Goal: Information Seeking & Learning: Compare options

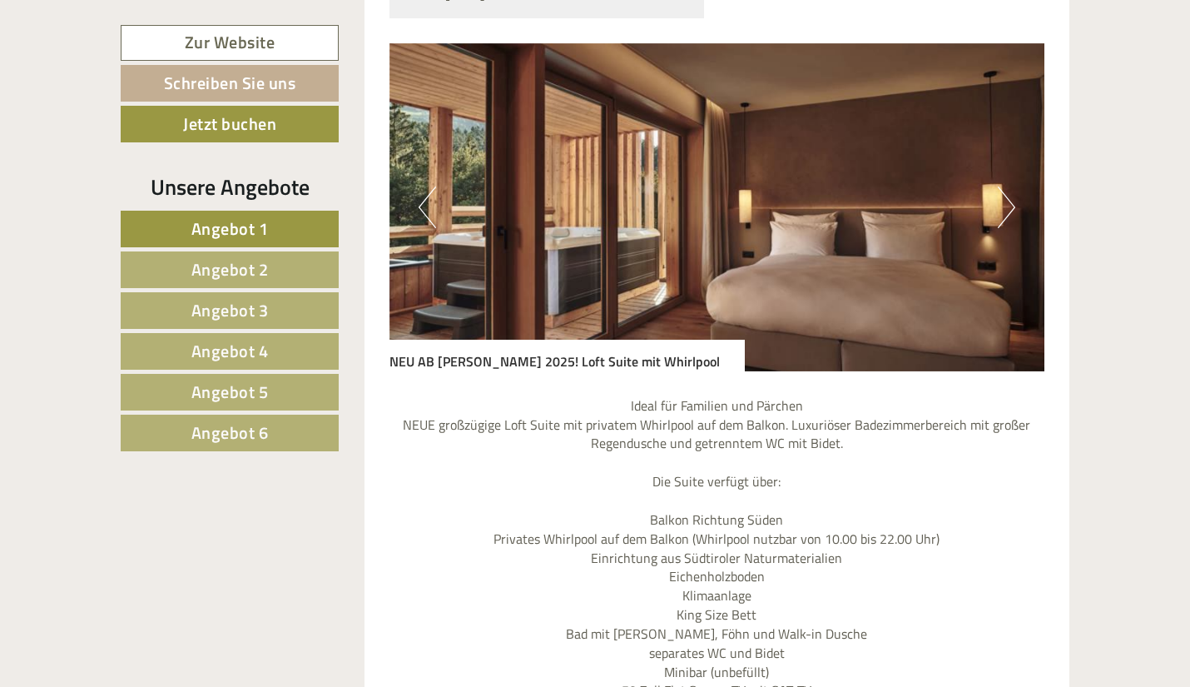
scroll to position [1497, 0]
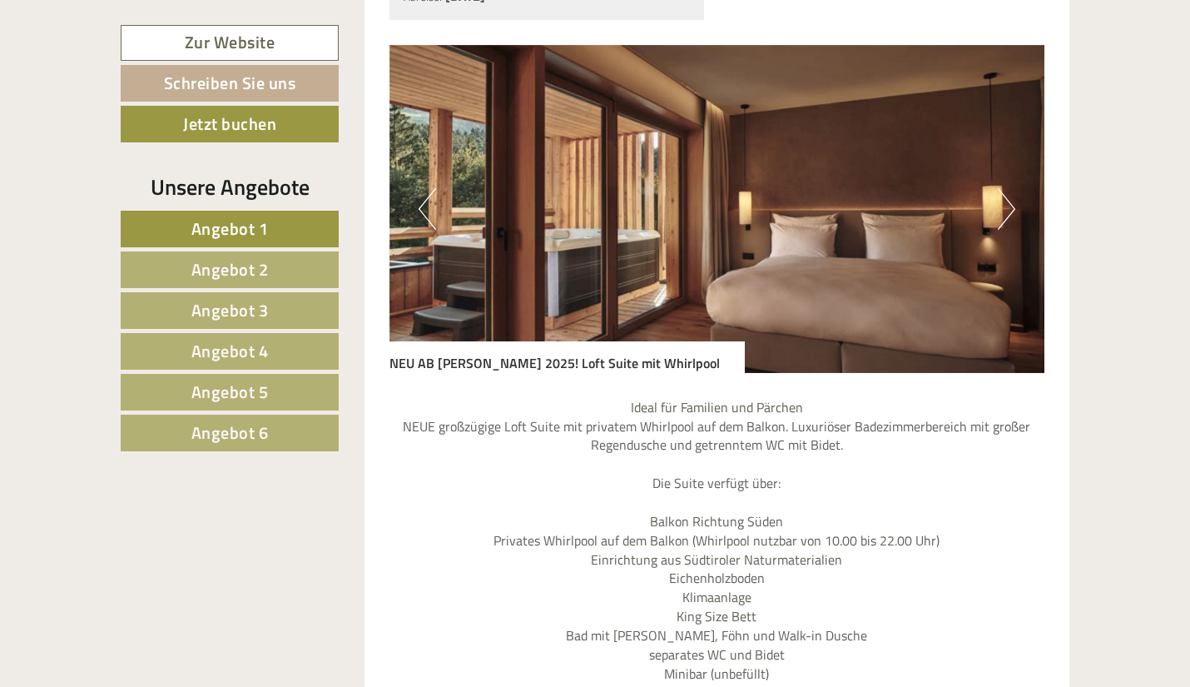
click at [266, 258] on span "Angebot 2" at bounding box center [229, 269] width 77 height 26
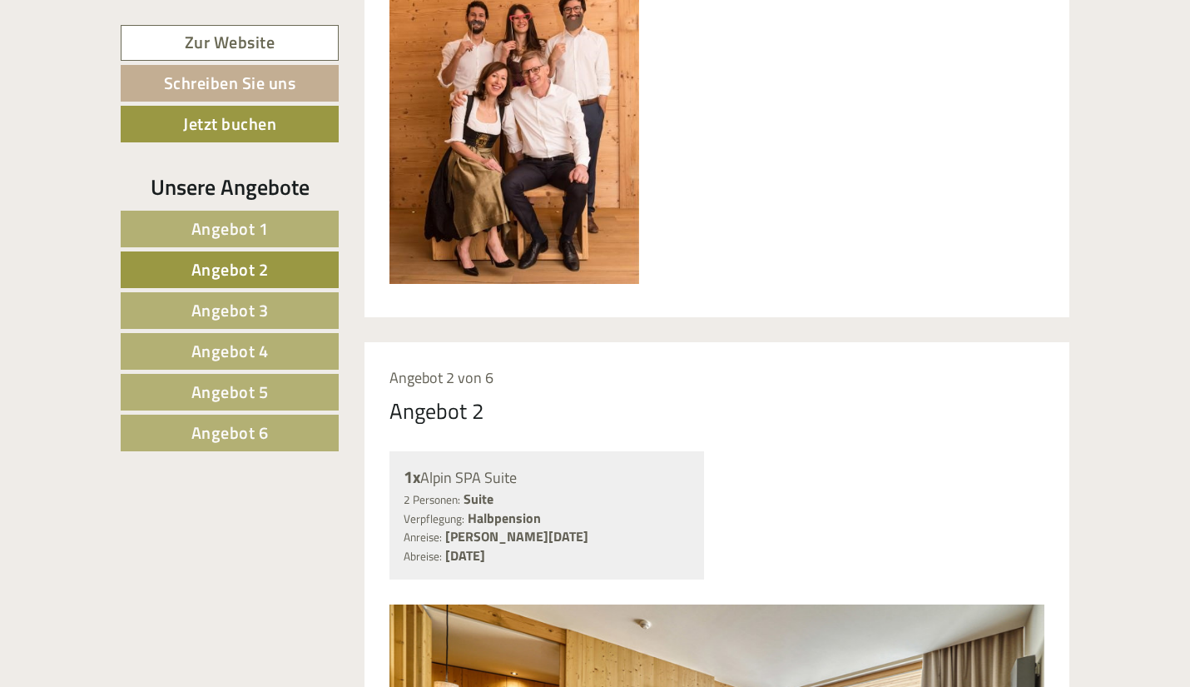
scroll to position [1082, 0]
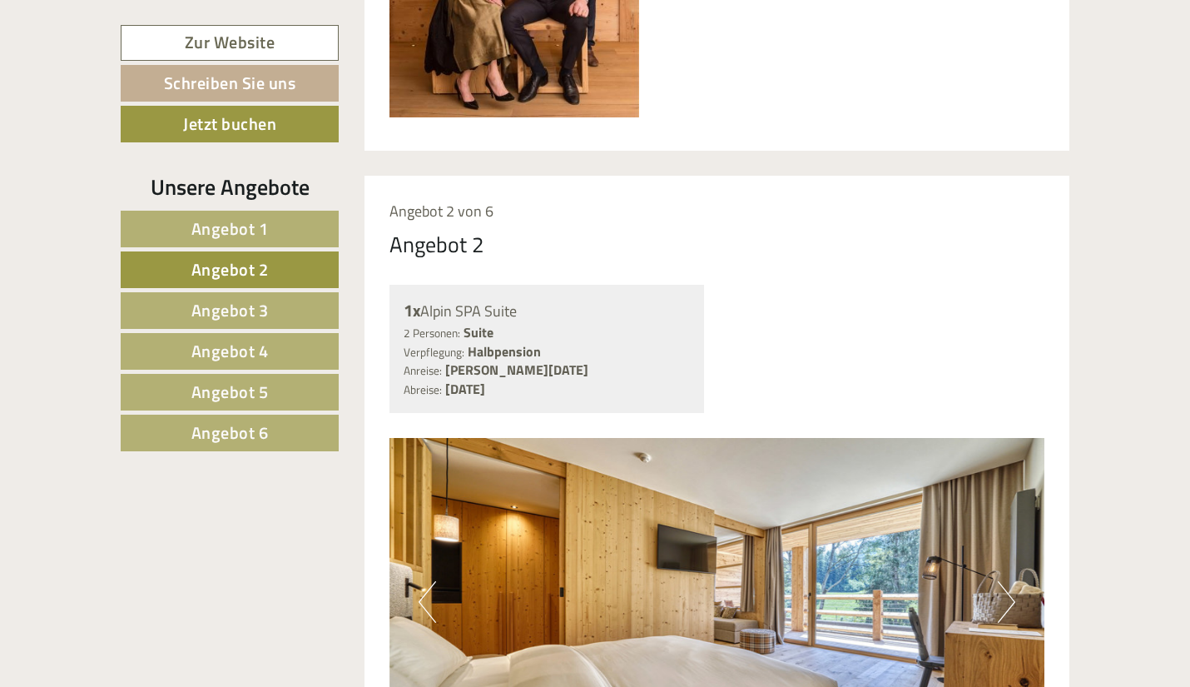
click at [285, 307] on link "Angebot 3" at bounding box center [230, 310] width 218 height 37
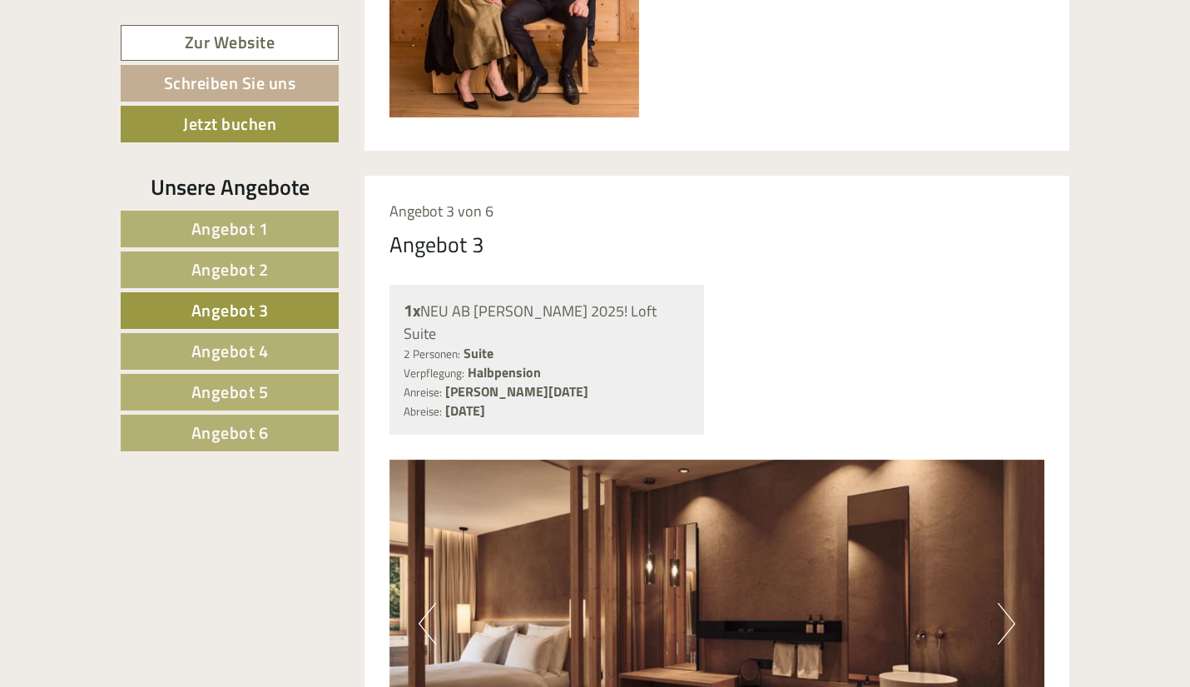
scroll to position [1258, 0]
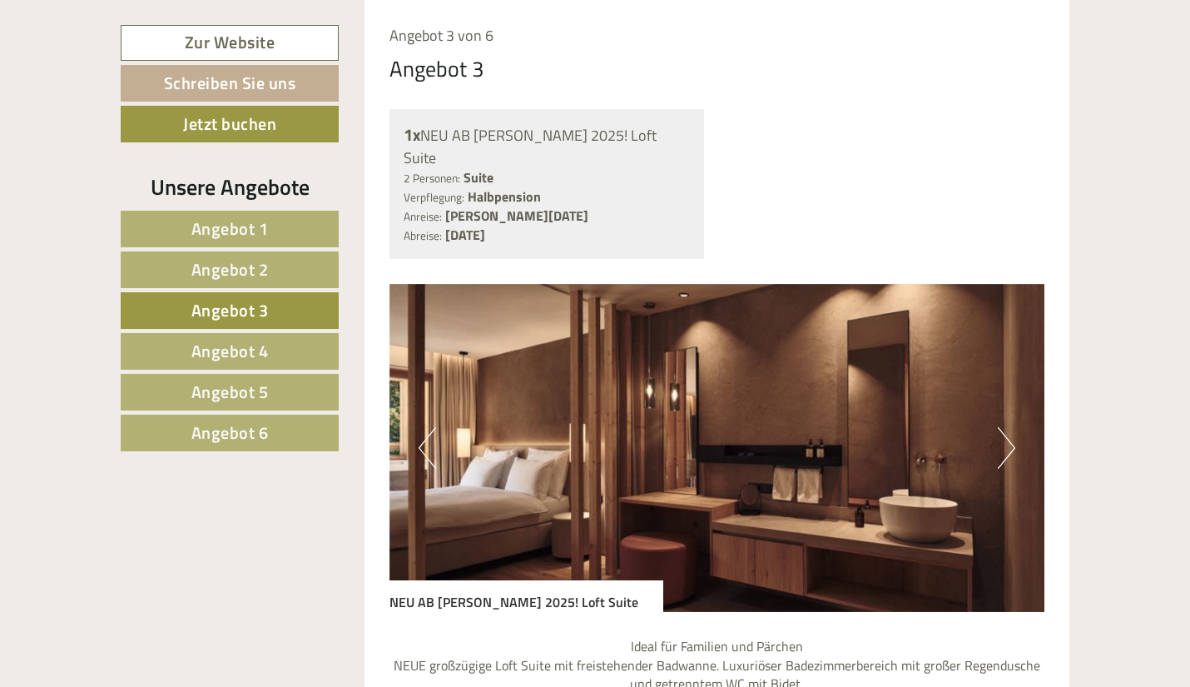
click at [275, 349] on link "Angebot 4" at bounding box center [230, 351] width 218 height 37
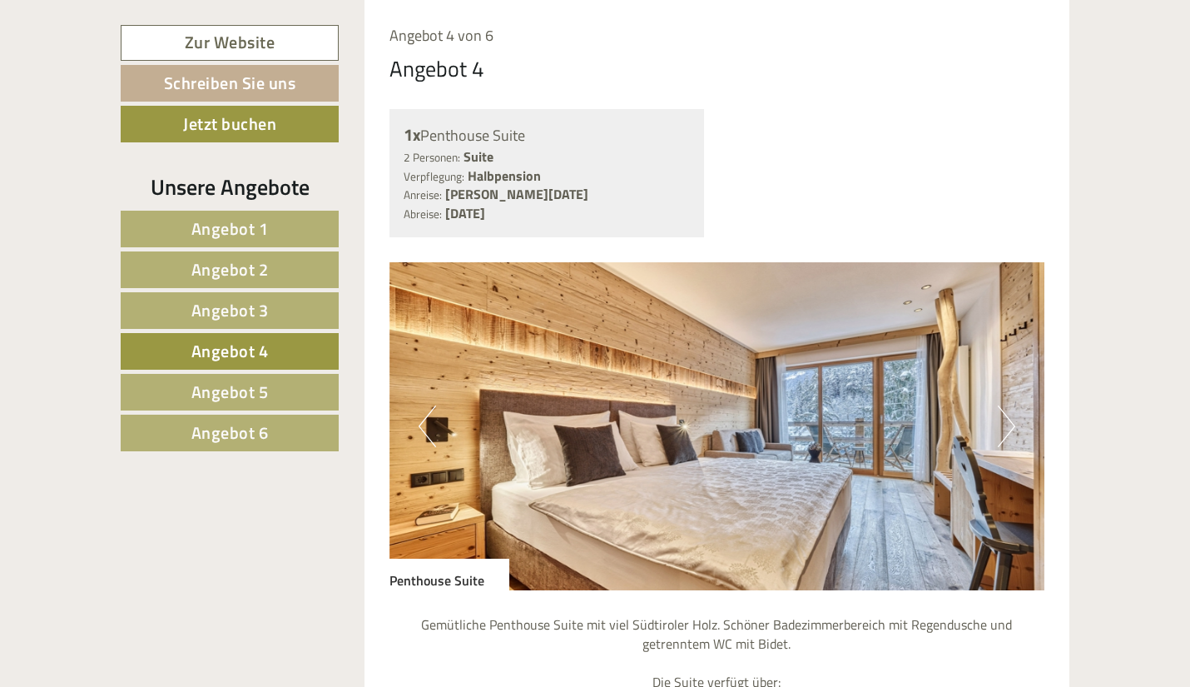
click at [268, 381] on span "Angebot 5" at bounding box center [229, 392] width 77 height 26
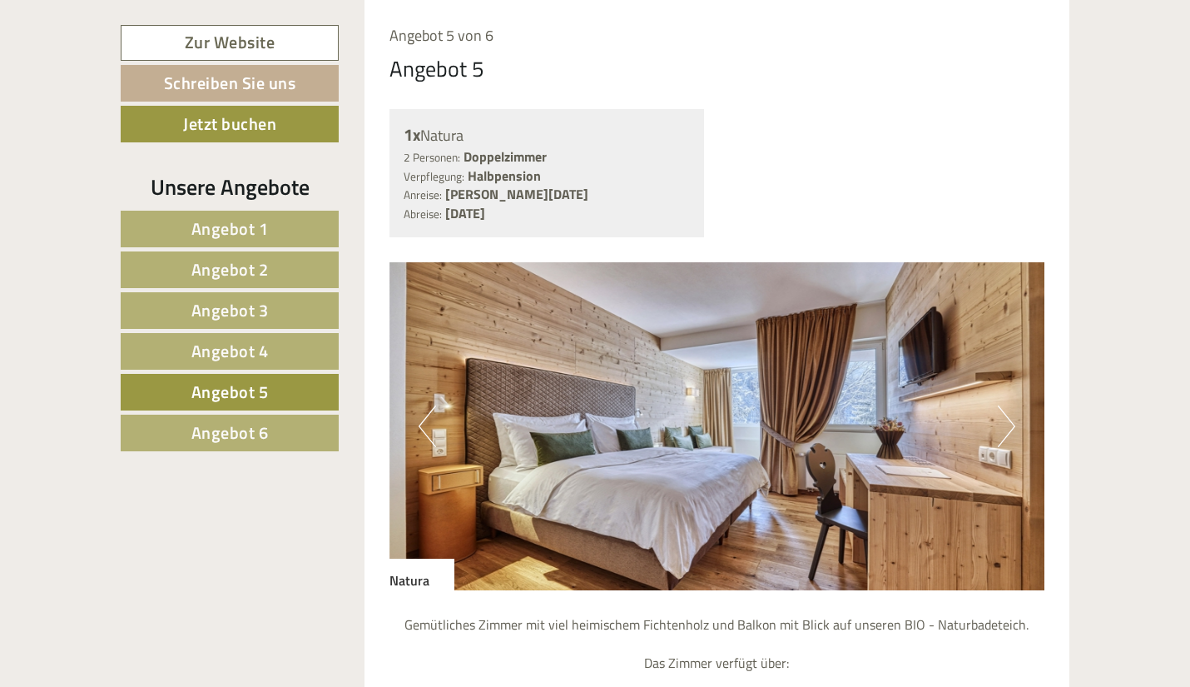
click at [262, 410] on nav "Angebot 1 Angebot 2 Angebot 3 Angebot 4 Angebot 5 Angebot 6" at bounding box center [232, 331] width 223 height 241
click at [246, 429] on span "Angebot 6" at bounding box center [229, 433] width 77 height 26
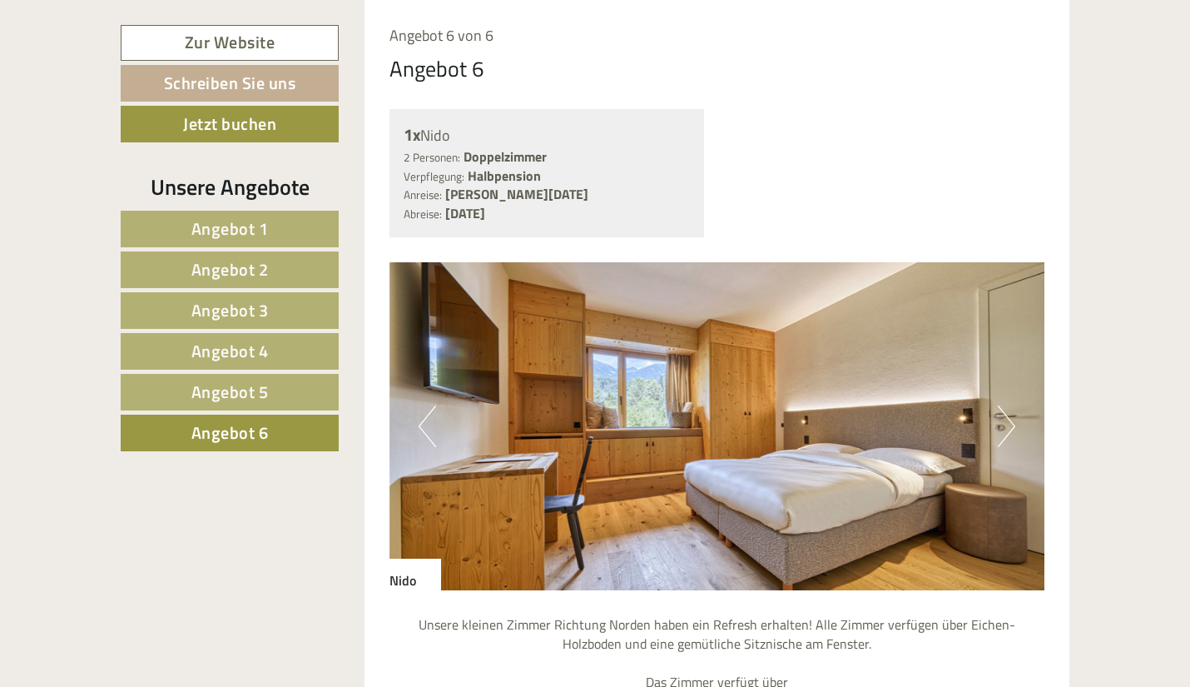
click at [277, 232] on link "Angebot 1" at bounding box center [230, 229] width 218 height 37
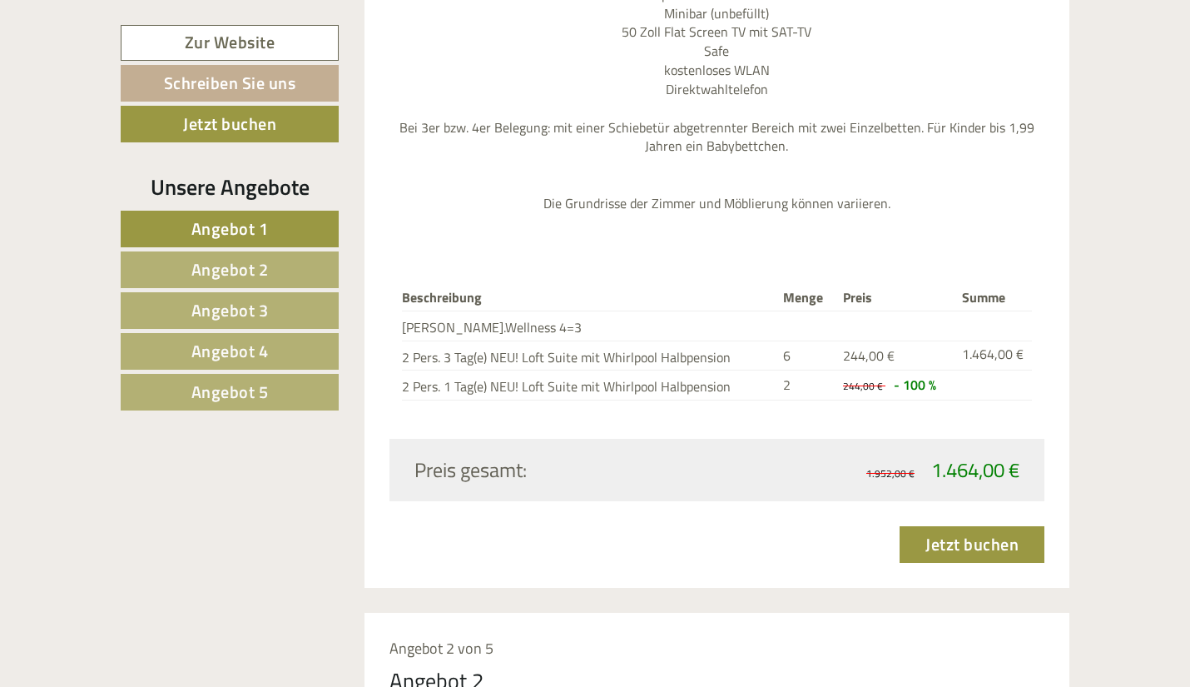
scroll to position [2164, 0]
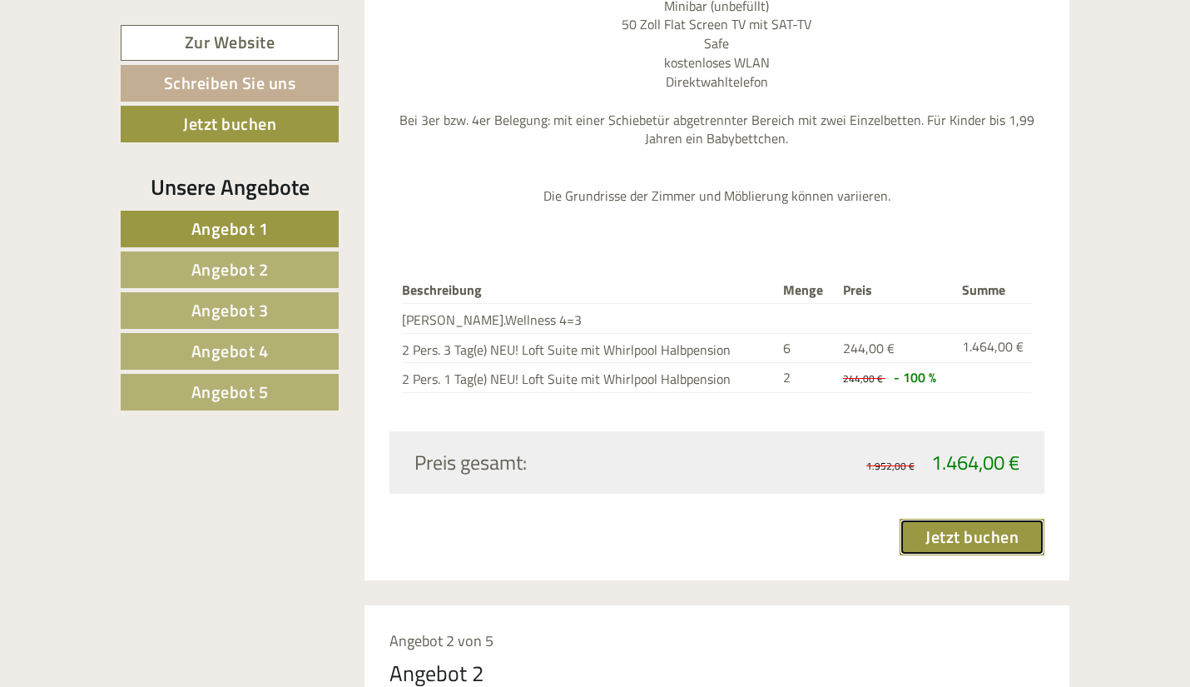
click at [933, 539] on link "Jetzt buchen" at bounding box center [972, 537] width 145 height 37
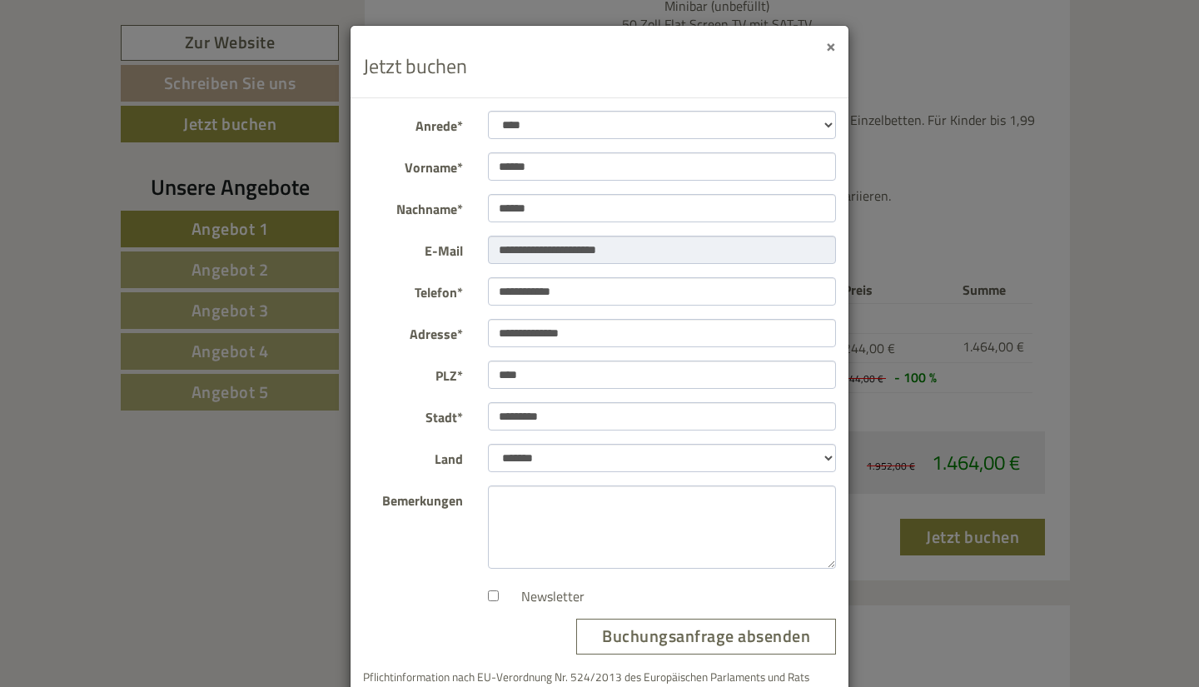
click at [829, 48] on button "×" at bounding box center [831, 45] width 10 height 17
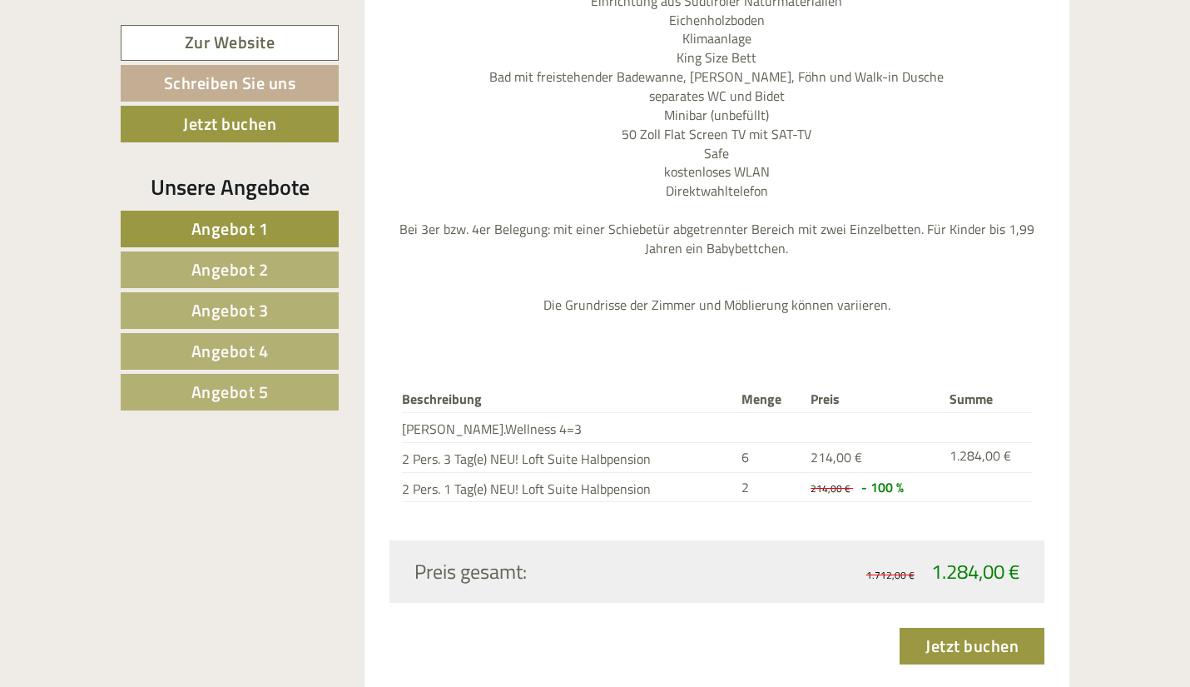
scroll to position [4694, 0]
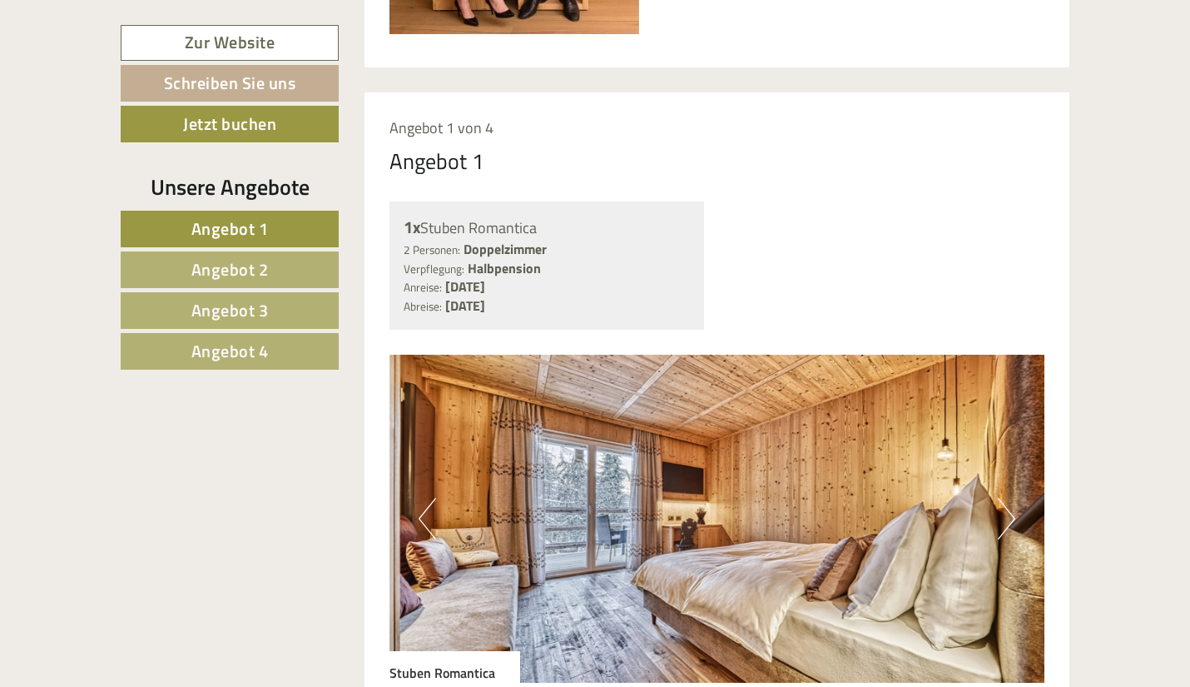
scroll to position [1162, 0]
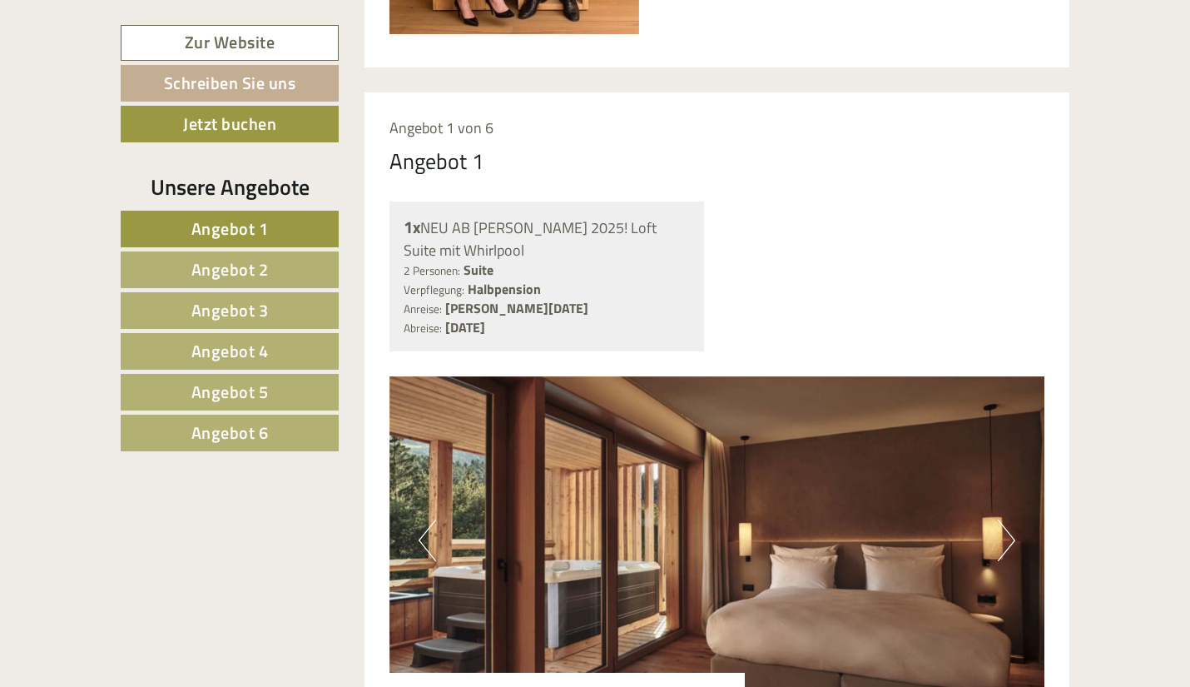
scroll to position [1498, 0]
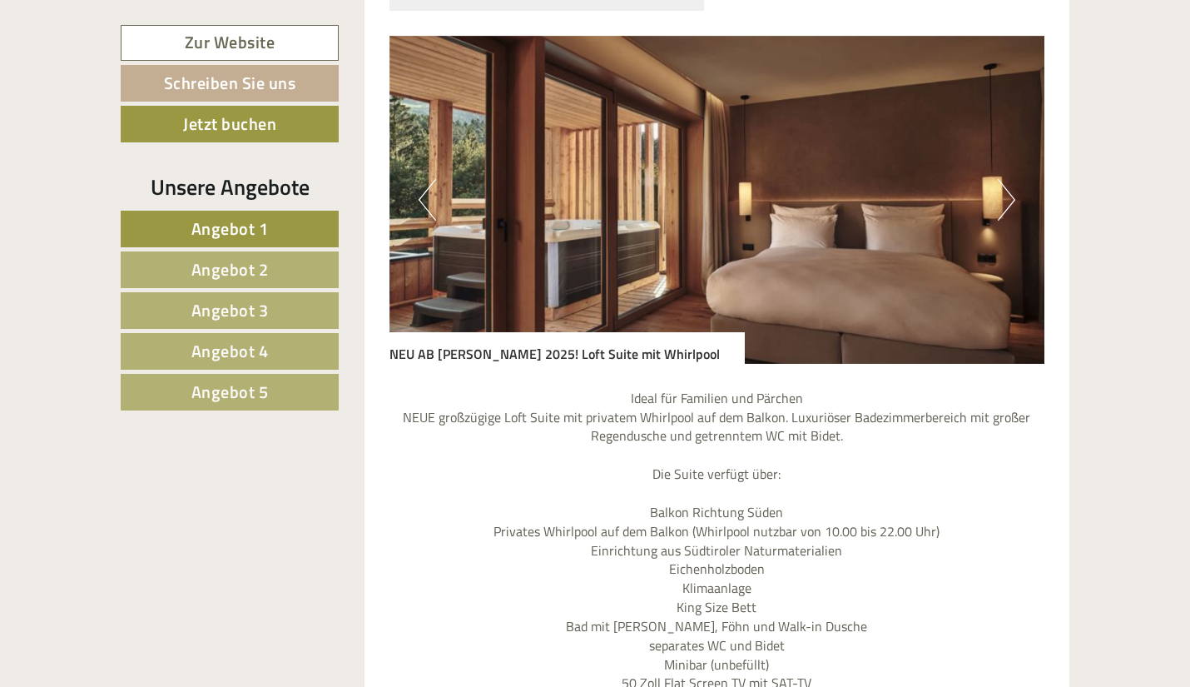
scroll to position [1498, 0]
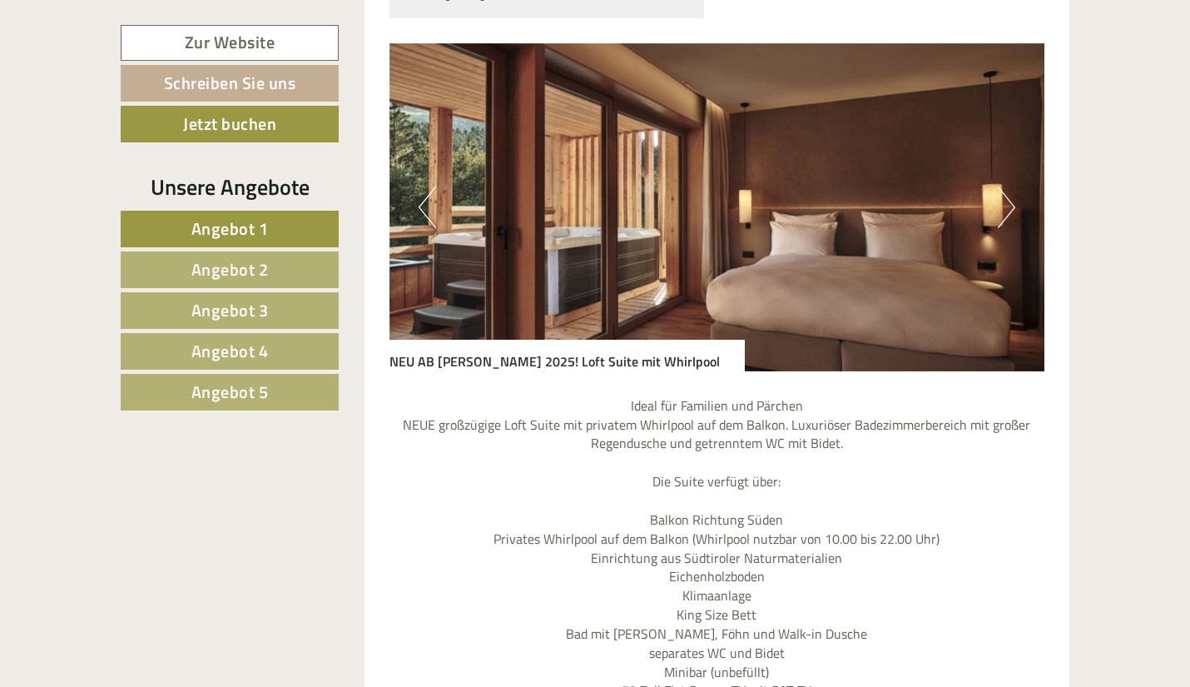
click at [1002, 204] on button "Next" at bounding box center [1006, 207] width 17 height 42
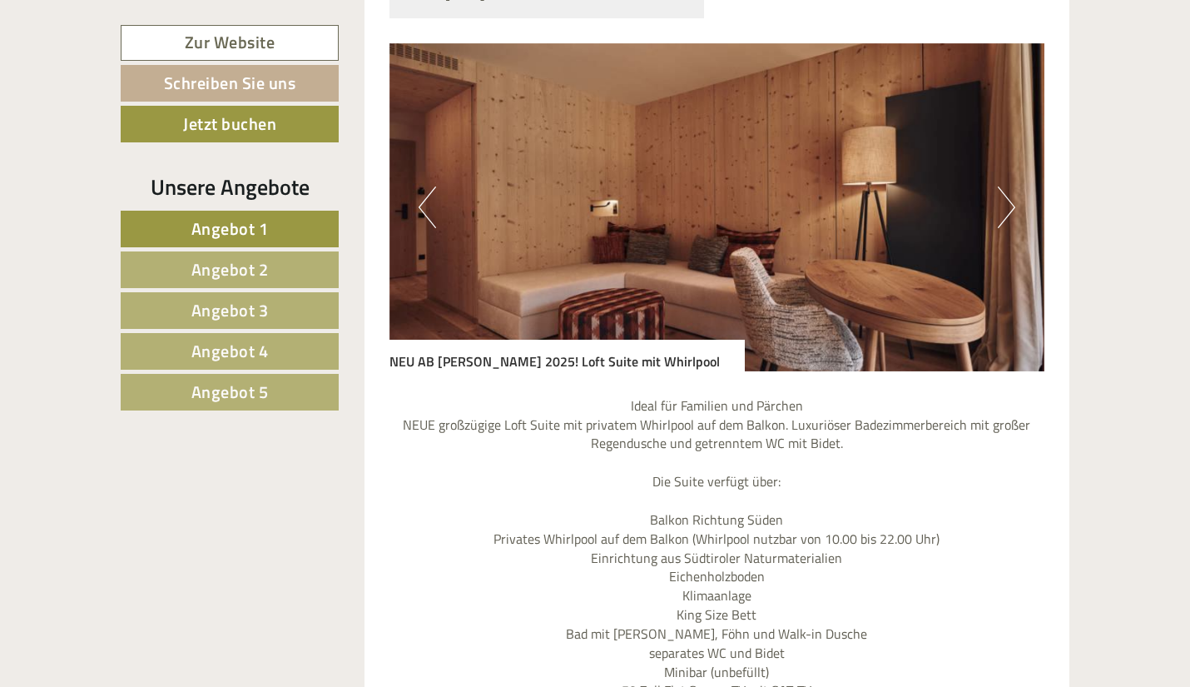
click at [1004, 203] on button "Next" at bounding box center [1006, 207] width 17 height 42
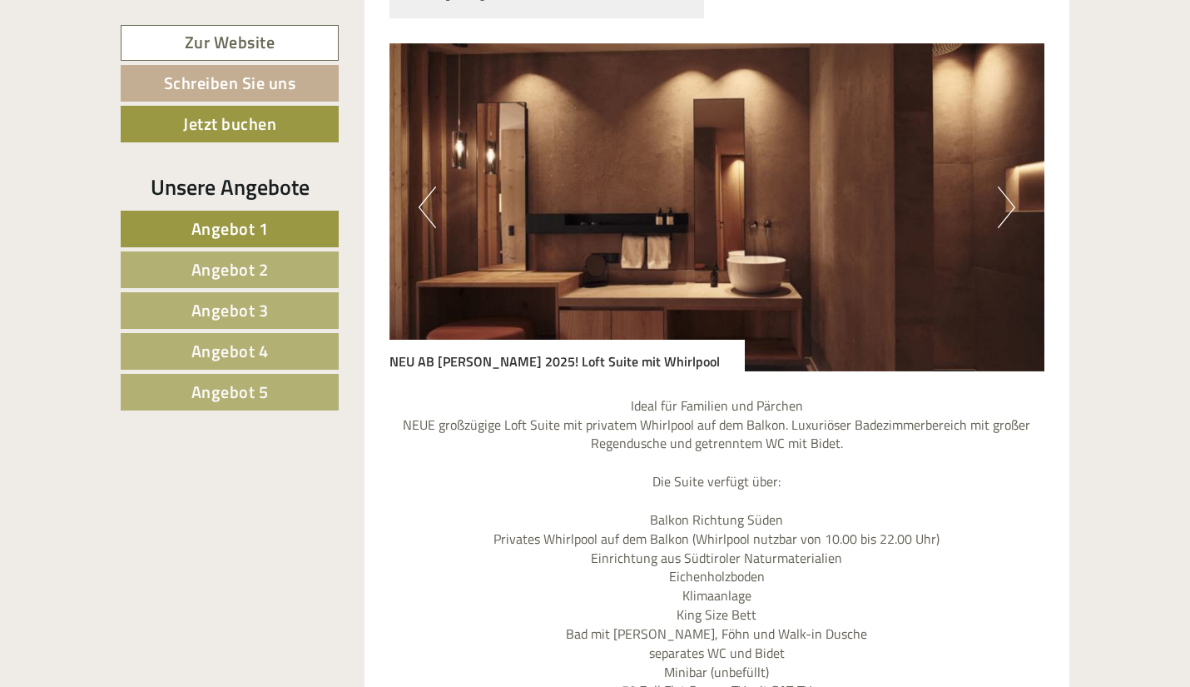
click at [1005, 203] on button "Next" at bounding box center [1006, 207] width 17 height 42
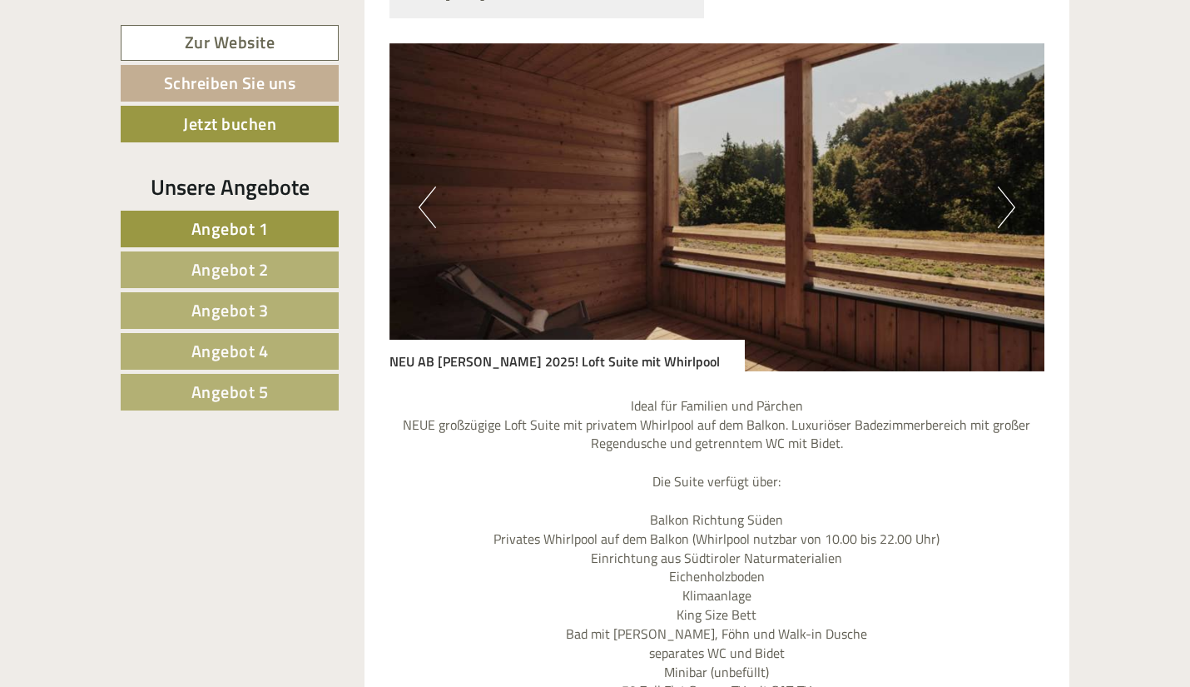
click at [1005, 203] on button "Next" at bounding box center [1006, 207] width 17 height 42
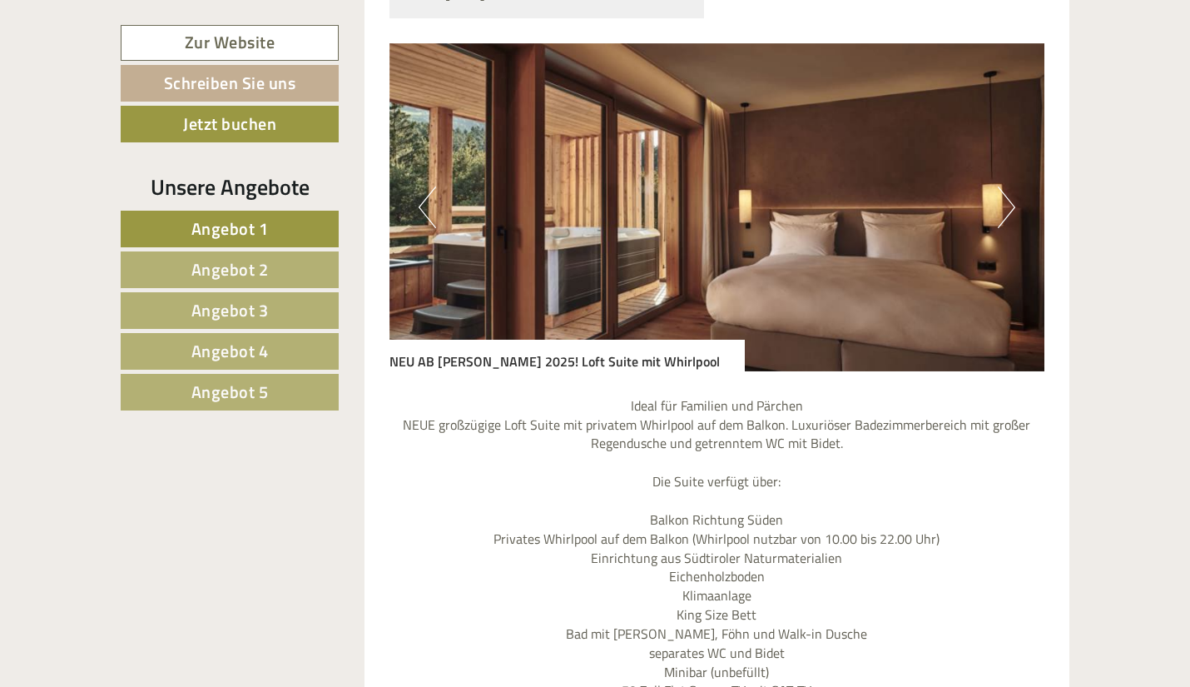
click at [1005, 203] on button "Next" at bounding box center [1006, 207] width 17 height 42
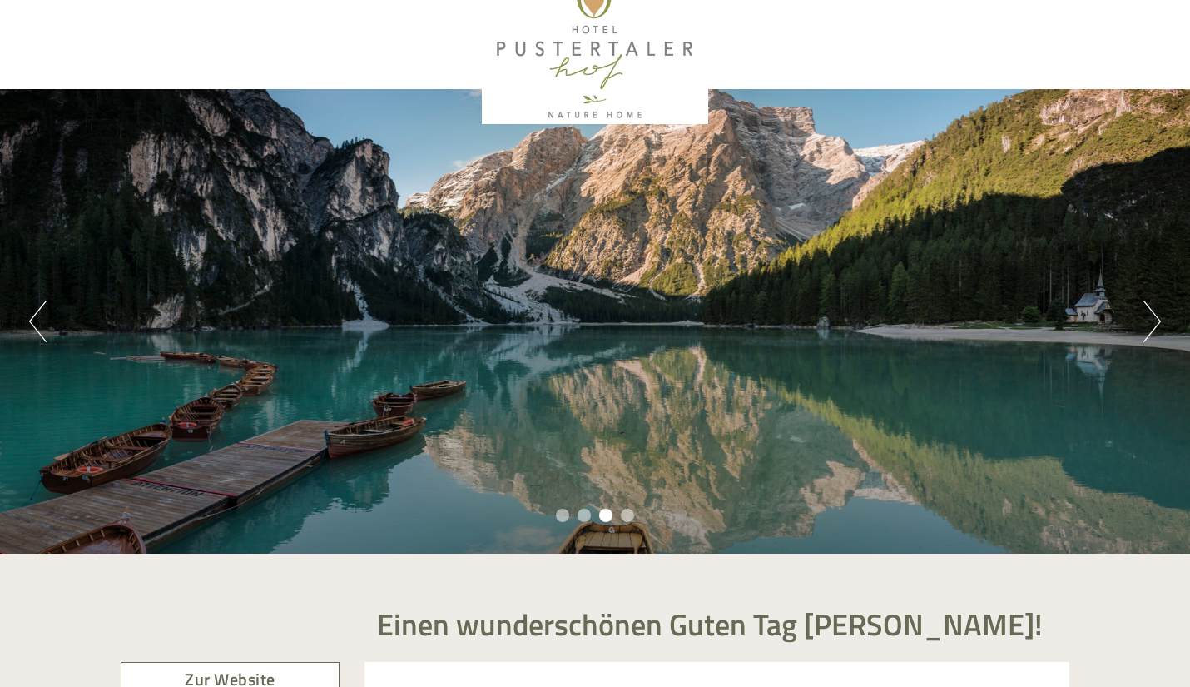
scroll to position [0, 0]
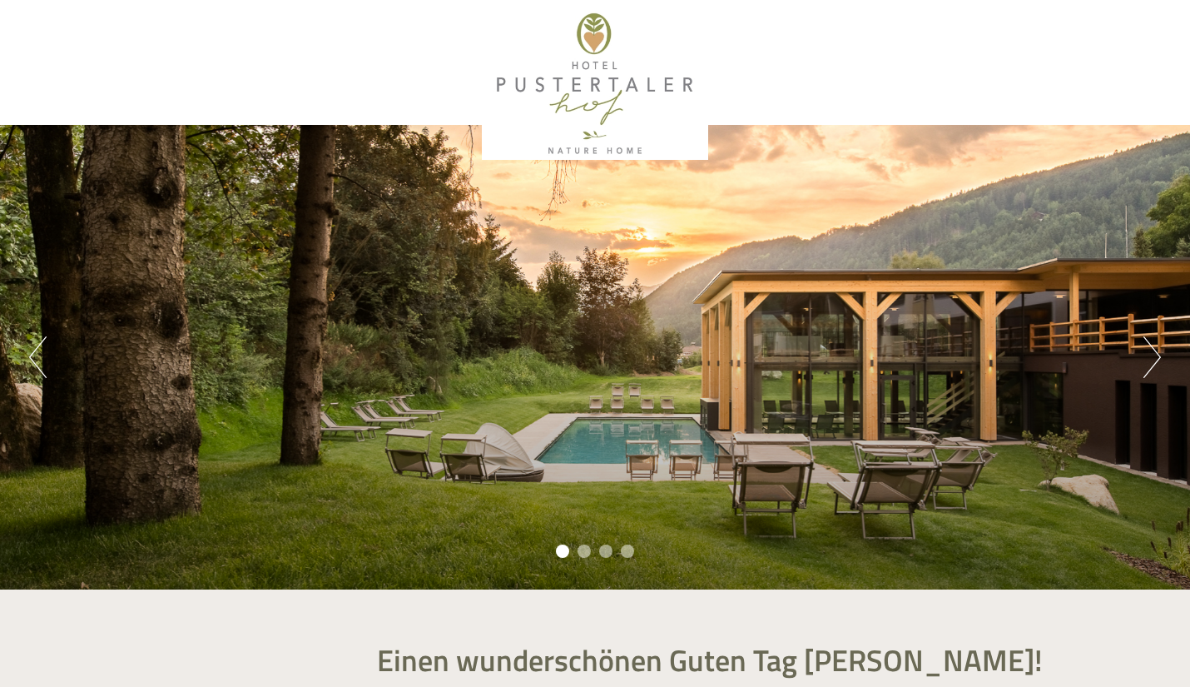
click at [1141, 360] on div "Previous Next 1 2 3 4" at bounding box center [595, 357] width 1190 height 464
click at [1151, 345] on button "Next" at bounding box center [1152, 357] width 17 height 42
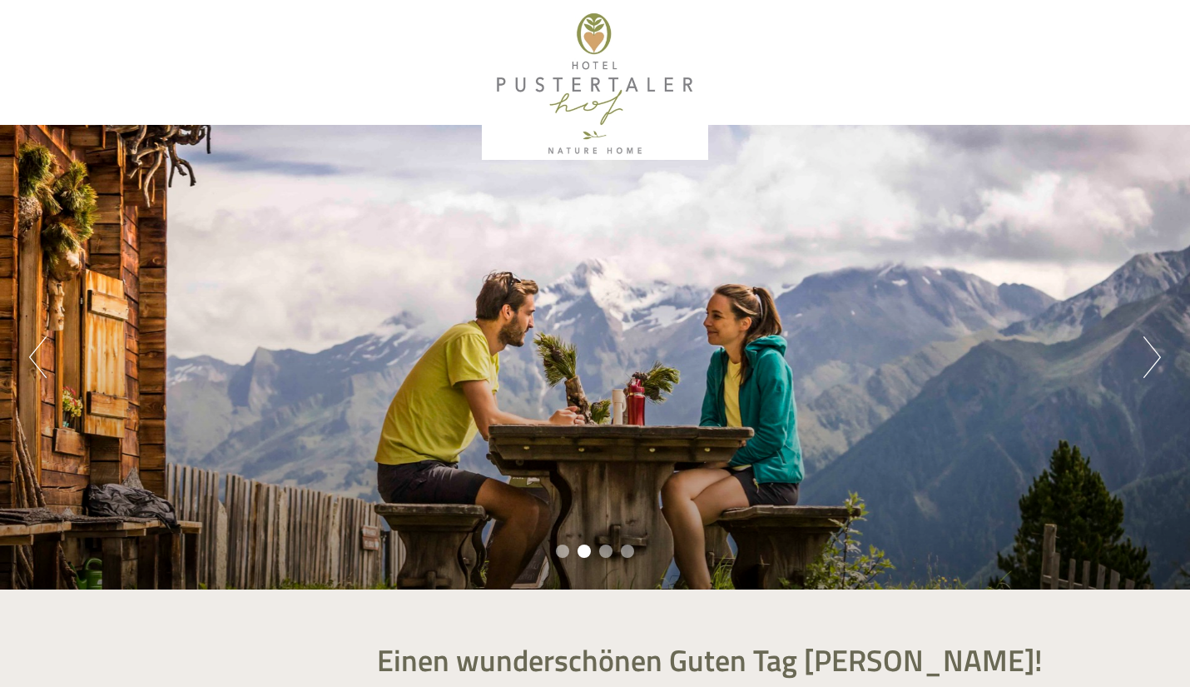
click at [1152, 345] on button "Next" at bounding box center [1152, 357] width 17 height 42
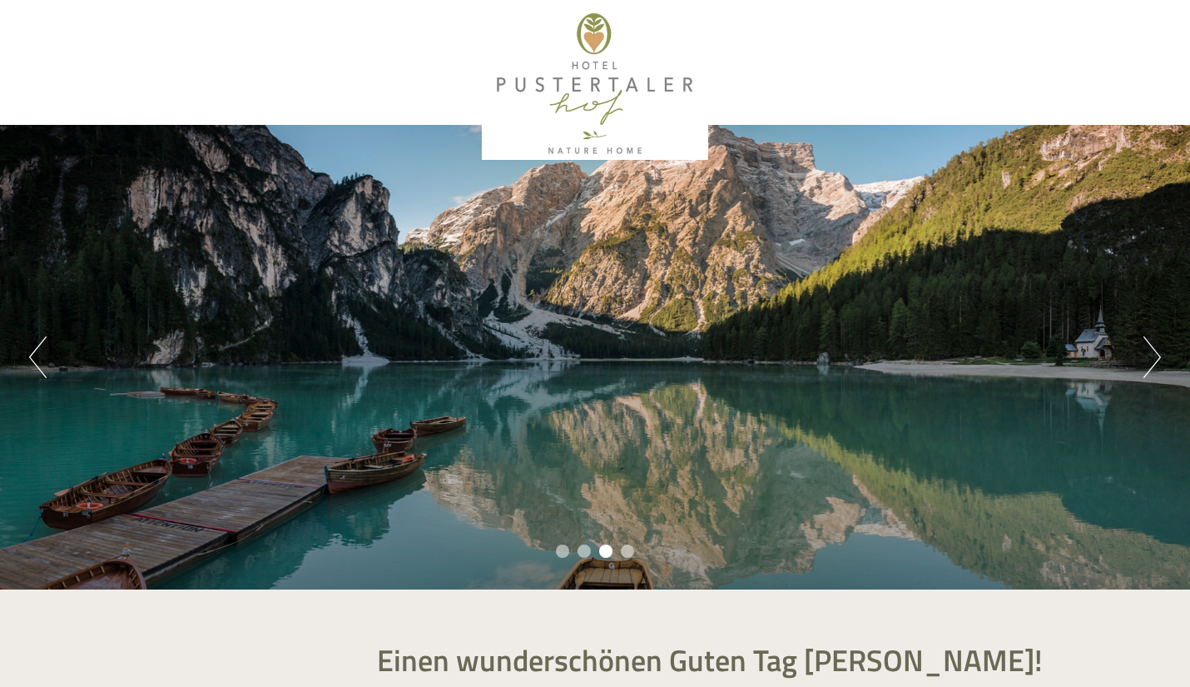
click at [1130, 351] on div "Previous Next 1 2 3 4" at bounding box center [595, 357] width 1190 height 464
click at [1166, 365] on div "Previous Next 1 2 3 4" at bounding box center [595, 357] width 1190 height 464
click at [1146, 365] on button "Next" at bounding box center [1152, 357] width 17 height 42
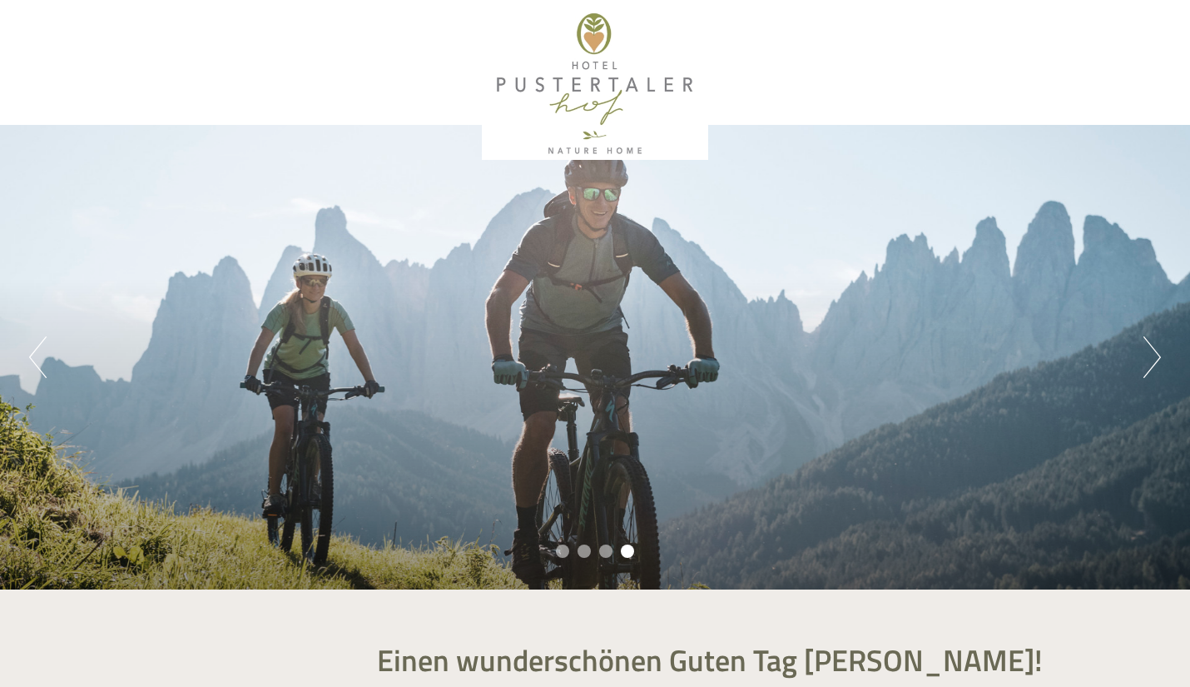
click at [496, 328] on div "Previous Next 1 2 3 4" at bounding box center [595, 357] width 1190 height 464
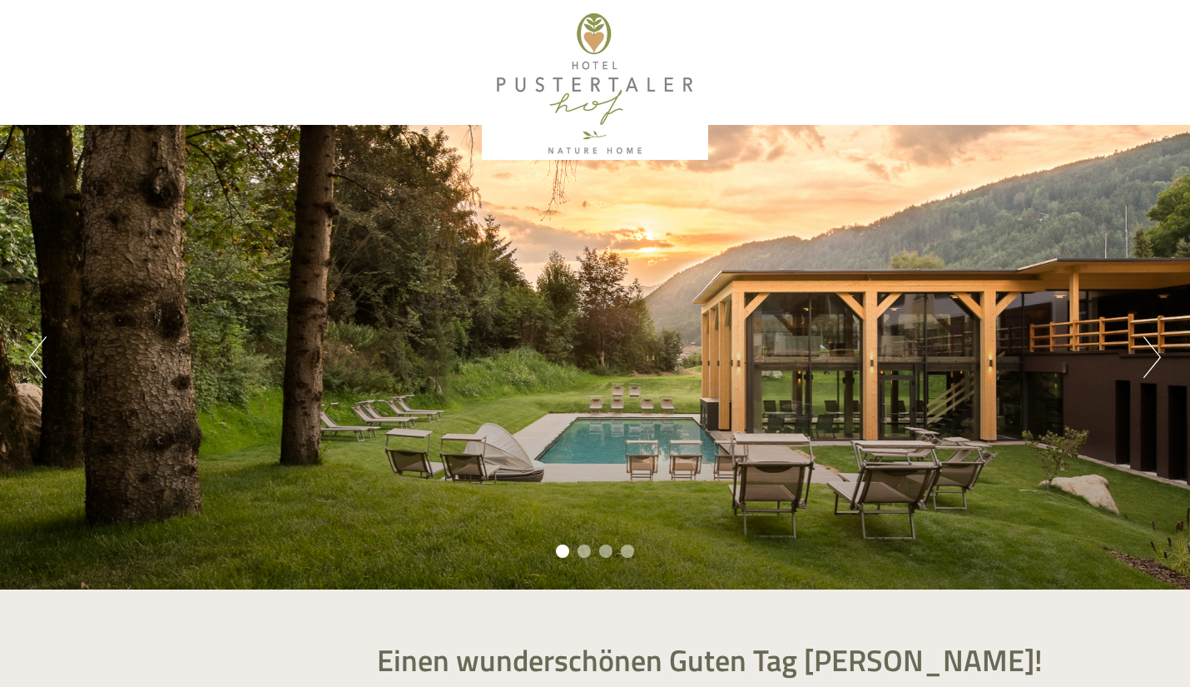
click at [588, 75] on div at bounding box center [595, 83] width 932 height 151
click at [589, 42] on div at bounding box center [595, 83] width 932 height 151
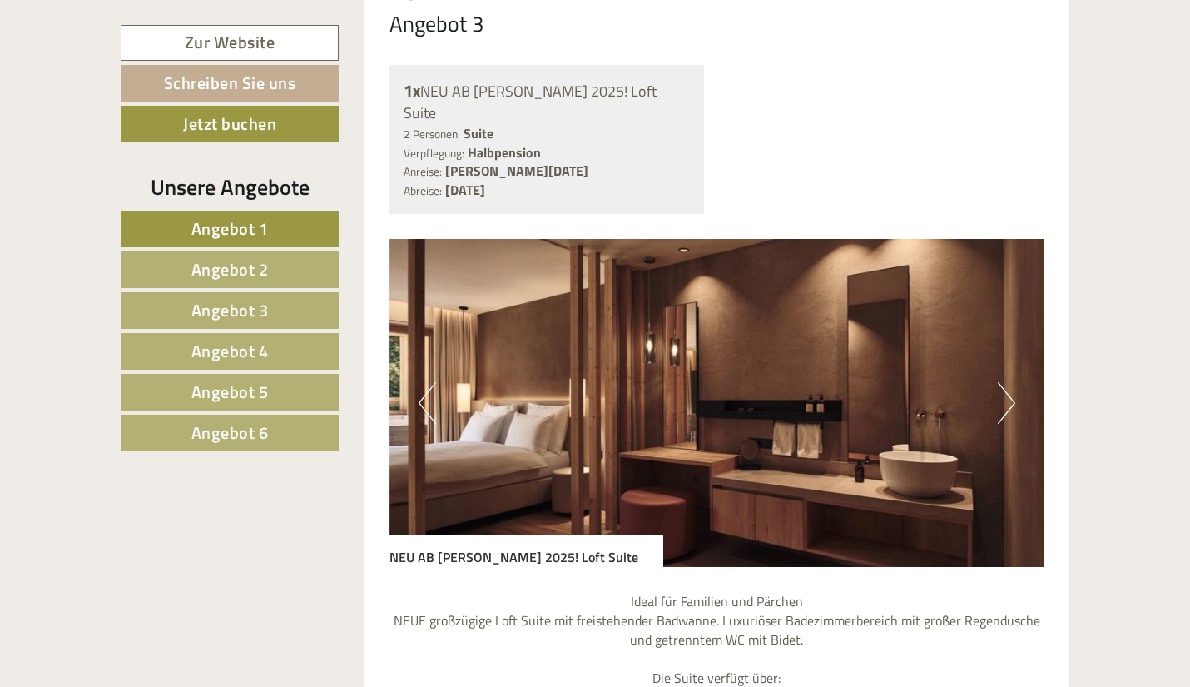
scroll to position [4162, 0]
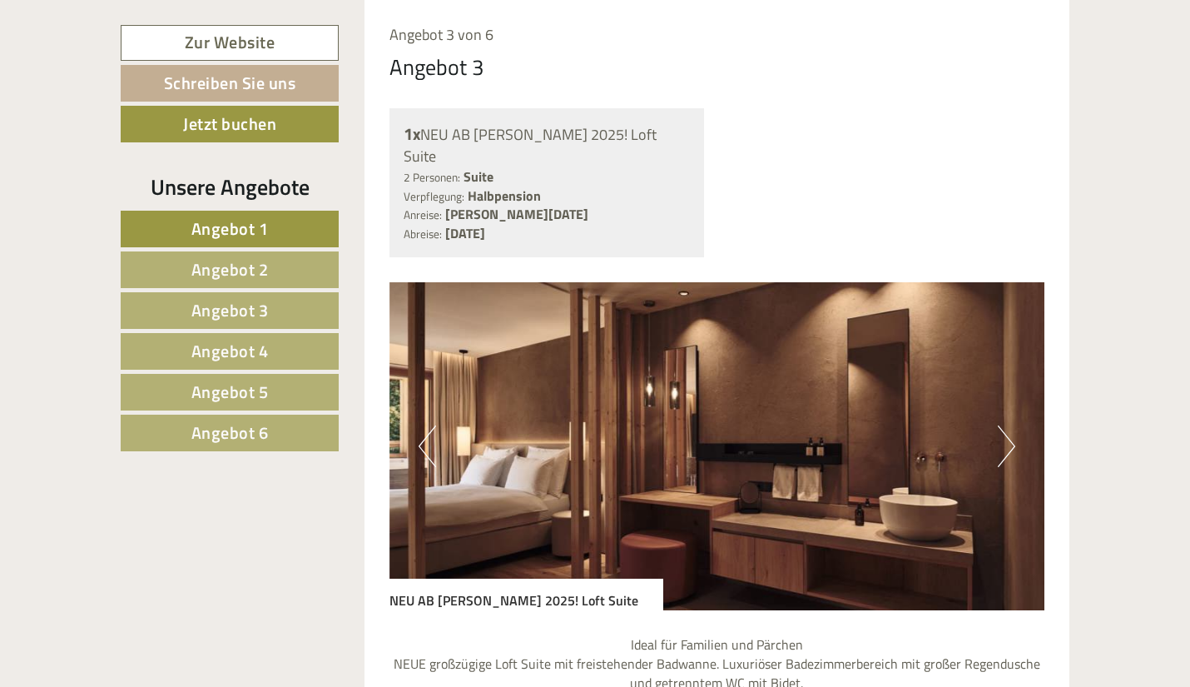
click at [1002, 428] on button "Next" at bounding box center [1006, 446] width 17 height 42
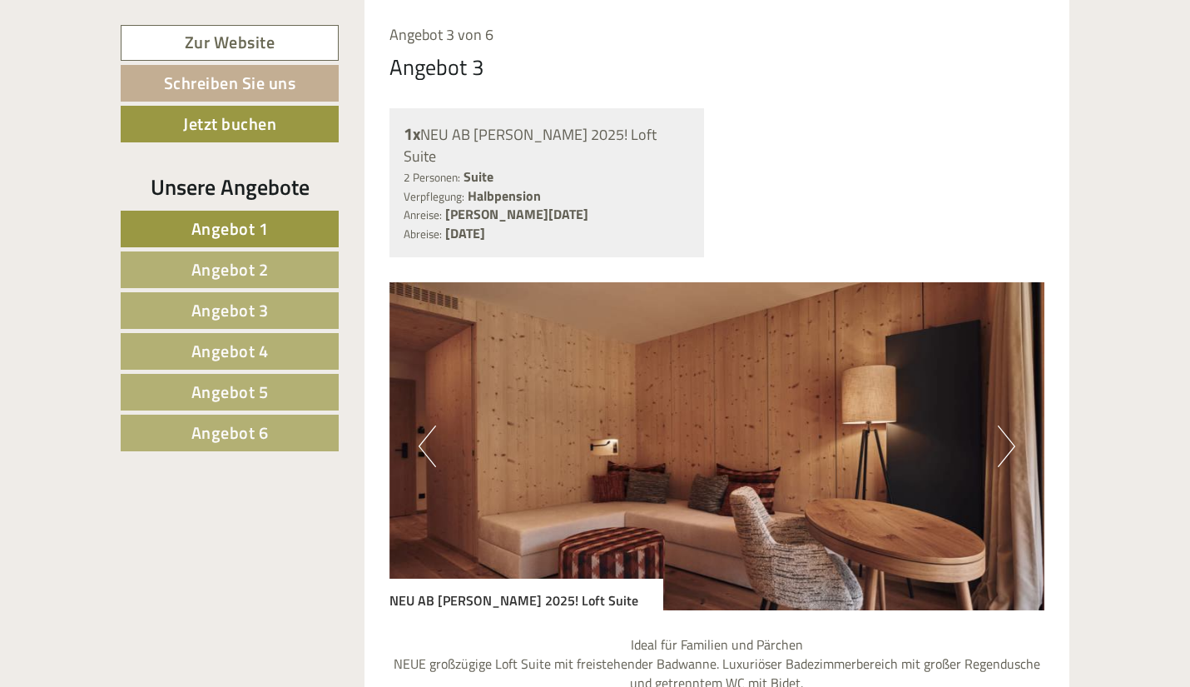
click at [1003, 428] on button "Next" at bounding box center [1006, 446] width 17 height 42
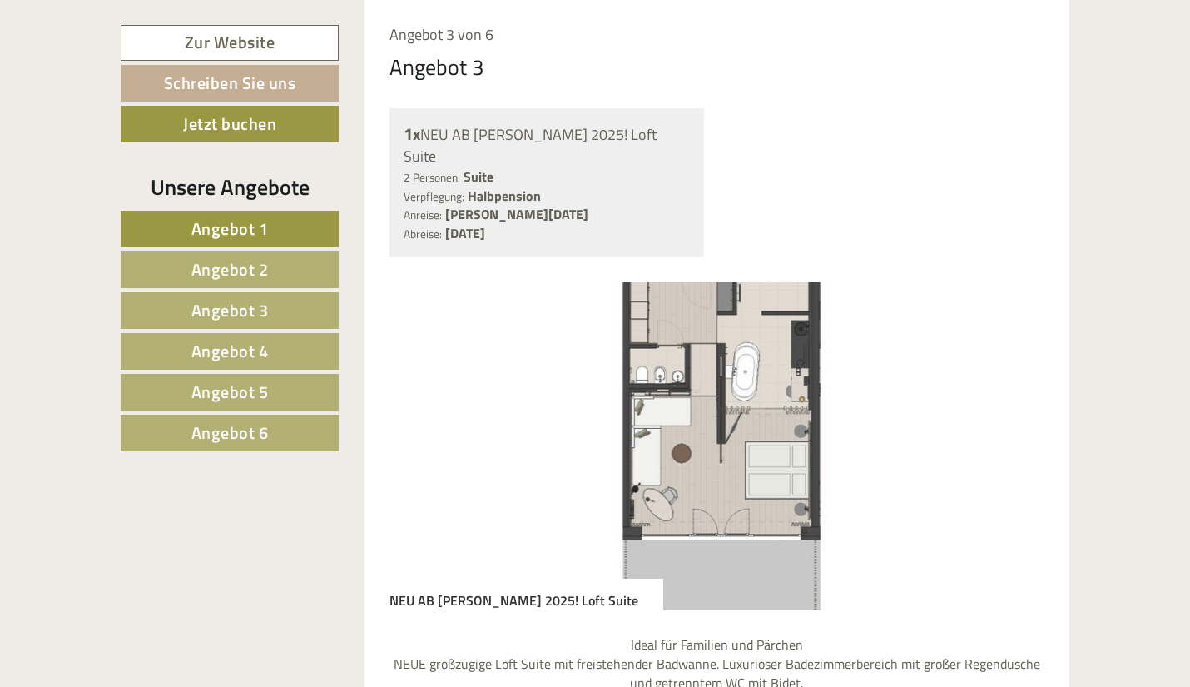
click at [1003, 428] on button "Next" at bounding box center [1006, 446] width 17 height 42
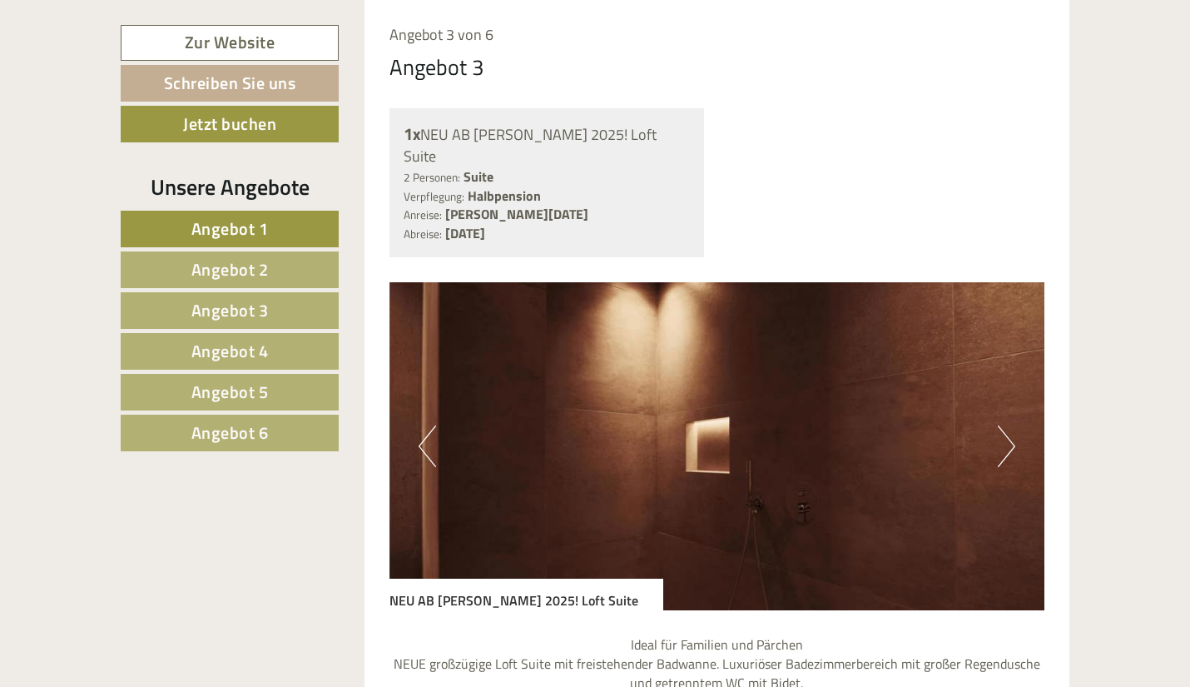
click at [1003, 428] on button "Next" at bounding box center [1006, 446] width 17 height 42
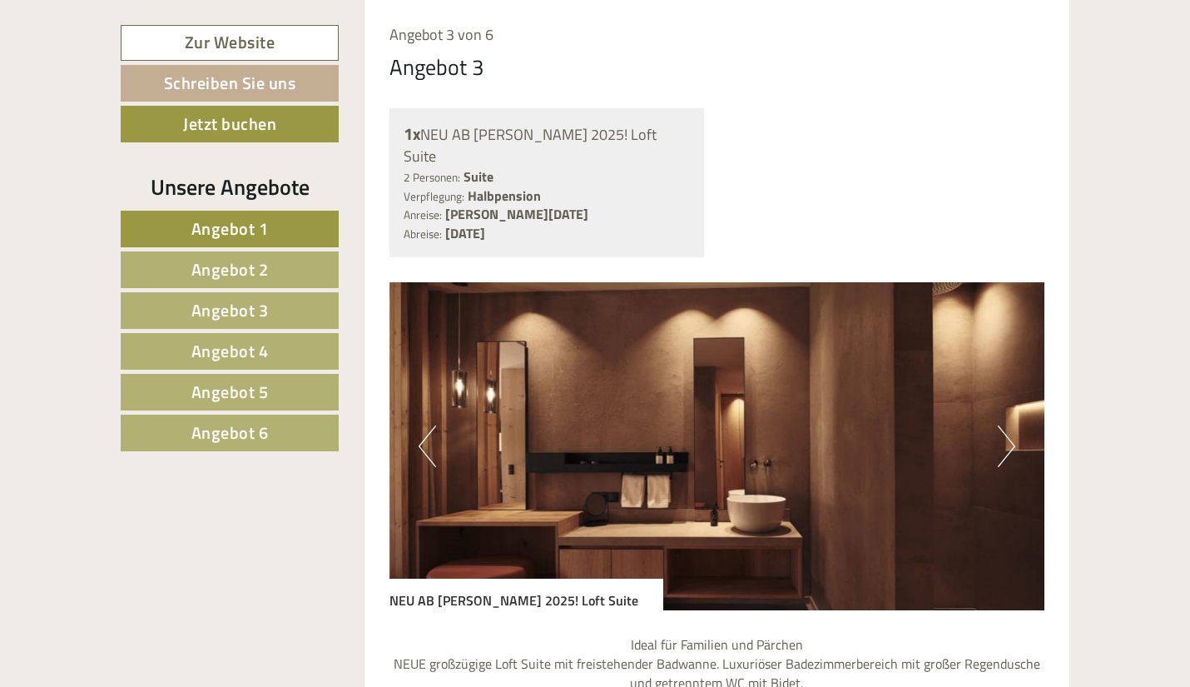
click at [266, 263] on span "Angebot 2" at bounding box center [229, 269] width 77 height 26
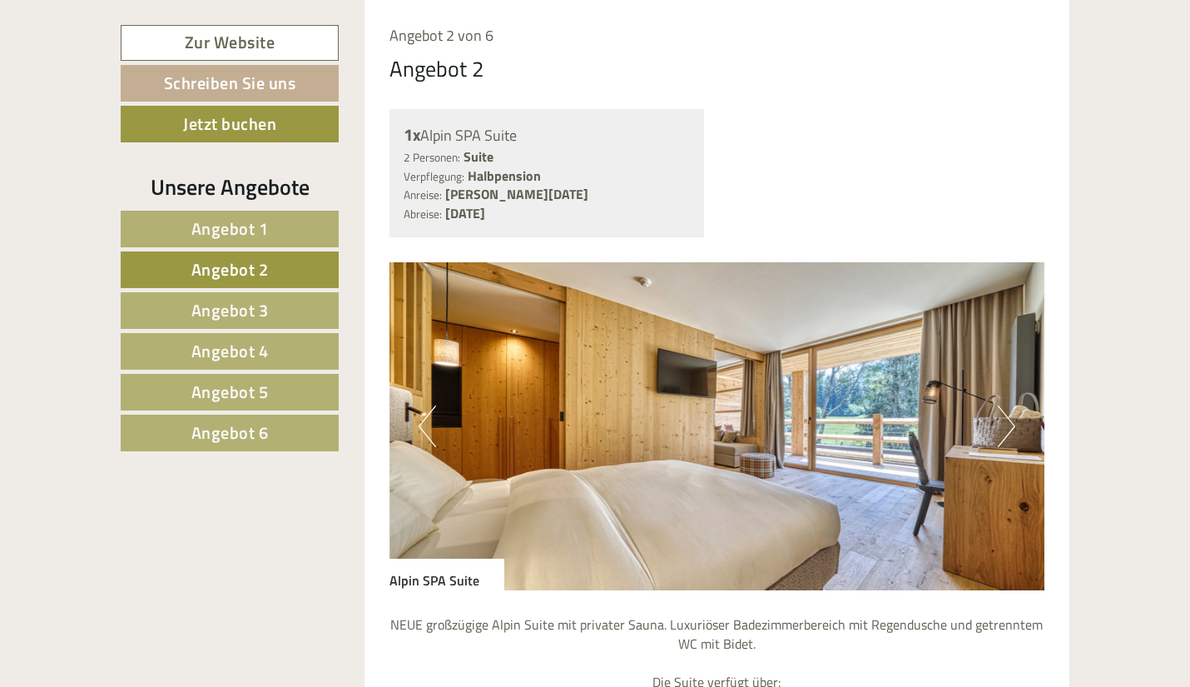
click at [253, 434] on span "Angebot 6" at bounding box center [229, 433] width 77 height 26
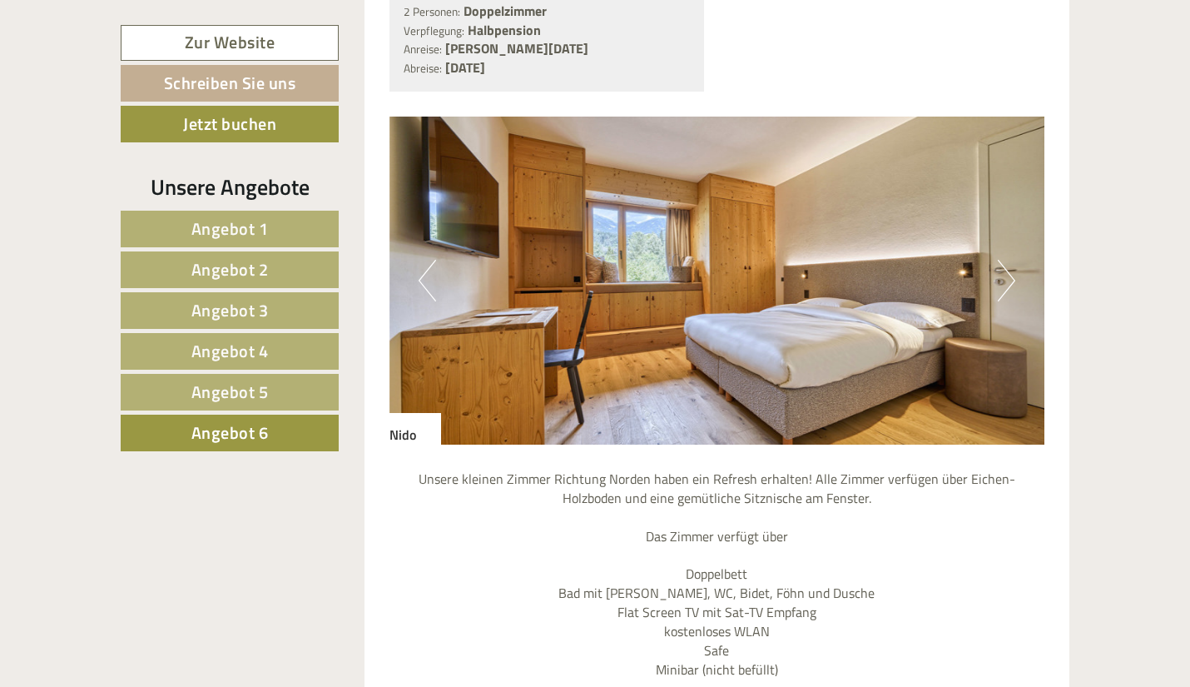
scroll to position [1424, 0]
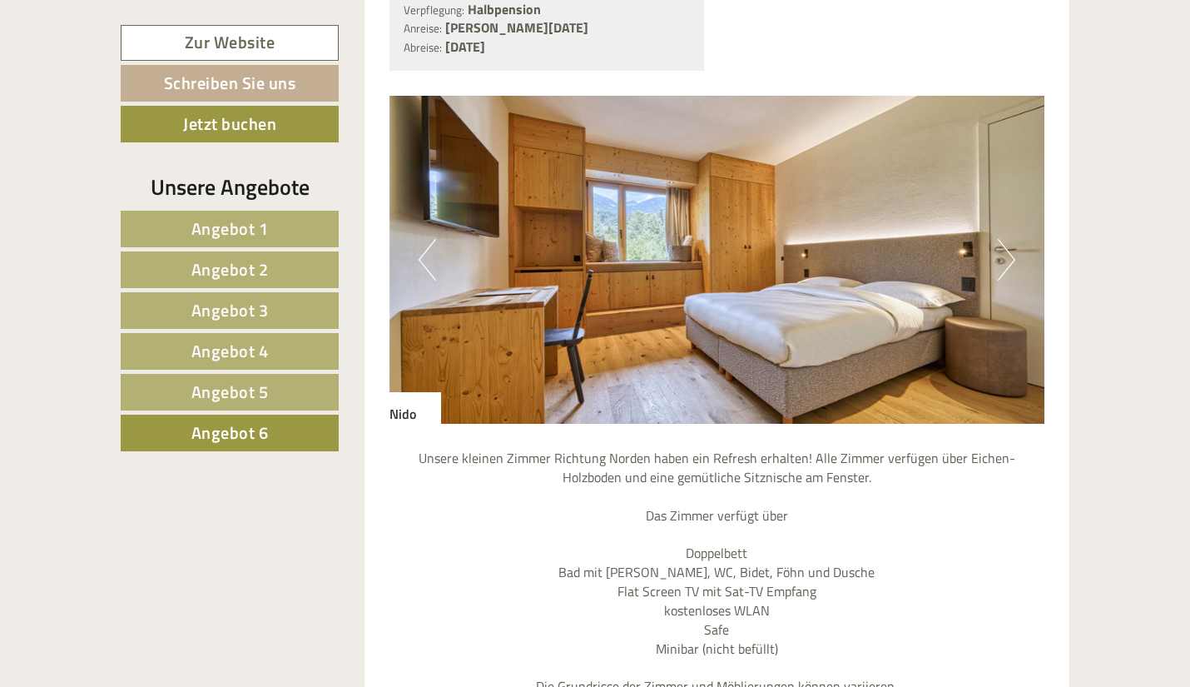
click at [234, 390] on span "Angebot 5" at bounding box center [229, 392] width 77 height 26
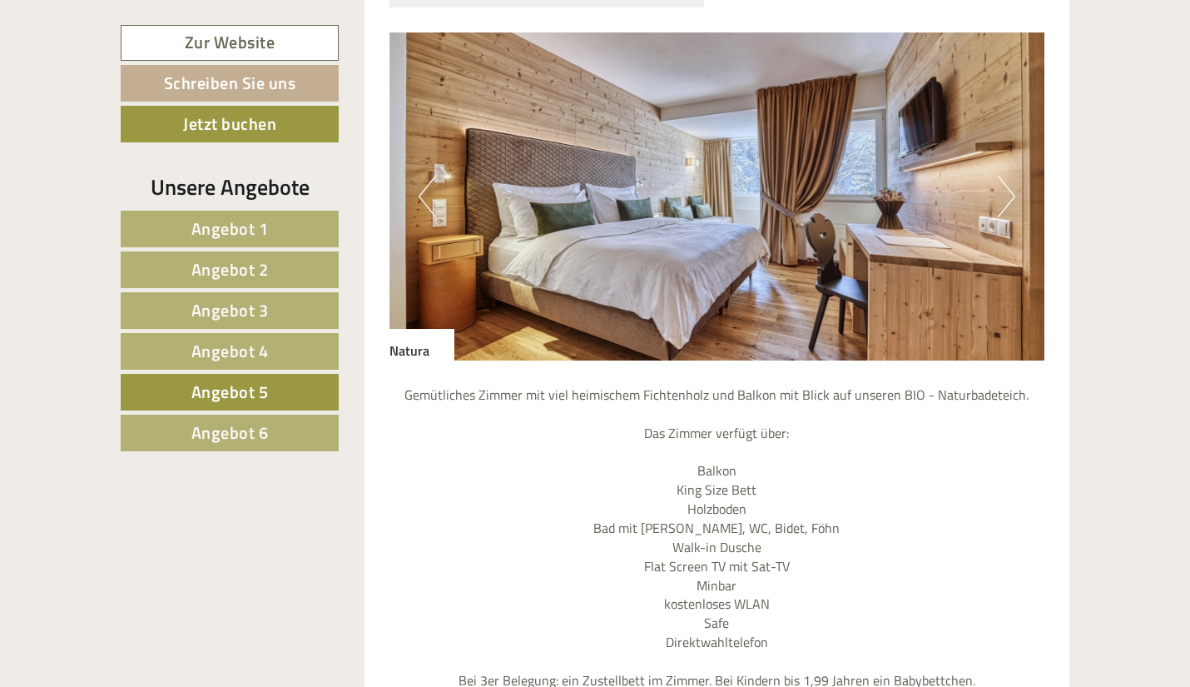
scroll to position [1507, 0]
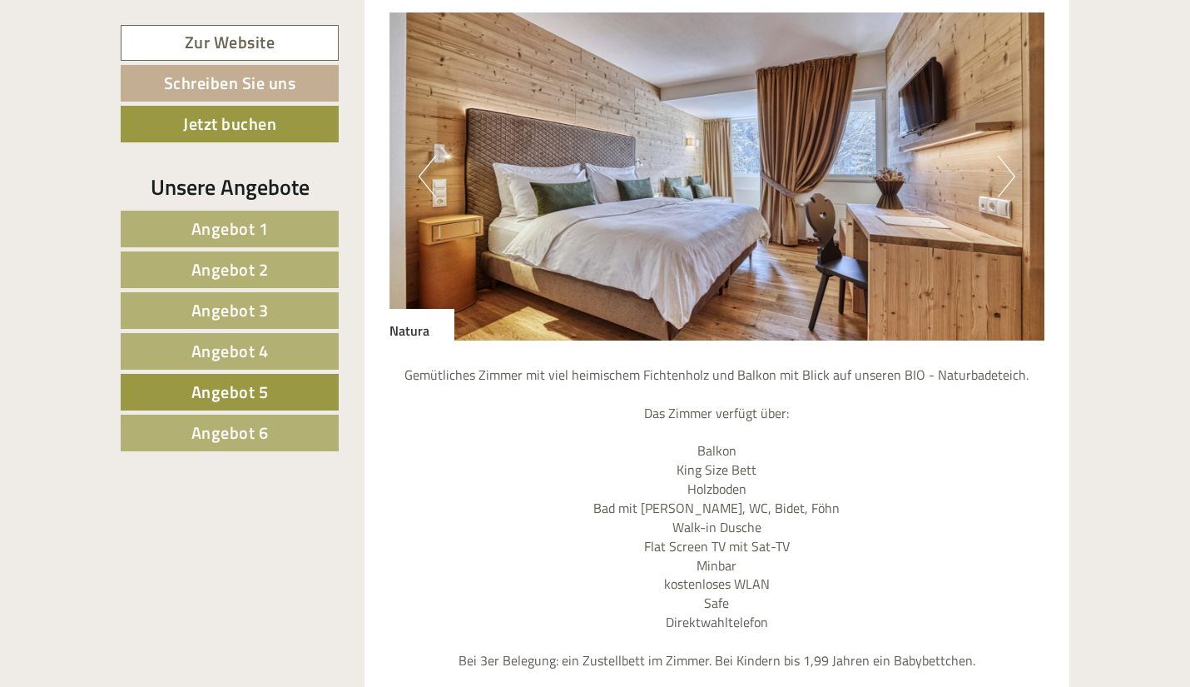
click at [219, 349] on span "Angebot 4" at bounding box center [229, 351] width 77 height 26
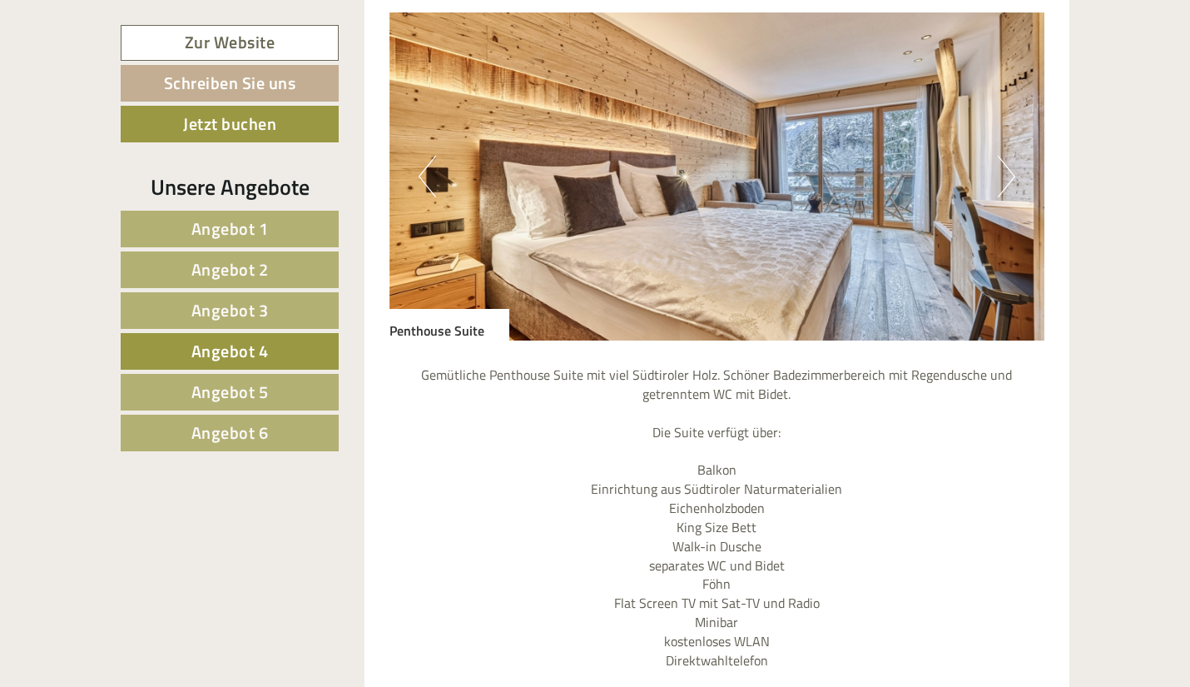
click at [275, 311] on link "Angebot 3" at bounding box center [230, 310] width 218 height 37
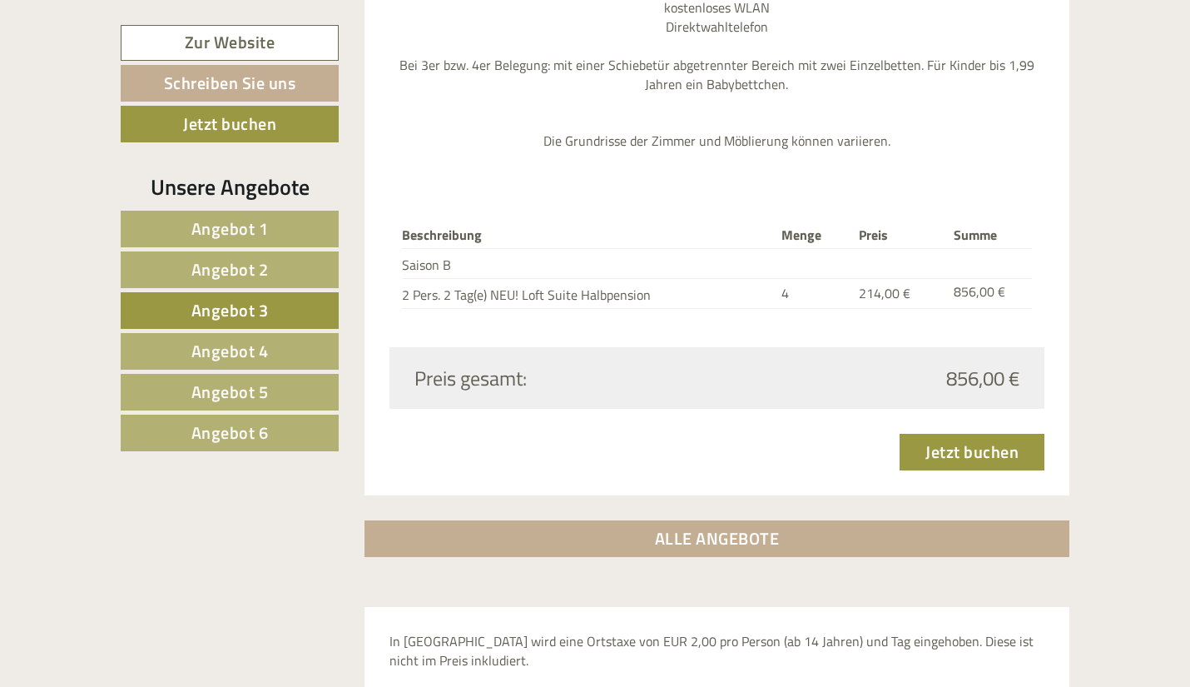
scroll to position [2257, 0]
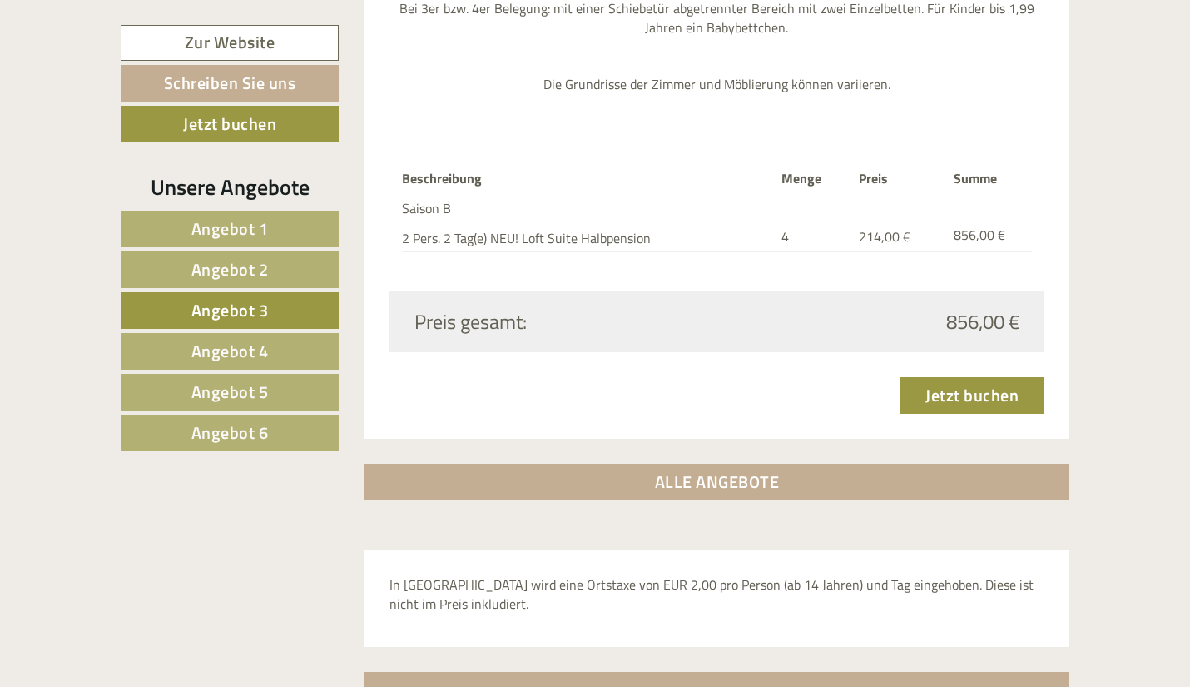
click at [269, 431] on link "Angebot 6" at bounding box center [230, 433] width 218 height 37
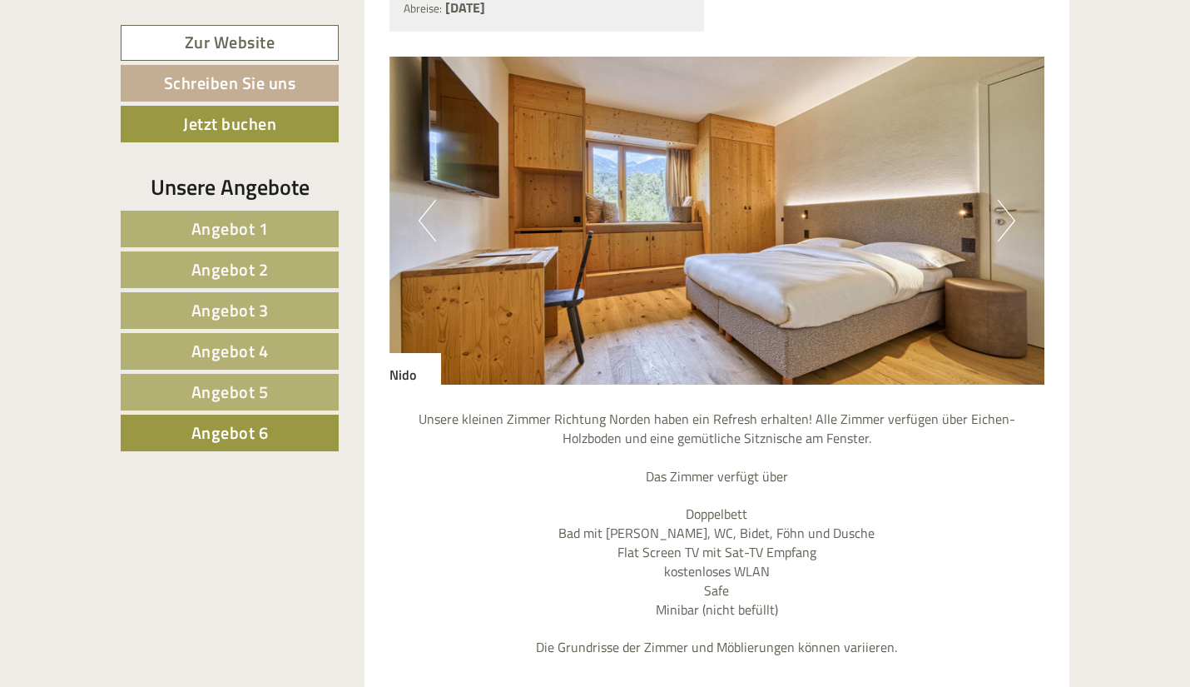
scroll to position [1424, 0]
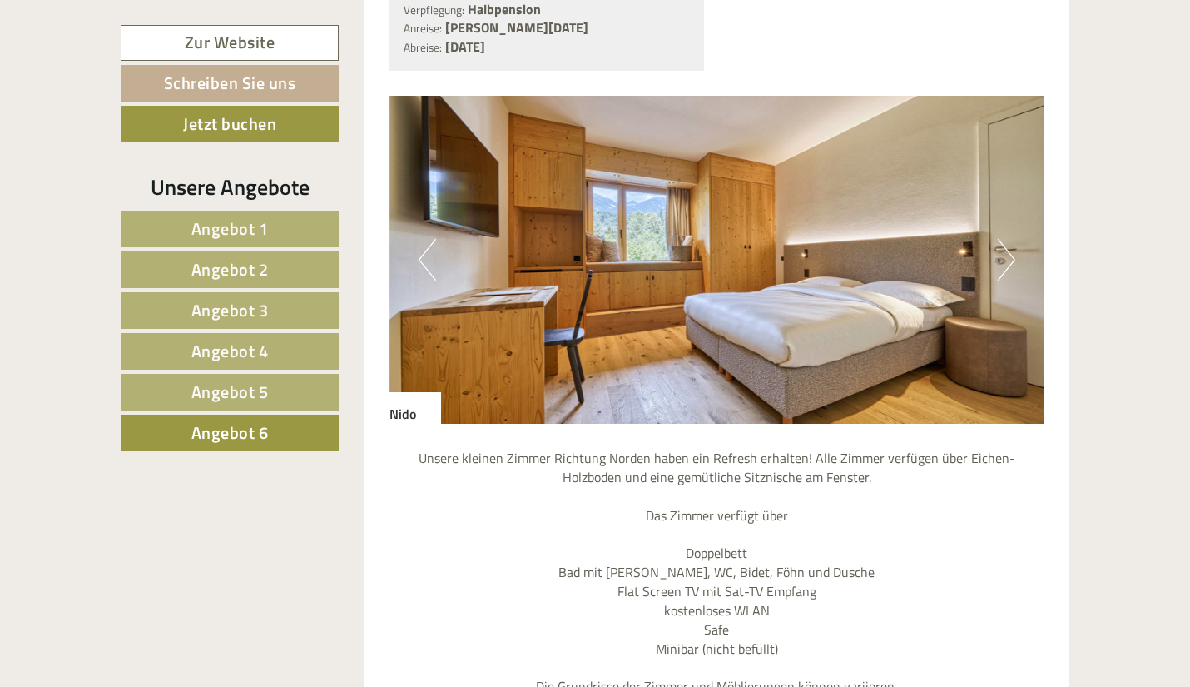
click at [1000, 255] on button "Next" at bounding box center [1006, 260] width 17 height 42
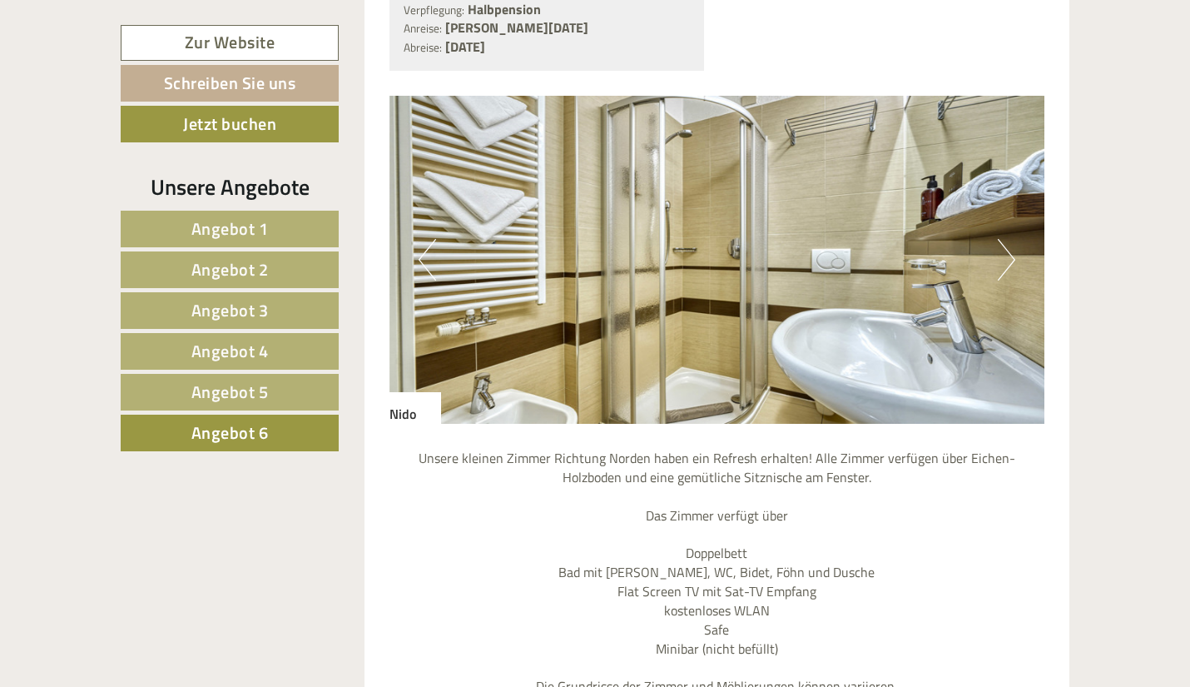
click at [1007, 255] on button "Next" at bounding box center [1006, 260] width 17 height 42
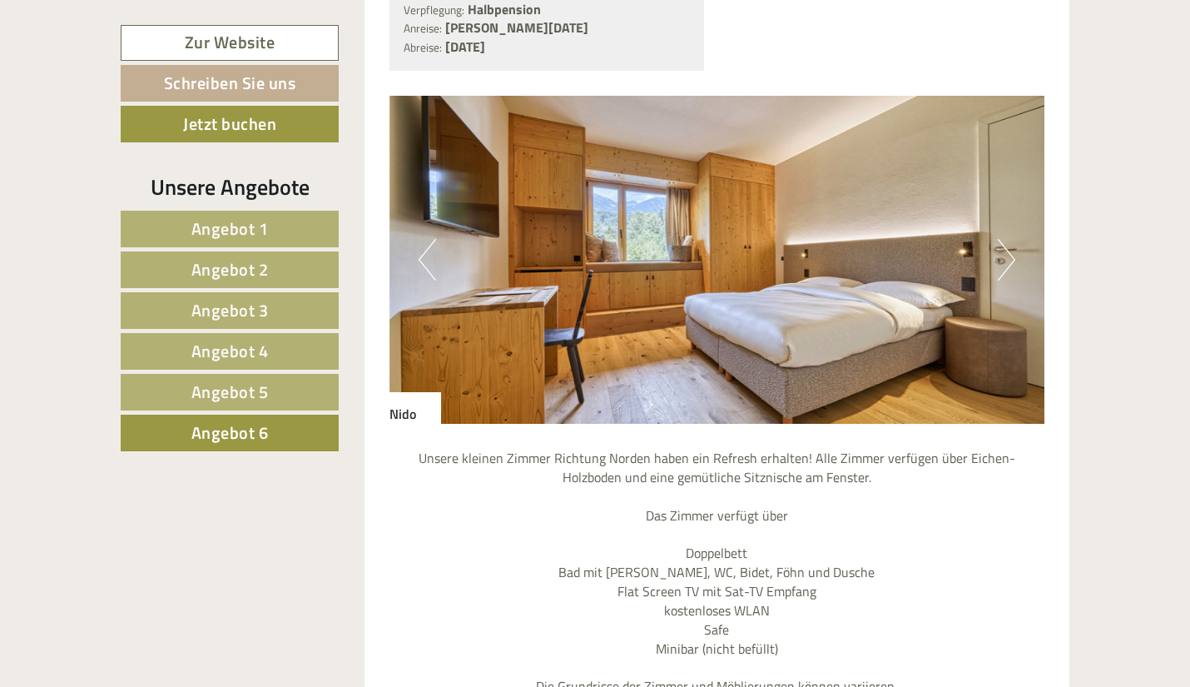
click at [1001, 266] on button "Next" at bounding box center [1006, 260] width 17 height 42
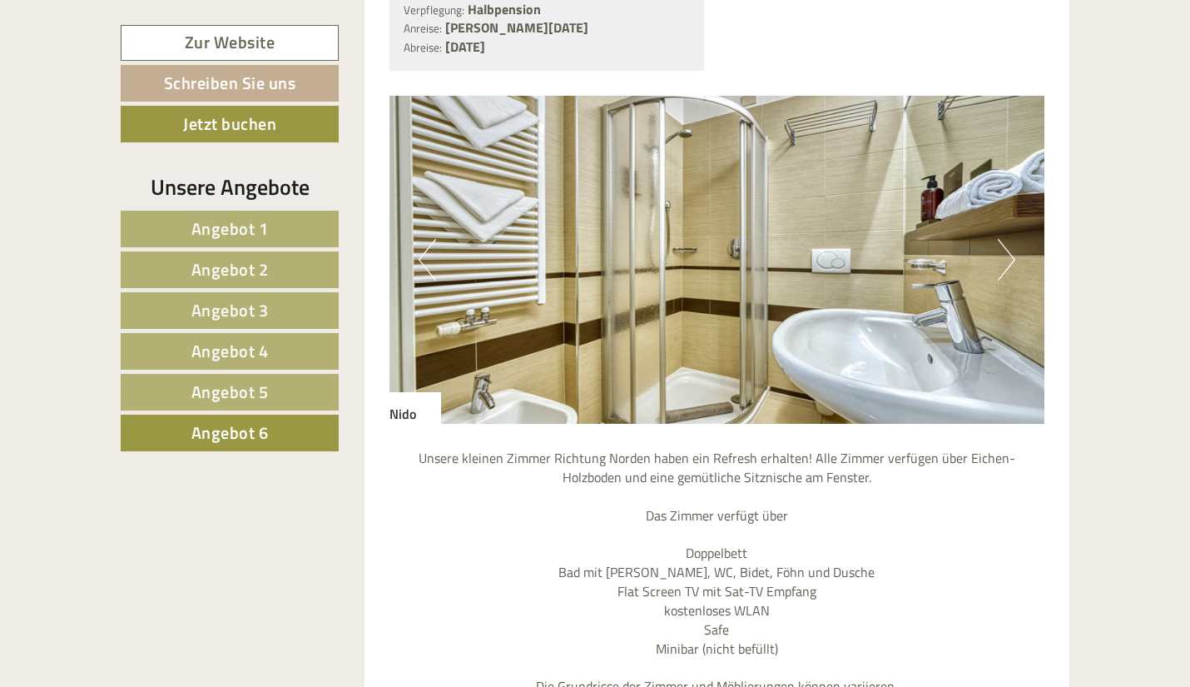
click at [1003, 265] on button "Next" at bounding box center [1006, 260] width 17 height 42
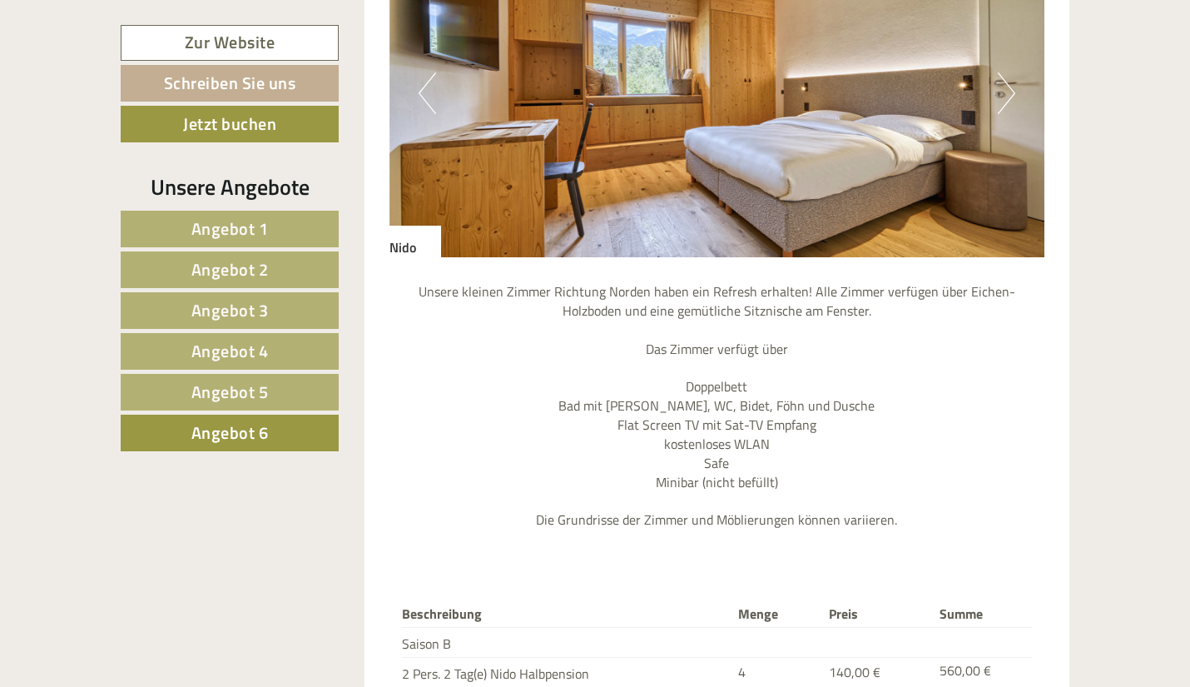
scroll to position [1507, 0]
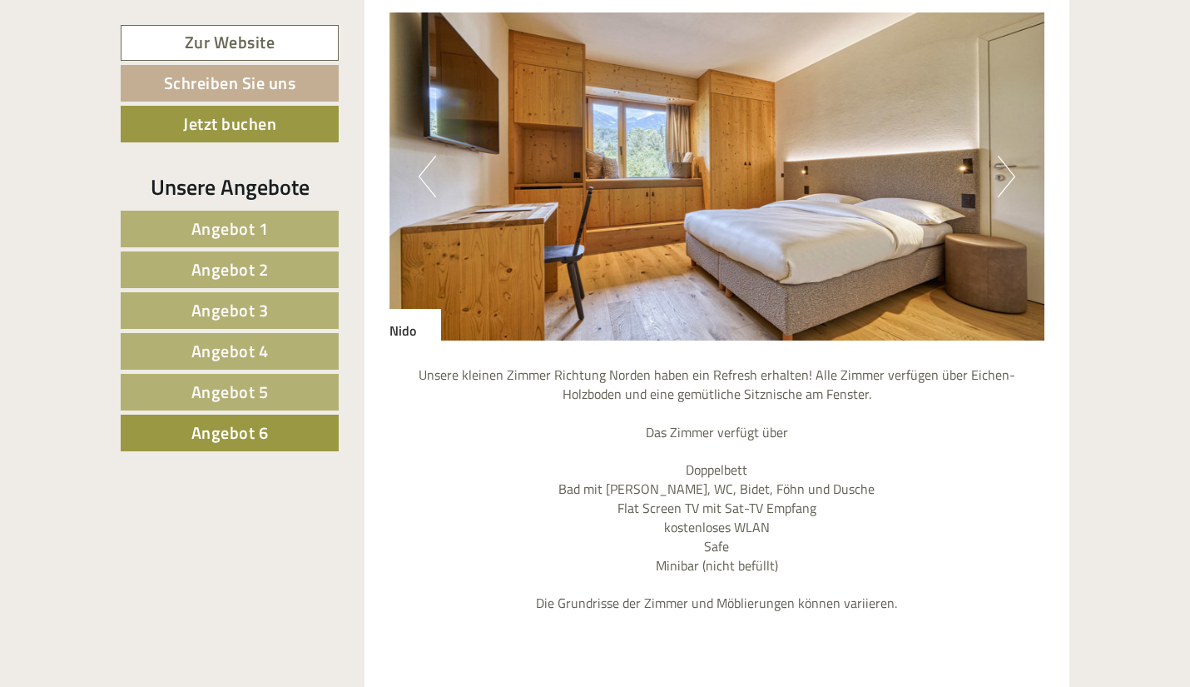
click at [219, 398] on span "Angebot 5" at bounding box center [229, 392] width 77 height 26
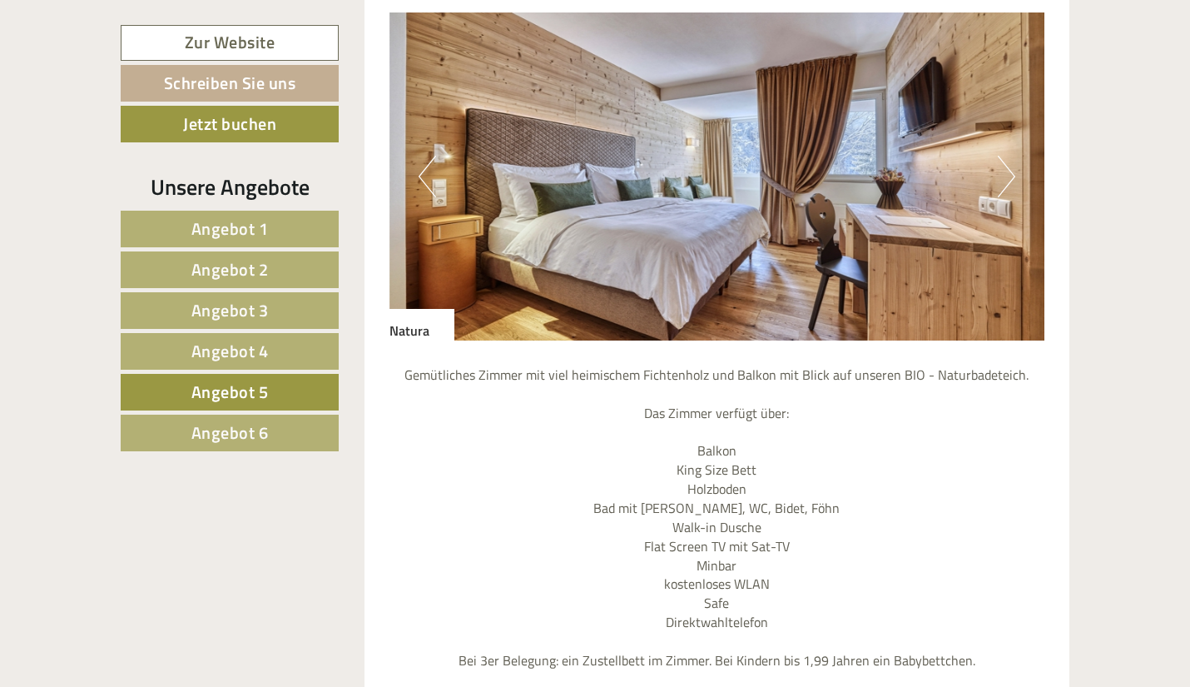
click at [1000, 188] on button "Next" at bounding box center [1006, 177] width 17 height 42
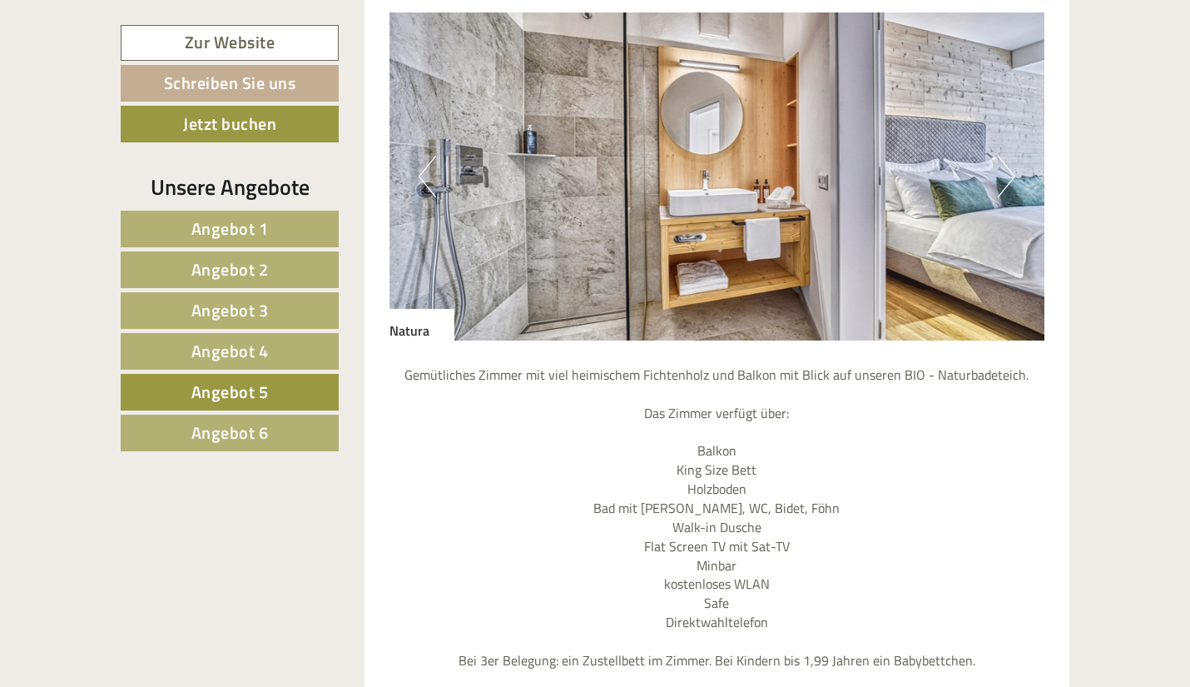
click at [420, 166] on button "Previous" at bounding box center [427, 177] width 17 height 42
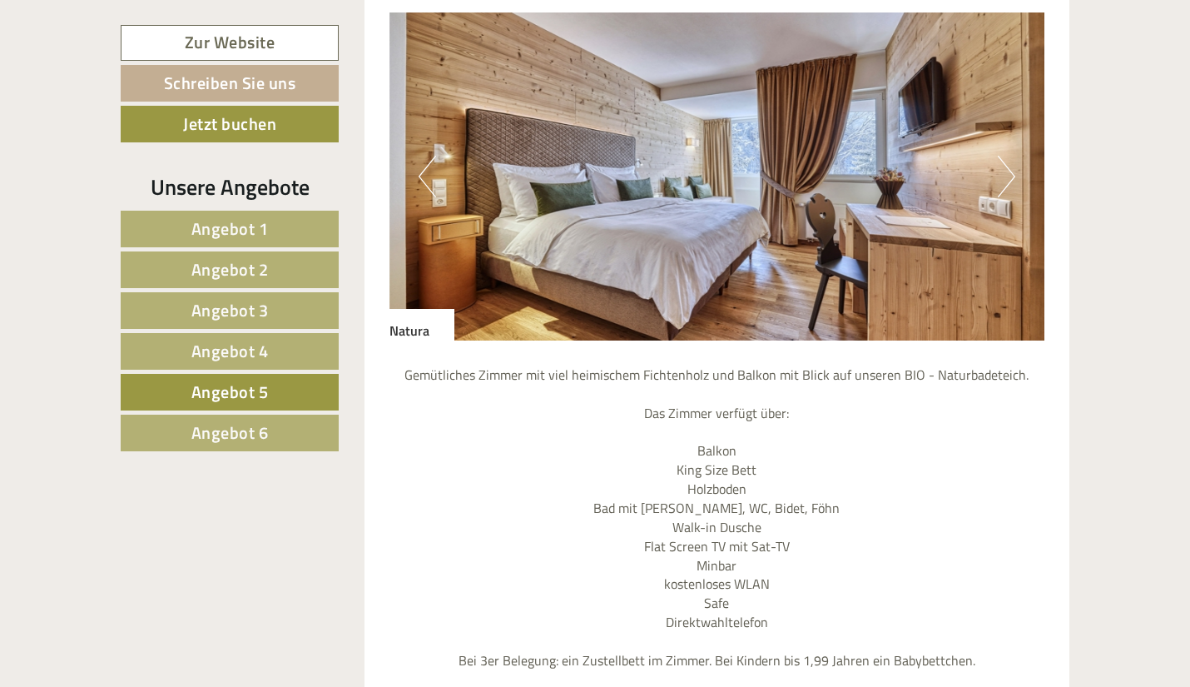
click at [1007, 179] on button "Next" at bounding box center [1006, 177] width 17 height 42
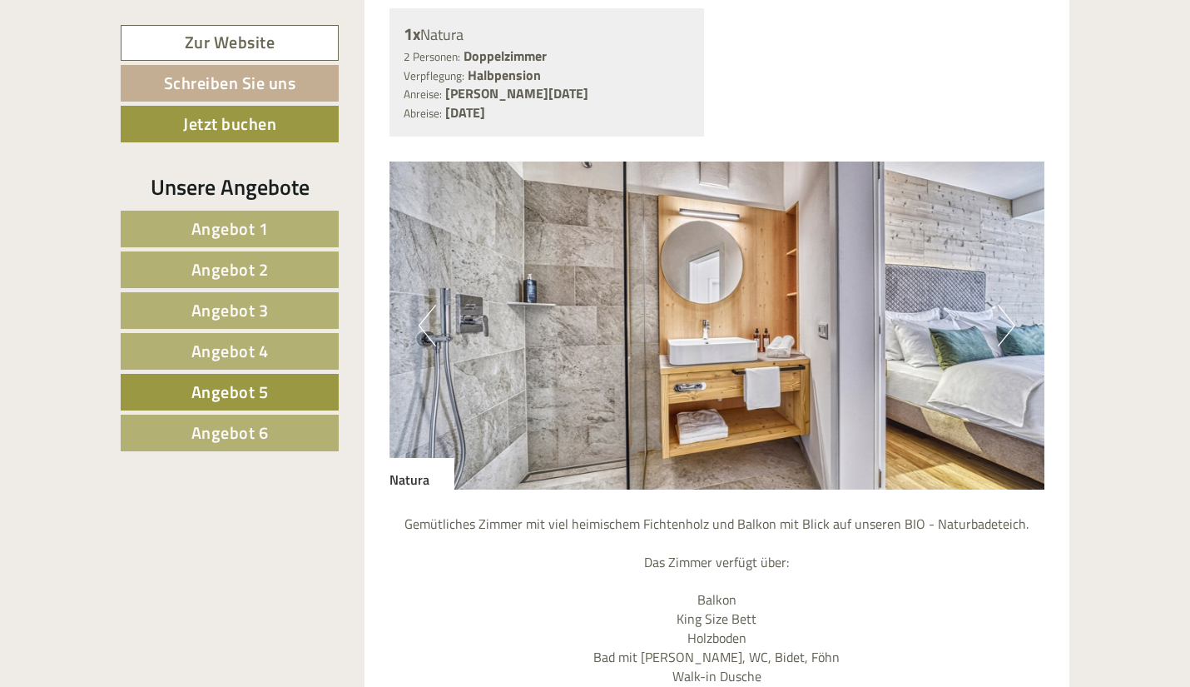
scroll to position [1341, 0]
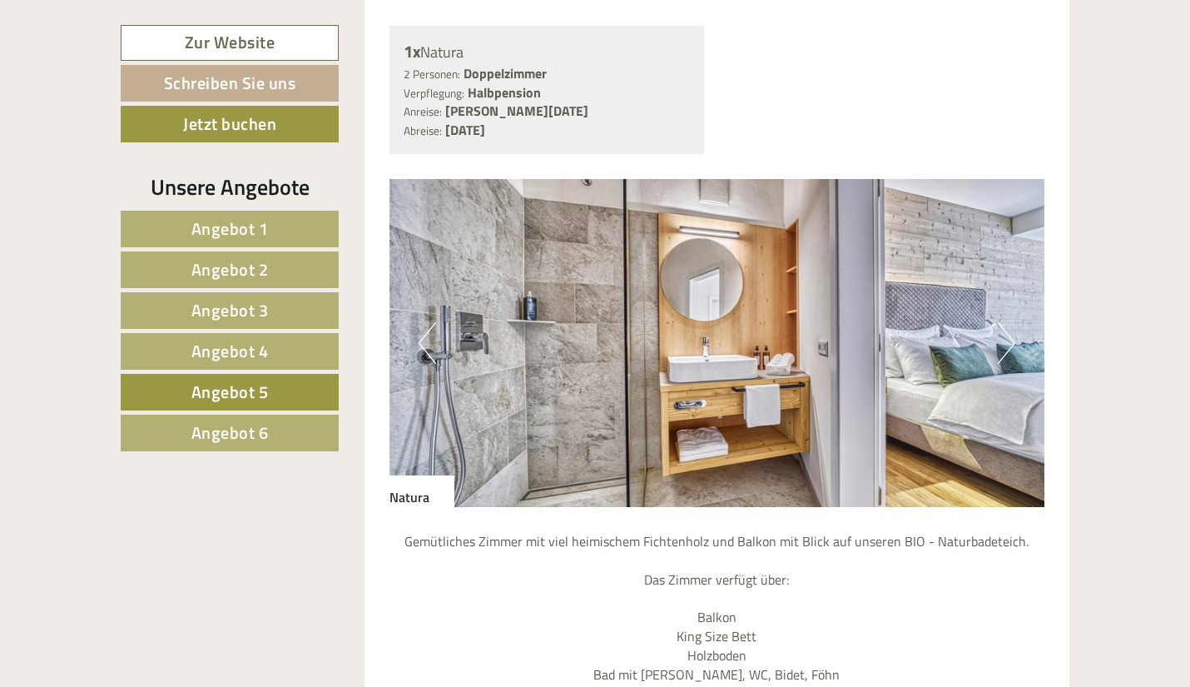
click at [1004, 350] on button "Next" at bounding box center [1006, 343] width 17 height 42
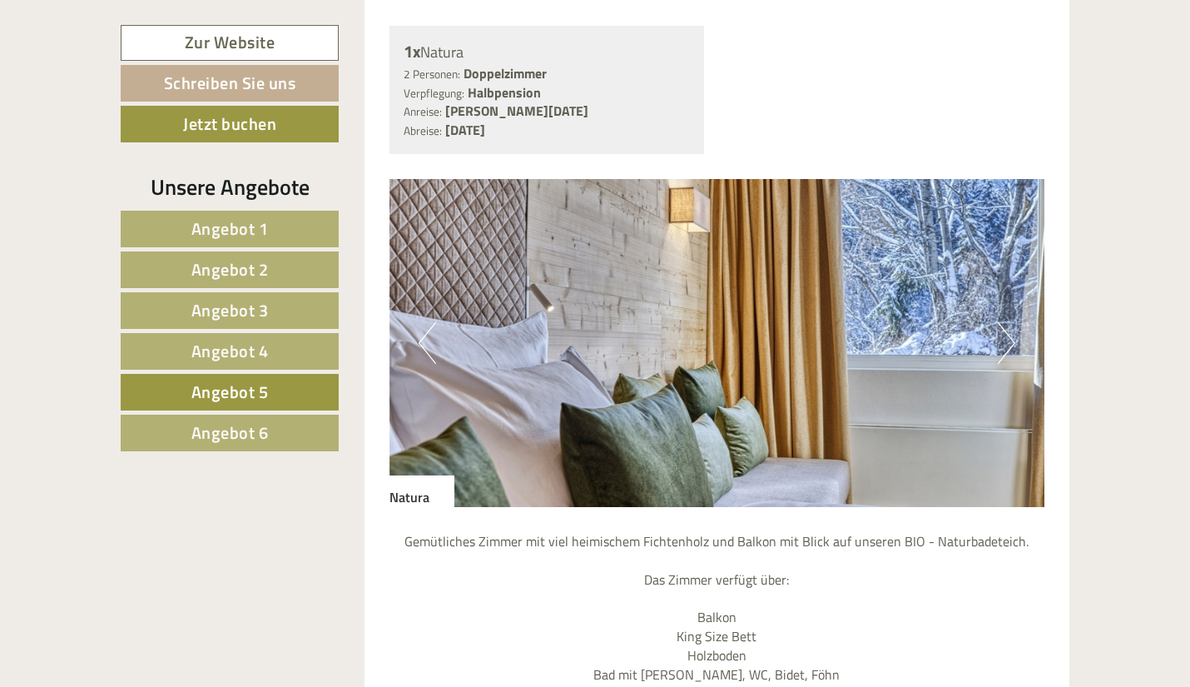
click at [1005, 350] on button "Next" at bounding box center [1006, 343] width 17 height 42
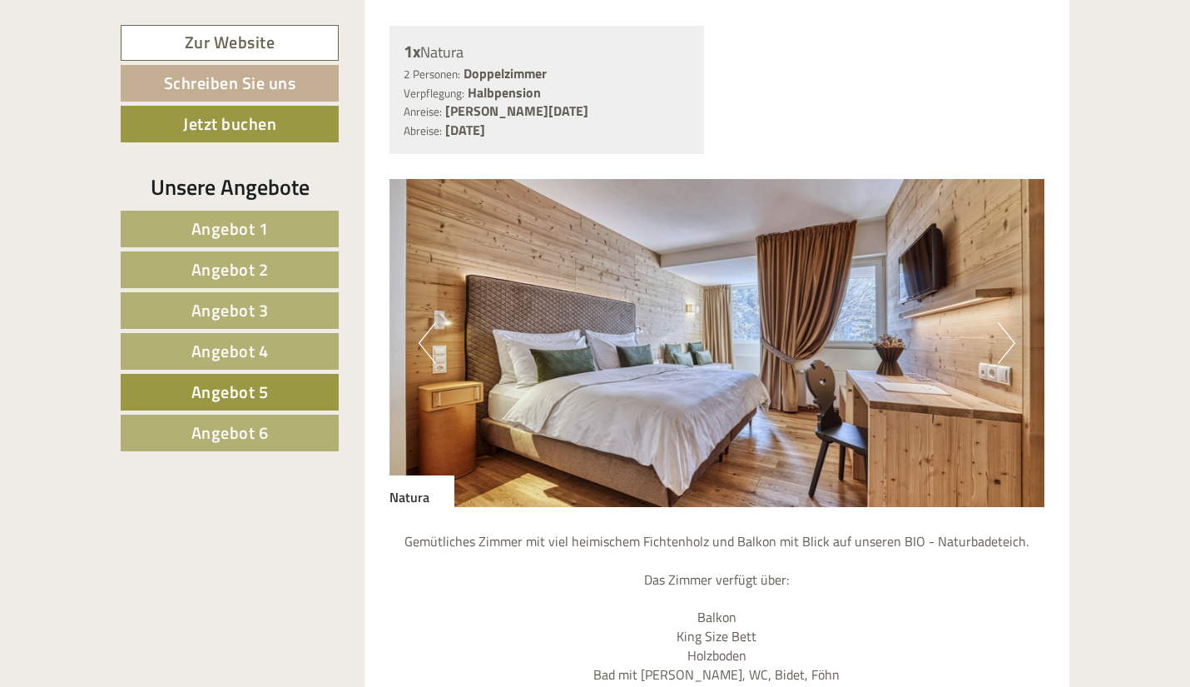
click at [1010, 349] on button "Next" at bounding box center [1006, 343] width 17 height 42
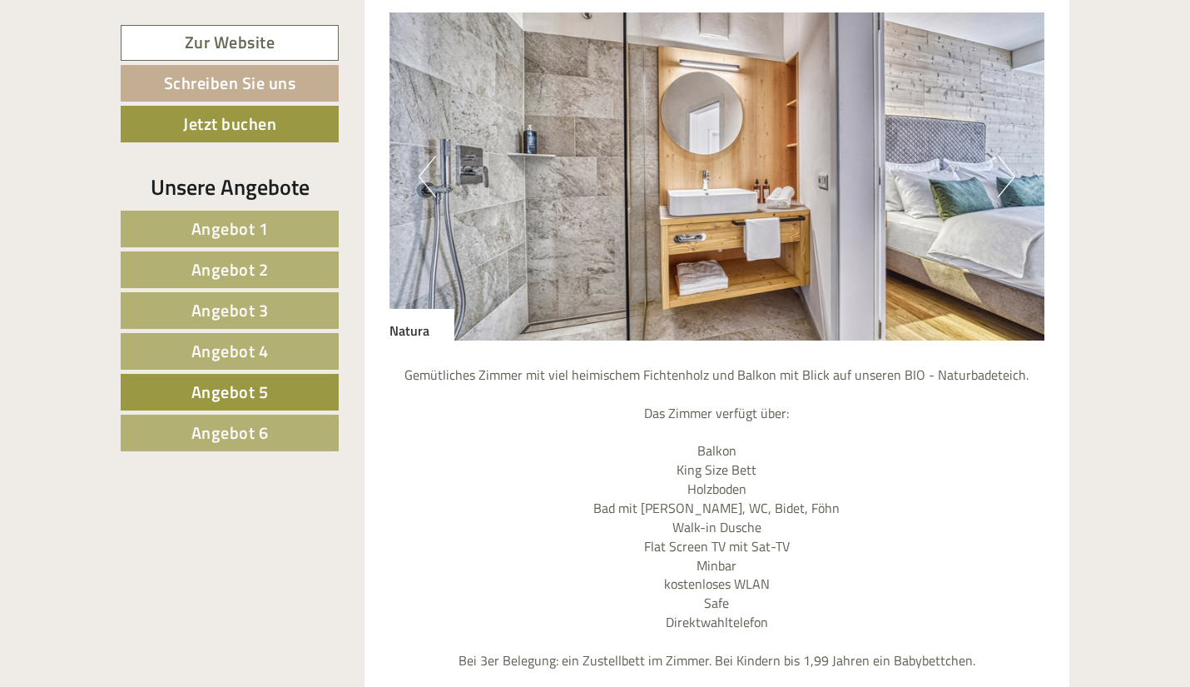
scroll to position [1258, 0]
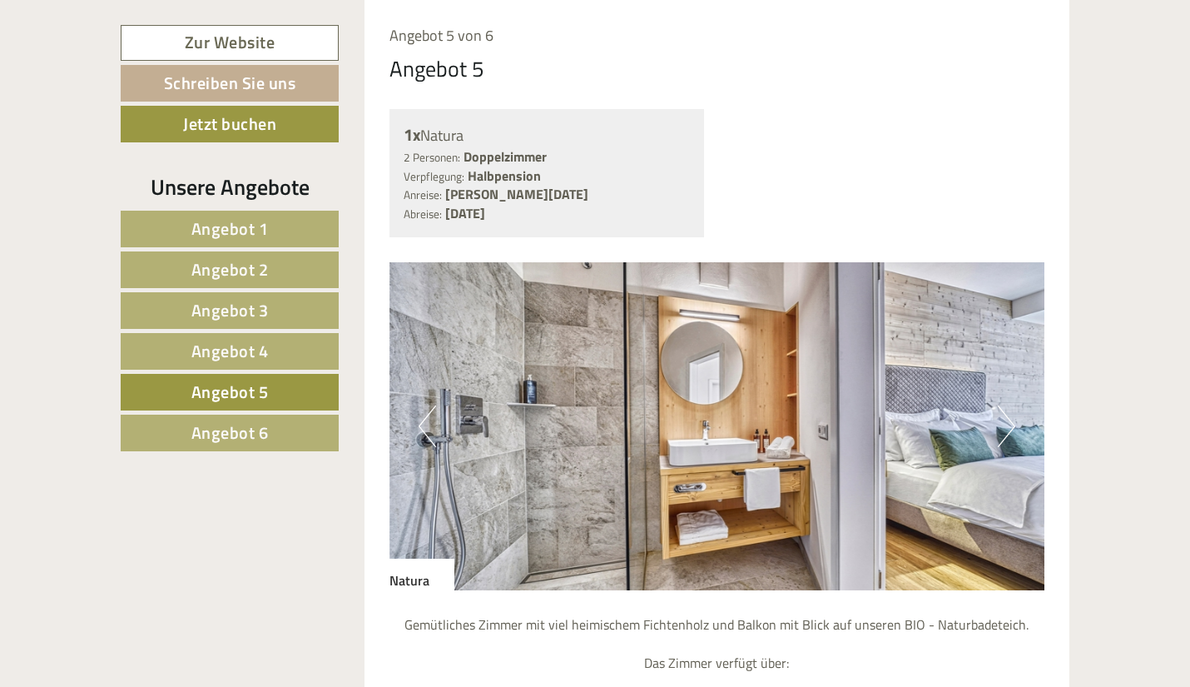
click at [1004, 433] on button "Next" at bounding box center [1006, 426] width 17 height 42
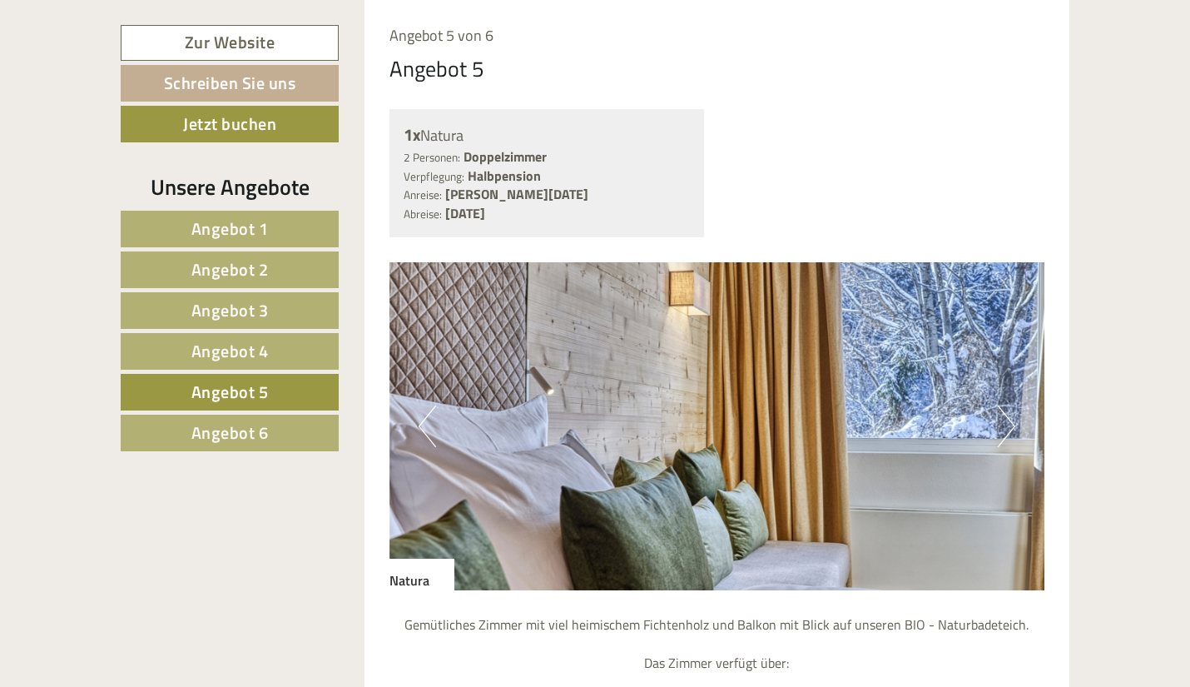
click at [1006, 434] on button "Next" at bounding box center [1006, 426] width 17 height 42
click at [1002, 424] on button "Next" at bounding box center [1006, 426] width 17 height 42
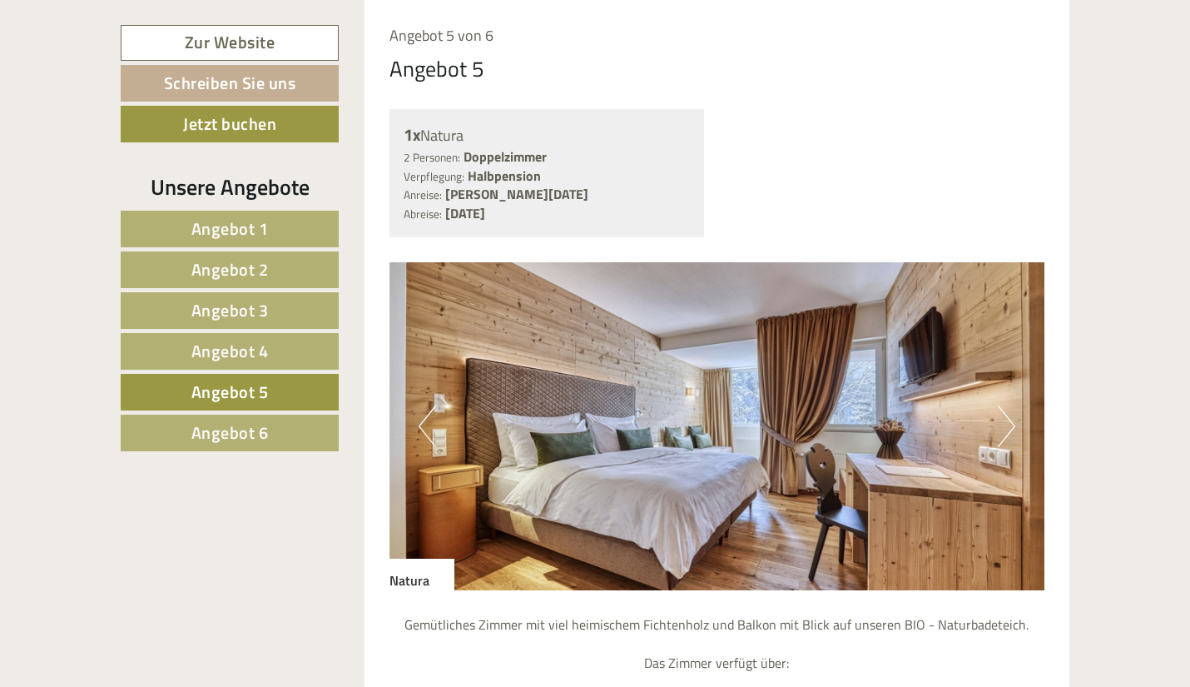
click at [249, 352] on span "Angebot 4" at bounding box center [229, 351] width 77 height 26
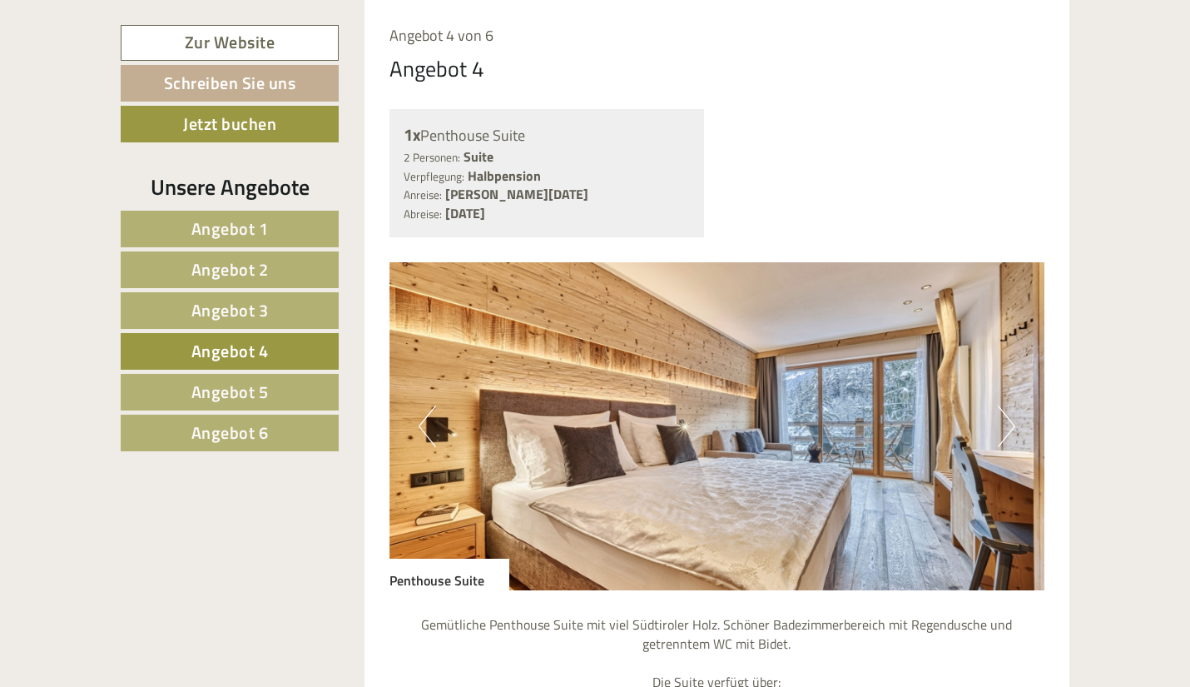
click at [221, 387] on span "Angebot 5" at bounding box center [229, 392] width 77 height 26
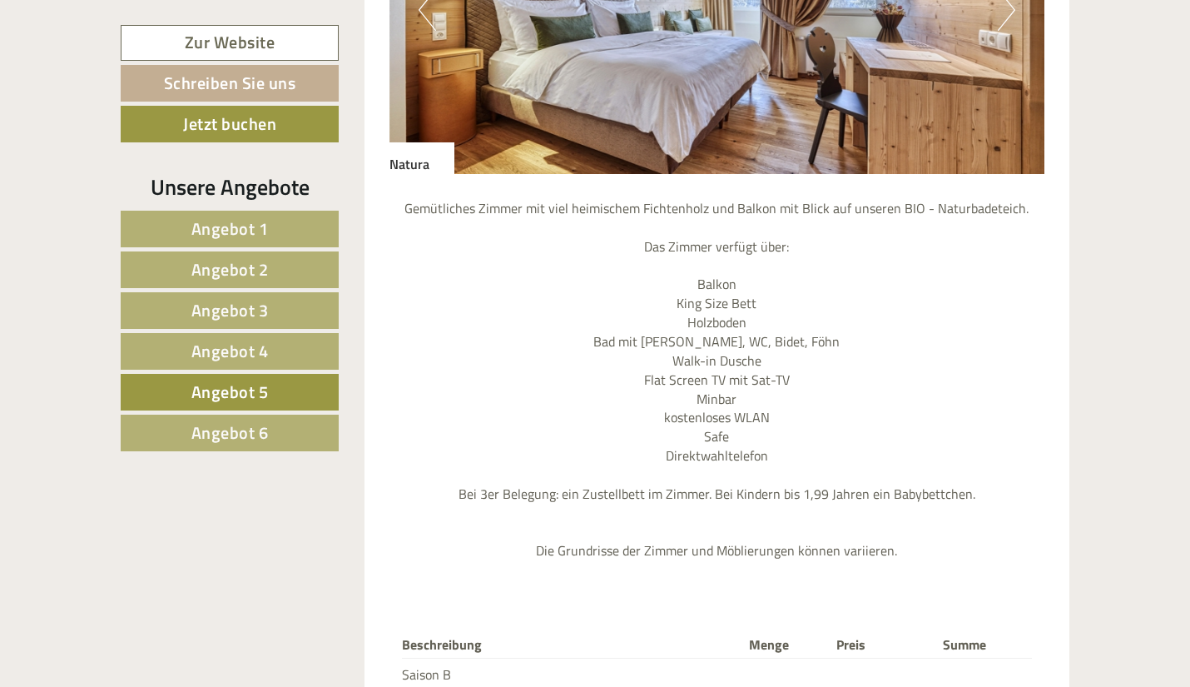
scroll to position [1591, 0]
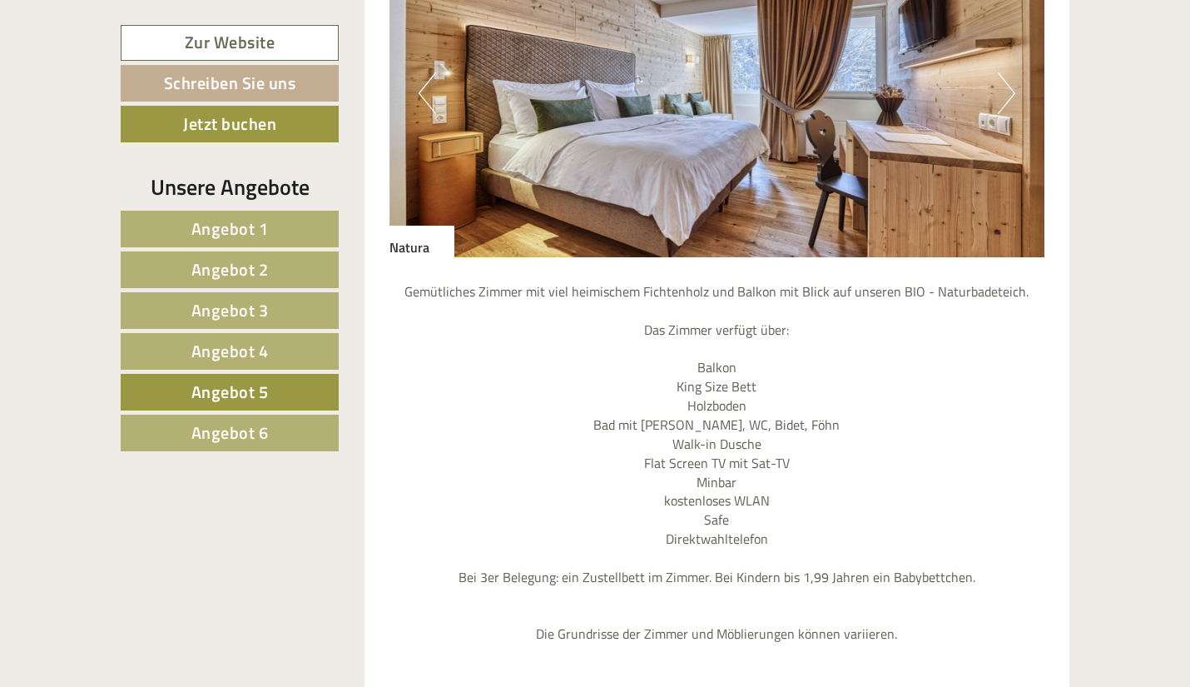
click at [260, 352] on span "Angebot 4" at bounding box center [229, 351] width 77 height 26
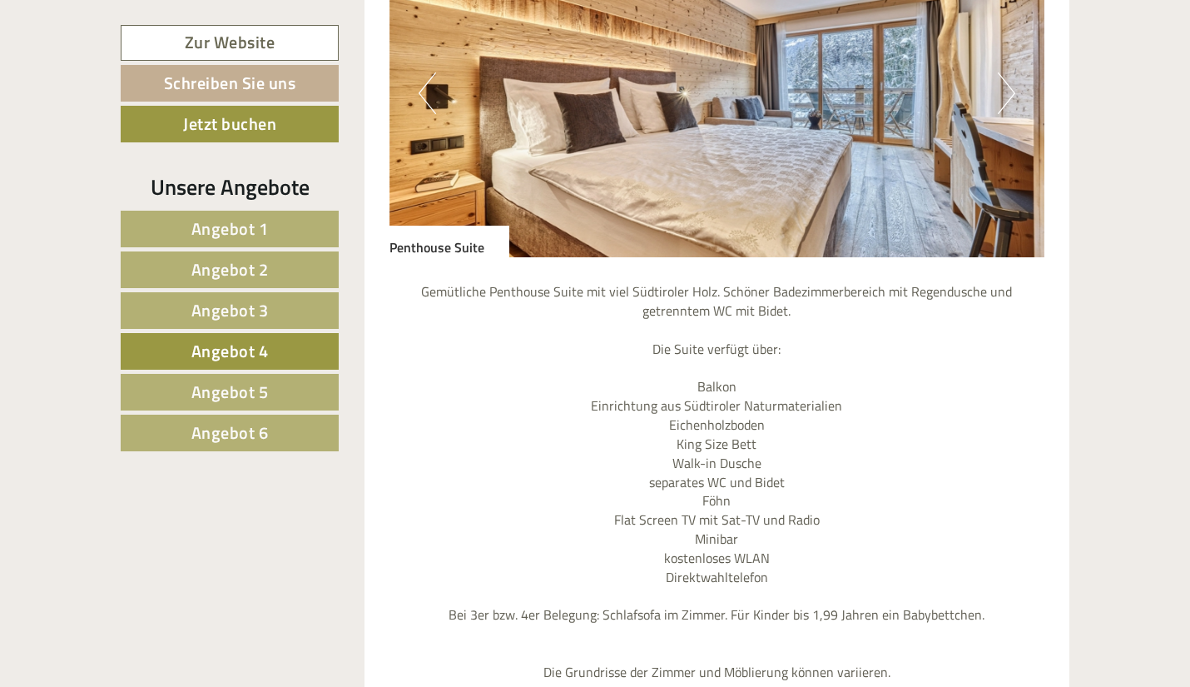
scroll to position [1258, 0]
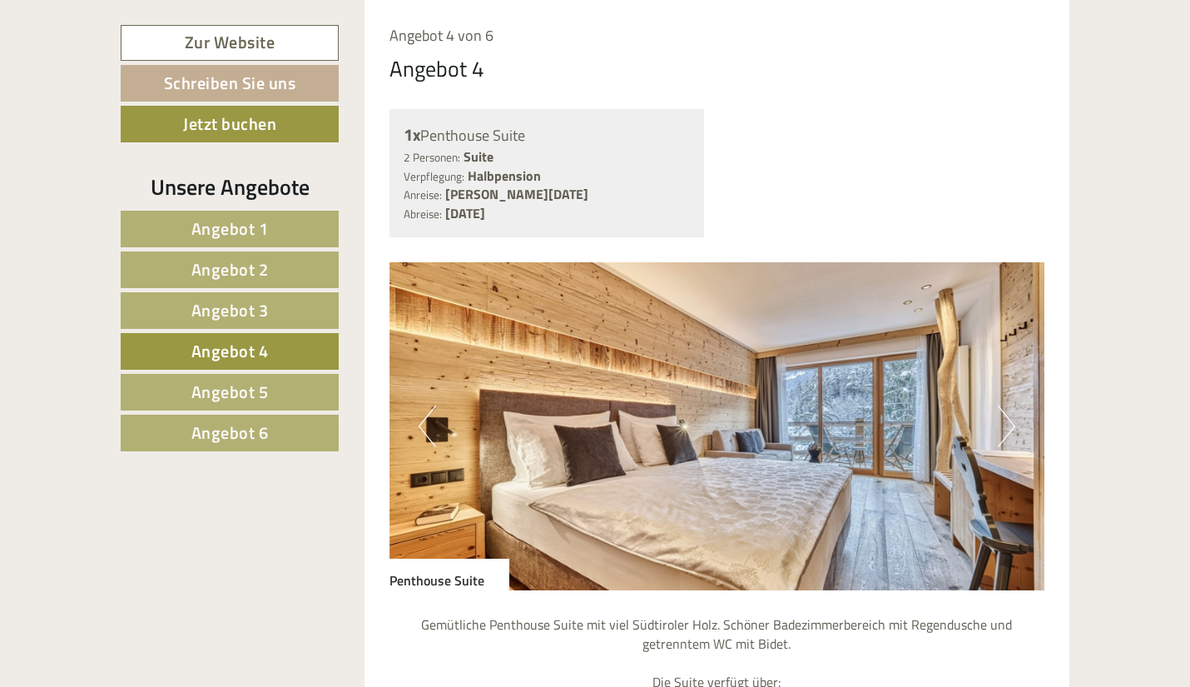
click at [1008, 424] on button "Next" at bounding box center [1006, 426] width 17 height 42
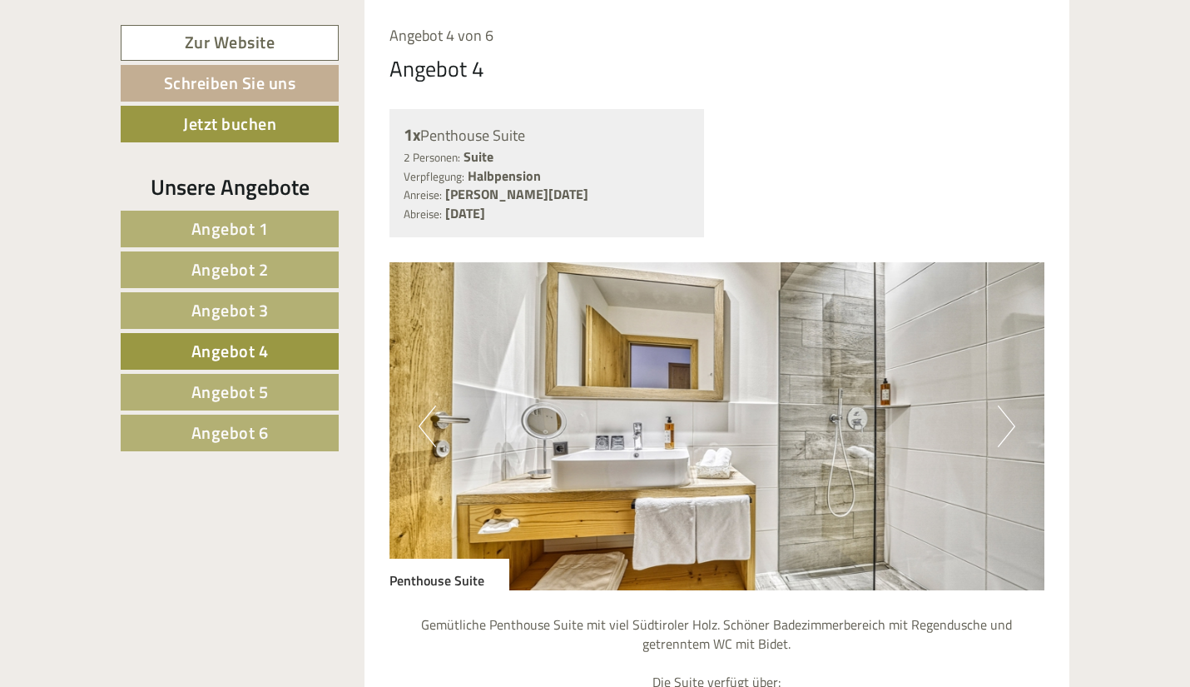
click at [1009, 423] on button "Next" at bounding box center [1006, 426] width 17 height 42
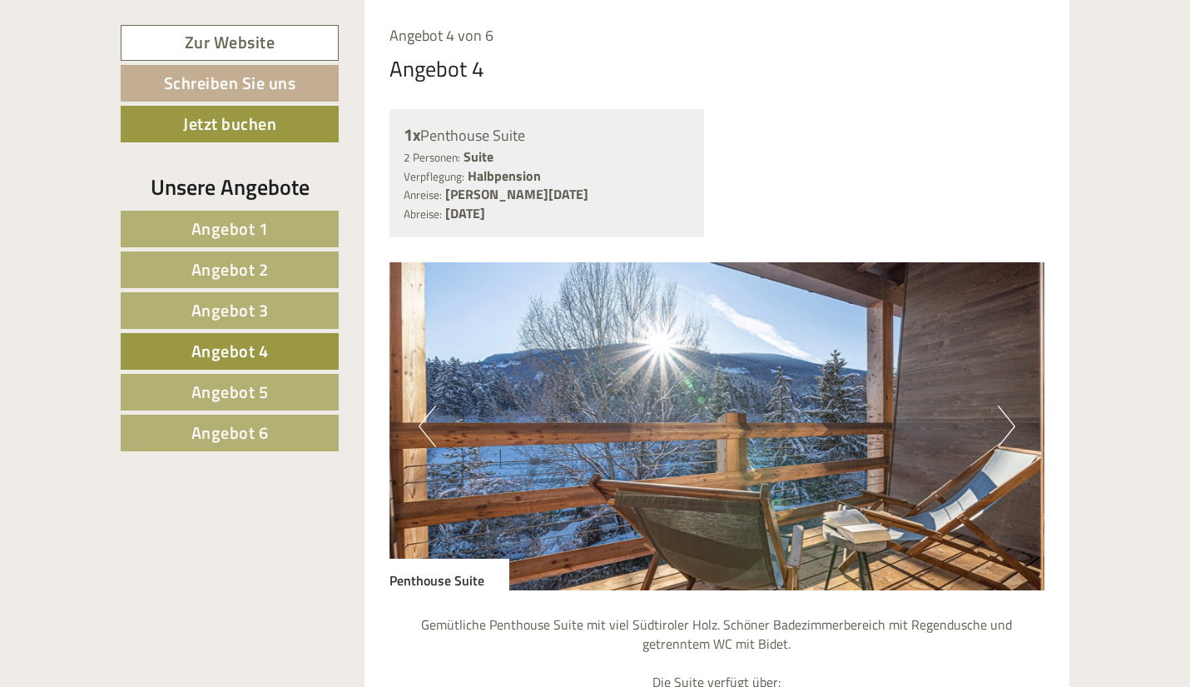
click at [1015, 420] on button "Next" at bounding box center [1006, 426] width 17 height 42
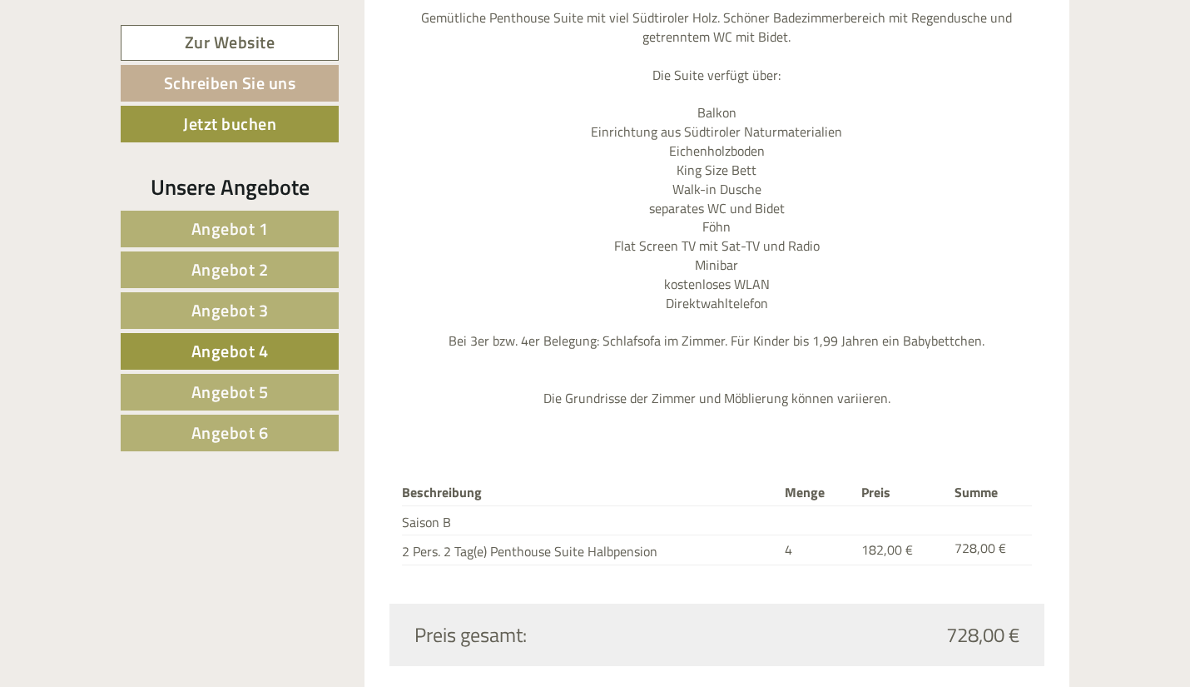
scroll to position [2007, 0]
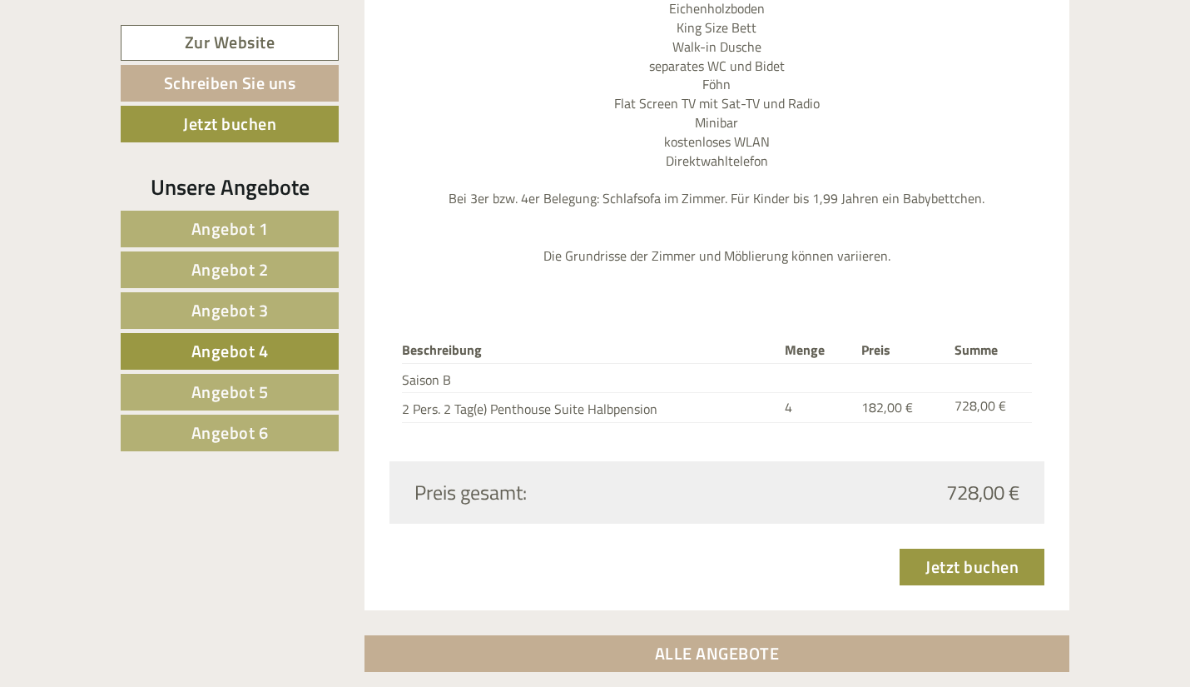
click at [261, 315] on span "Angebot 3" at bounding box center [229, 310] width 77 height 26
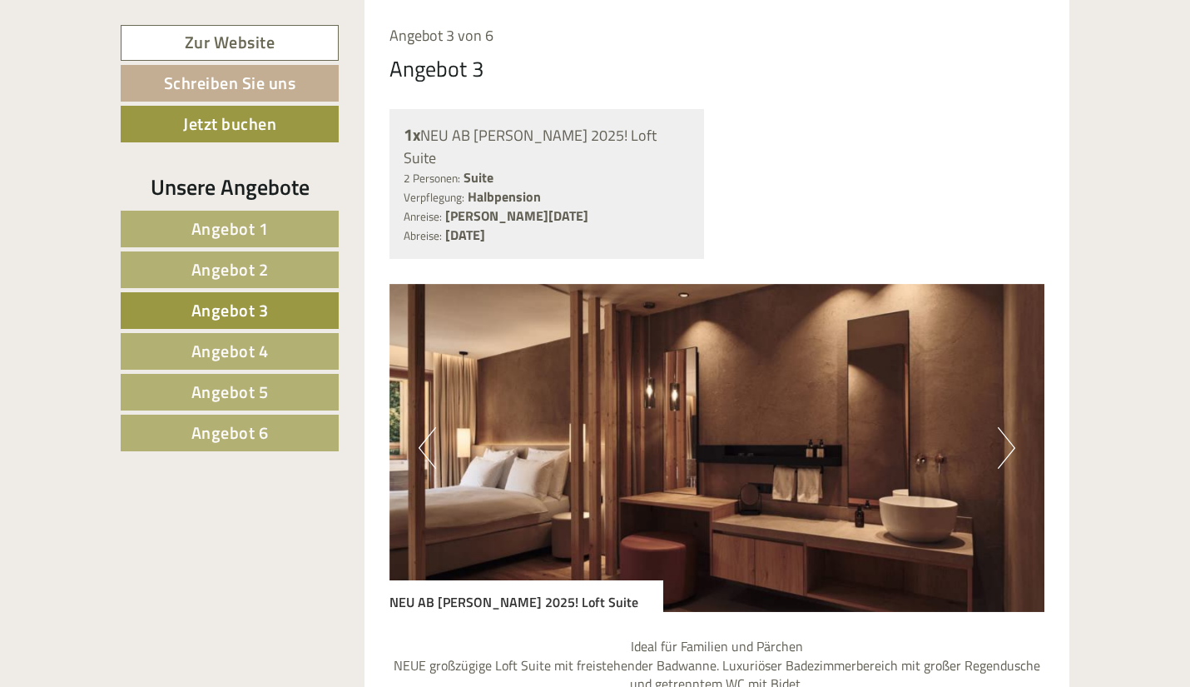
click at [993, 429] on img at bounding box center [718, 448] width 656 height 328
click at [1013, 432] on button "Next" at bounding box center [1006, 448] width 17 height 42
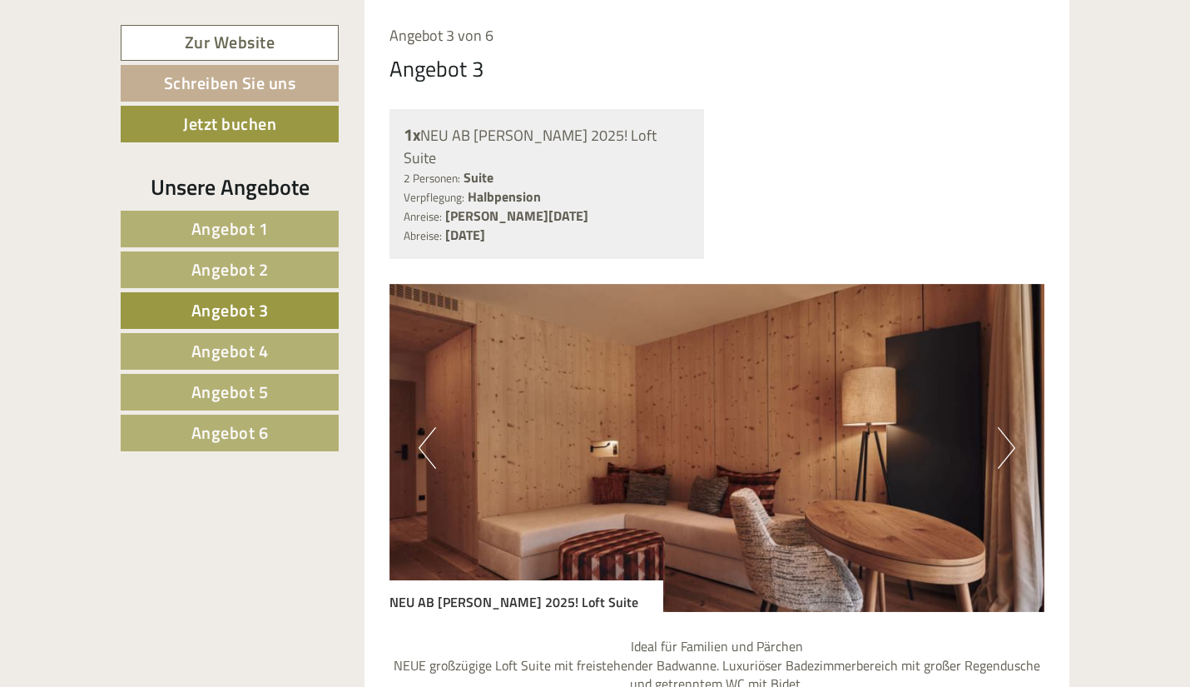
click at [1014, 432] on button "Next" at bounding box center [1006, 448] width 17 height 42
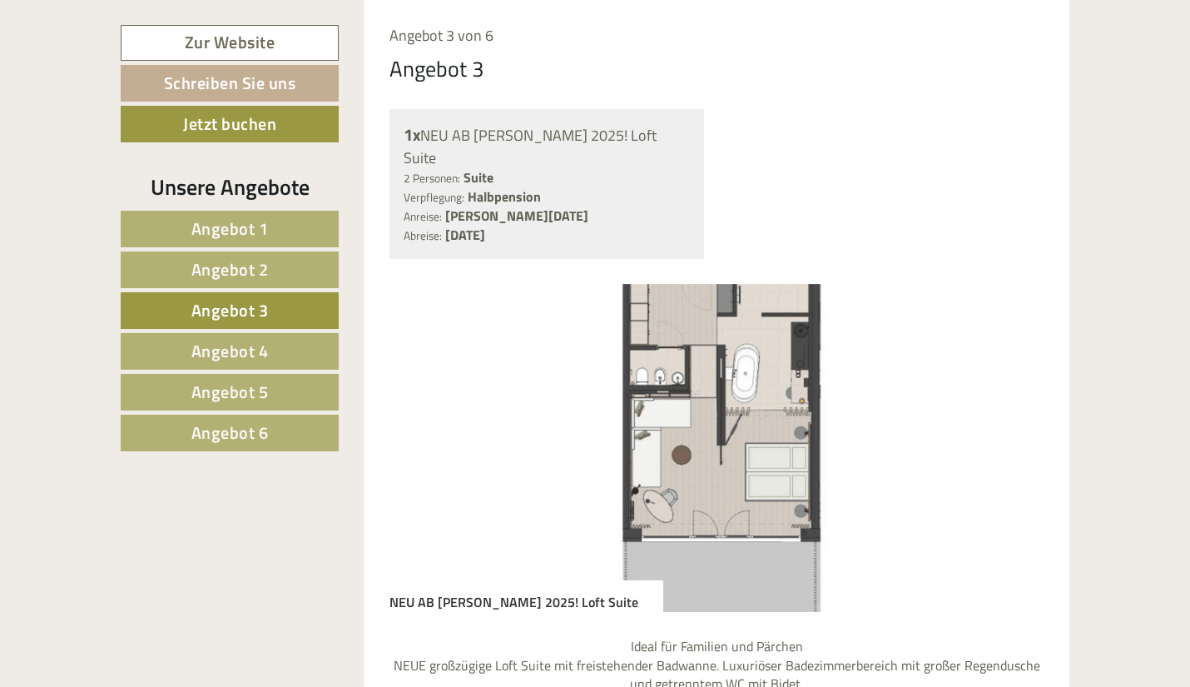
click at [1016, 429] on img at bounding box center [718, 448] width 656 height 328
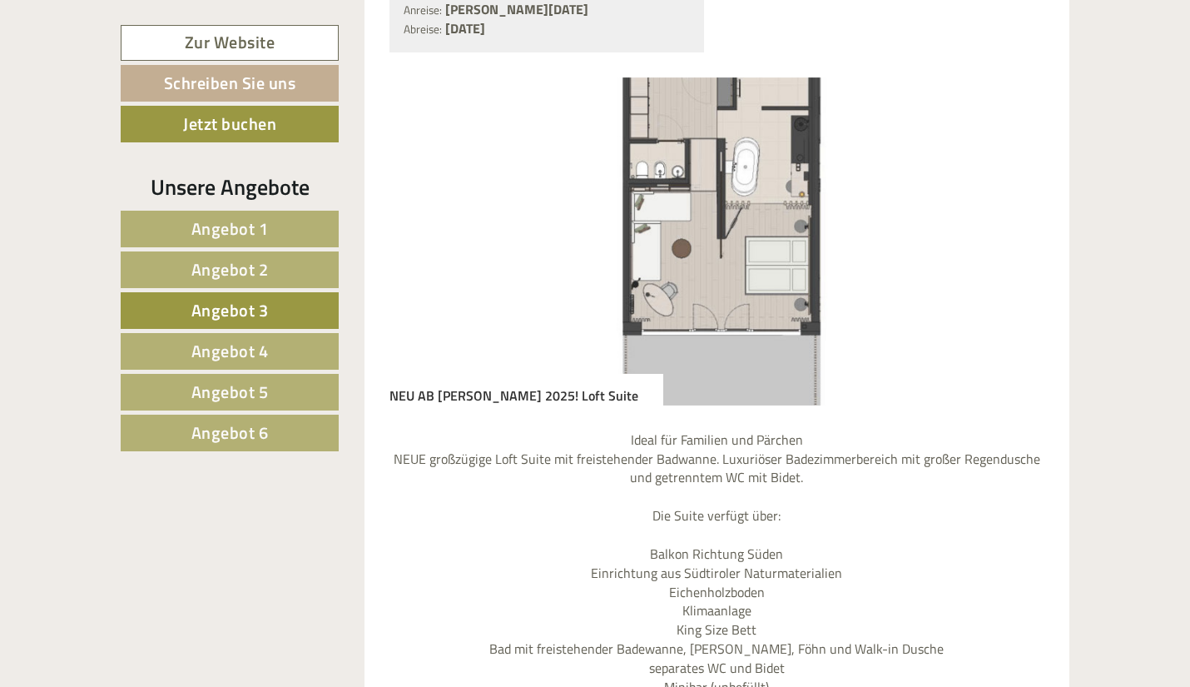
scroll to position [1341, 0]
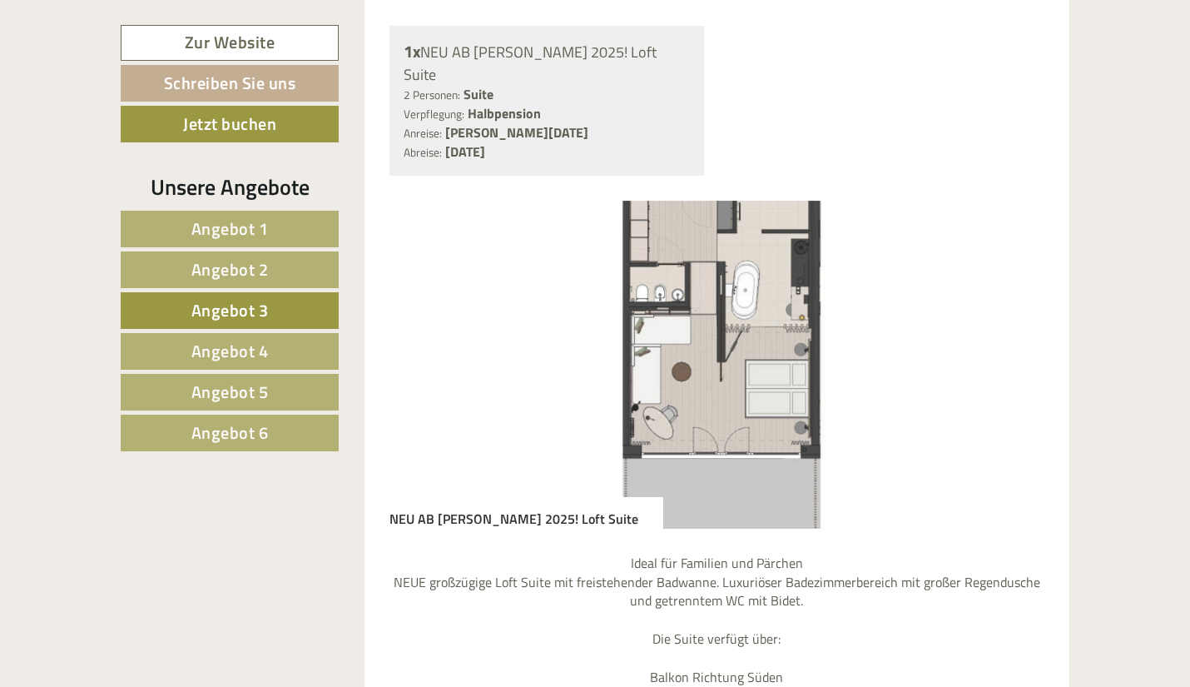
click at [541, 364] on img at bounding box center [718, 365] width 656 height 328
drag, startPoint x: 400, startPoint y: 330, endPoint x: 403, endPoint y: 305, distance: 26.0
click at [403, 305] on img at bounding box center [718, 365] width 656 height 328
click at [420, 344] on button "Previous" at bounding box center [427, 365] width 17 height 42
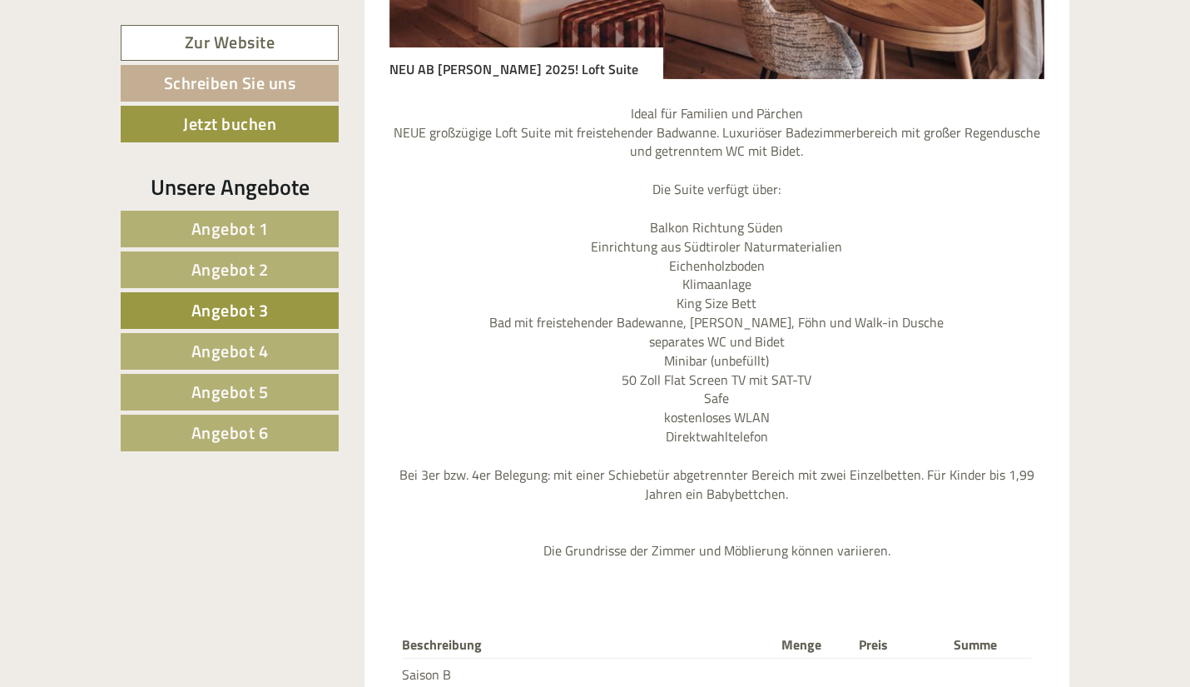
scroll to position [1840, 0]
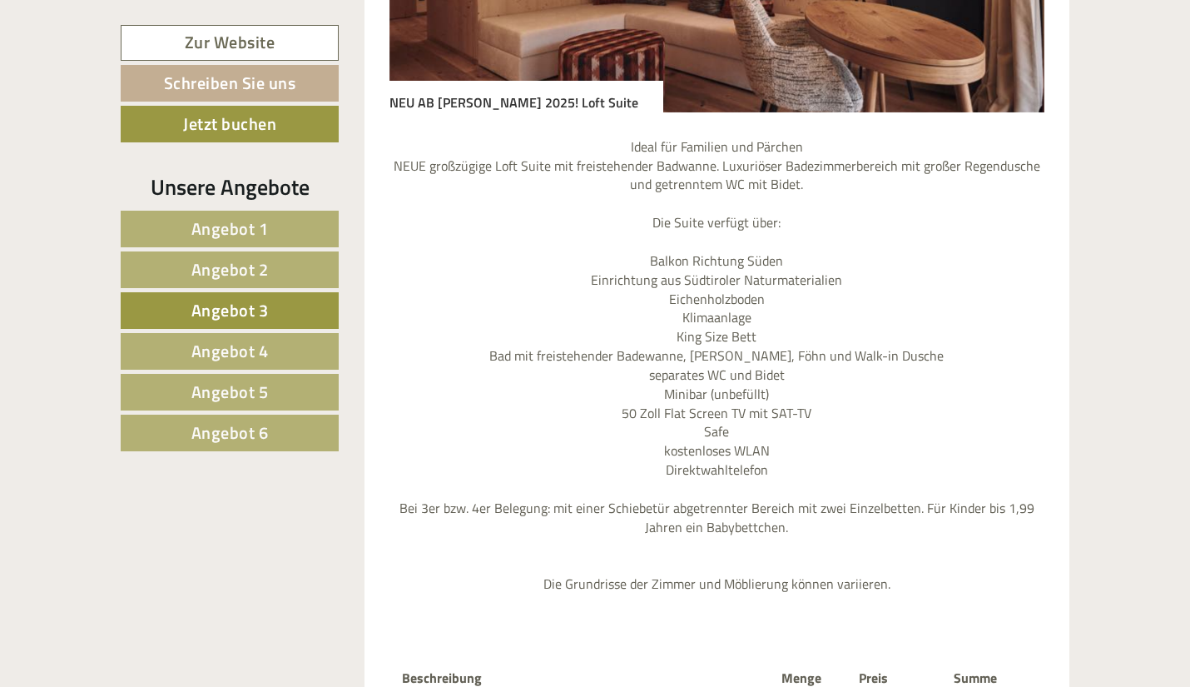
click at [192, 269] on span "Angebot 2" at bounding box center [229, 269] width 77 height 26
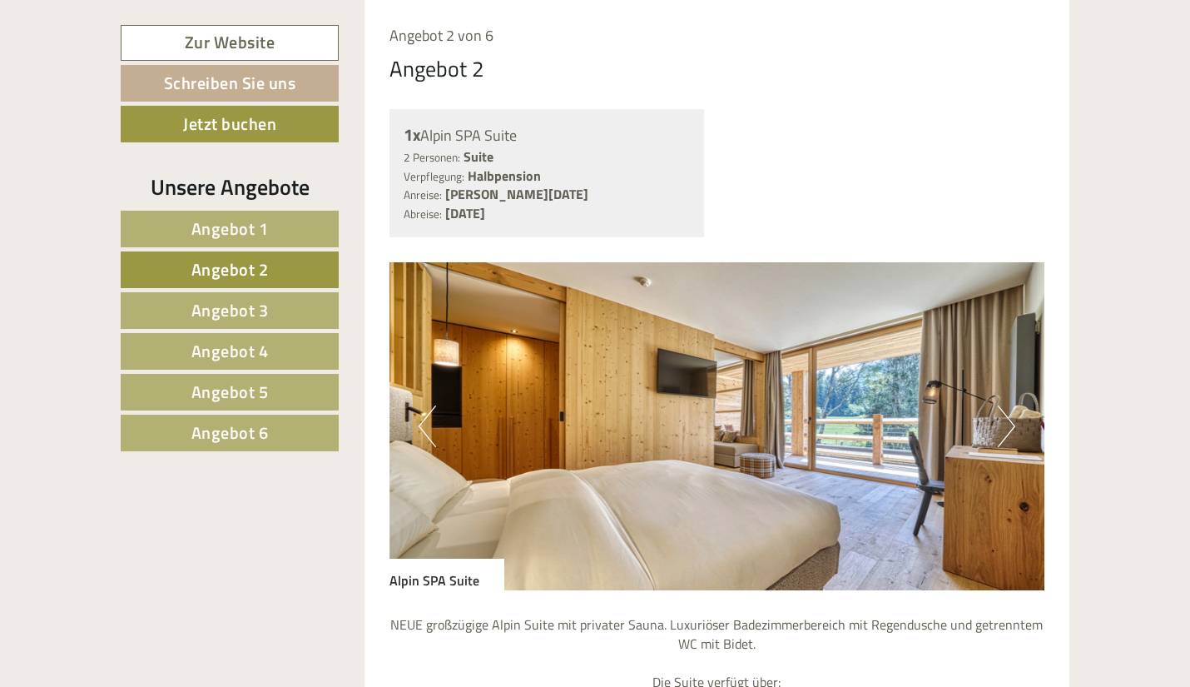
click at [202, 236] on span "Angebot 1" at bounding box center [229, 229] width 77 height 26
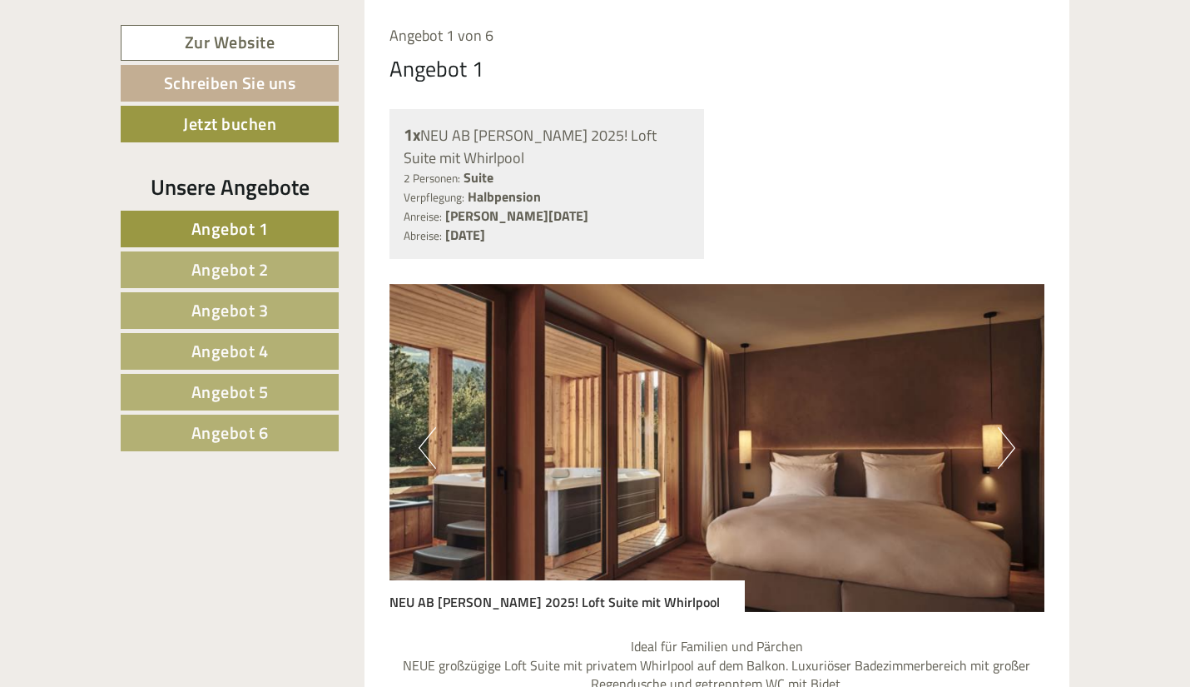
click at [1007, 451] on button "Next" at bounding box center [1006, 448] width 17 height 42
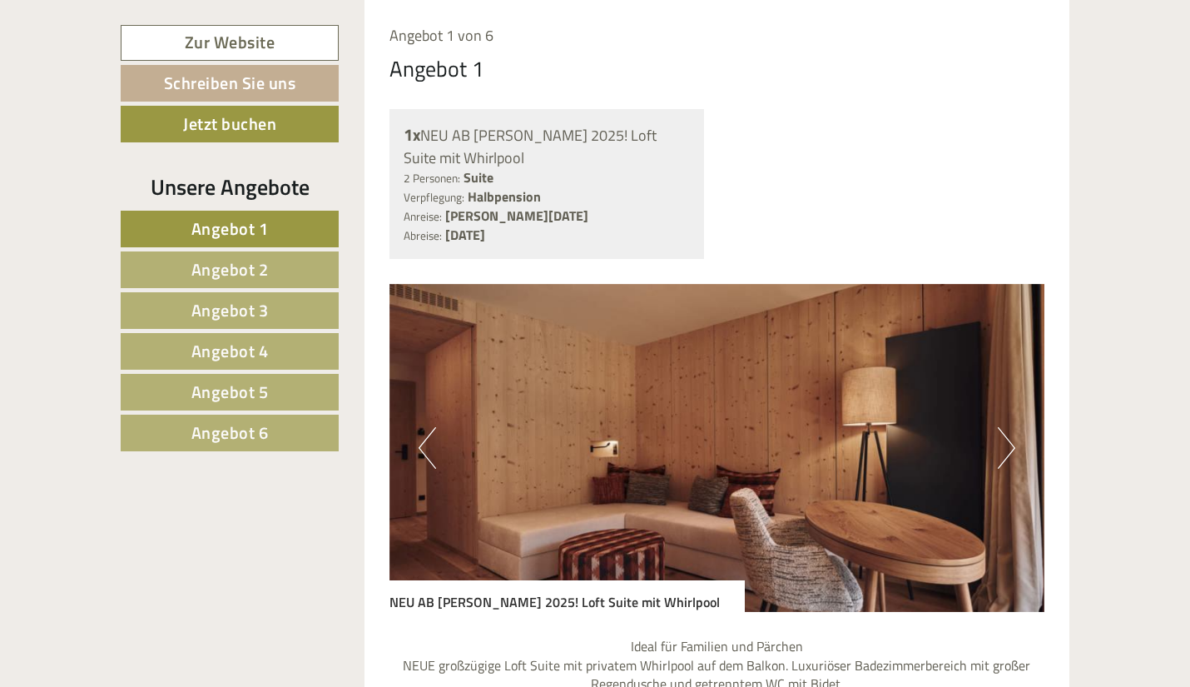
drag, startPoint x: 420, startPoint y: 459, endPoint x: 468, endPoint y: 464, distance: 48.5
click at [420, 459] on button "Previous" at bounding box center [427, 448] width 17 height 42
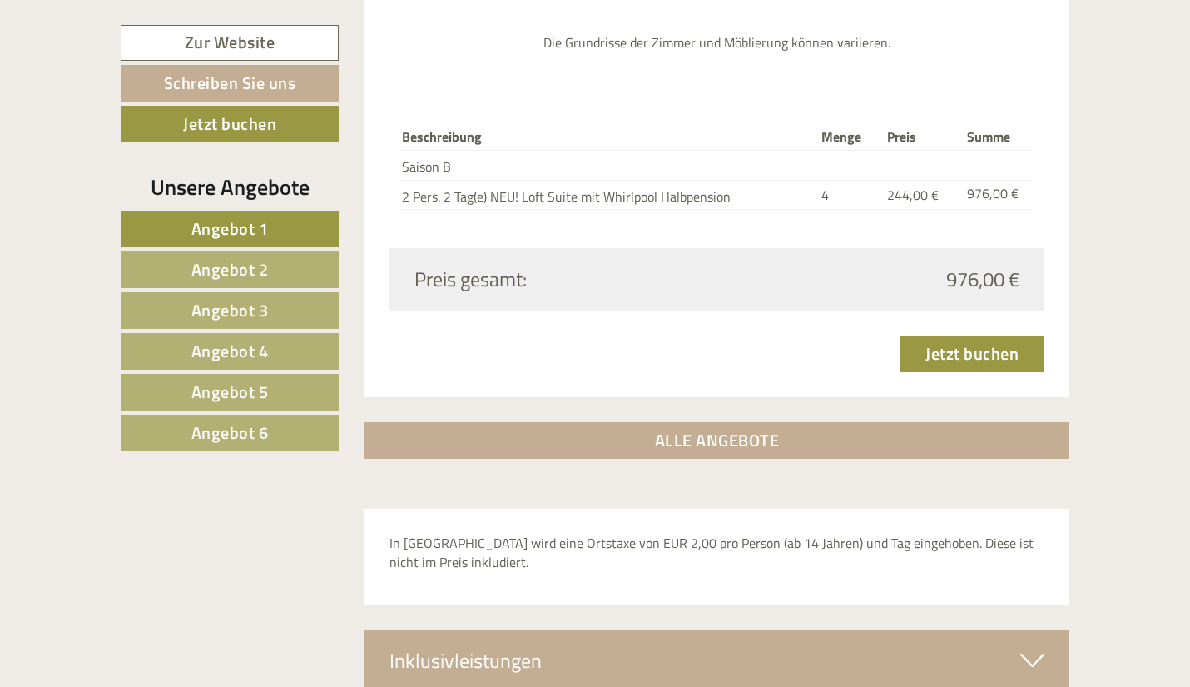
scroll to position [2340, 0]
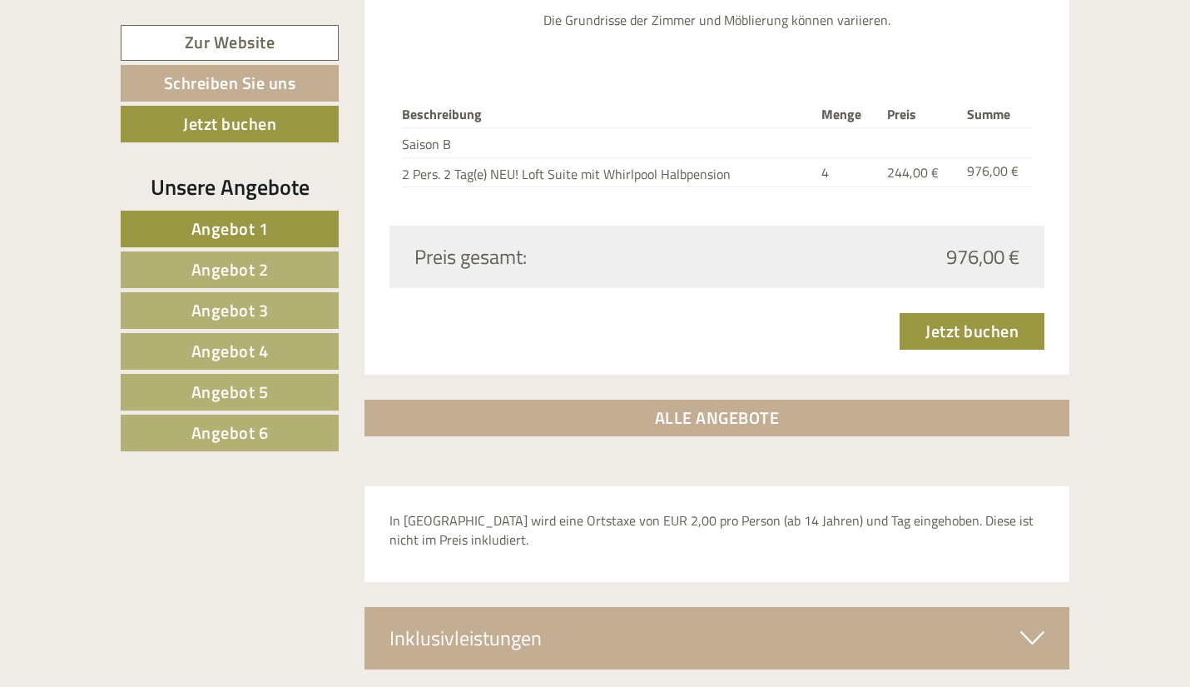
click at [248, 390] on span "Angebot 5" at bounding box center [229, 392] width 77 height 26
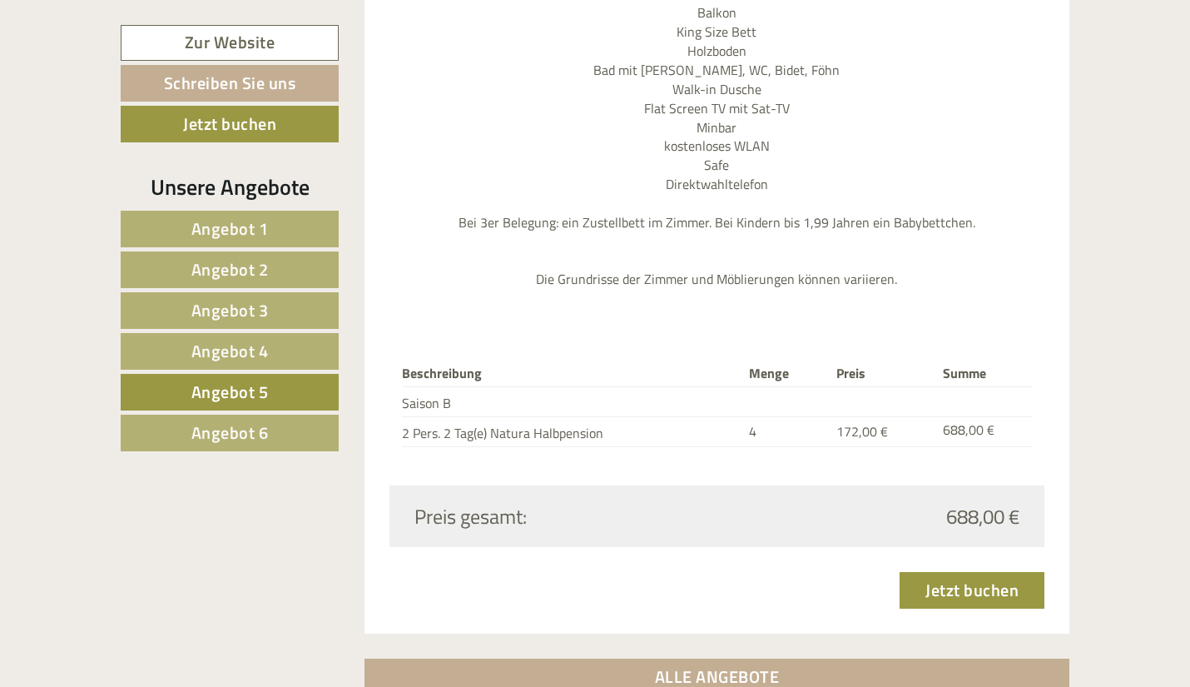
scroll to position [1924, 0]
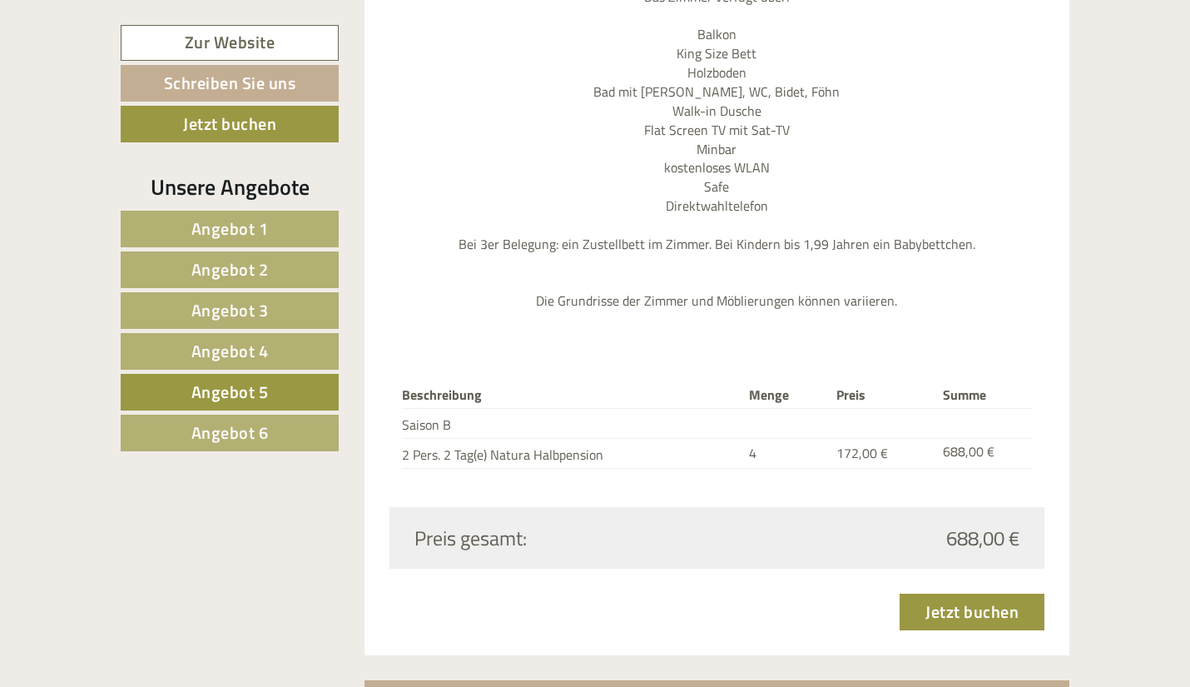
click at [235, 299] on span "Angebot 3" at bounding box center [229, 310] width 77 height 26
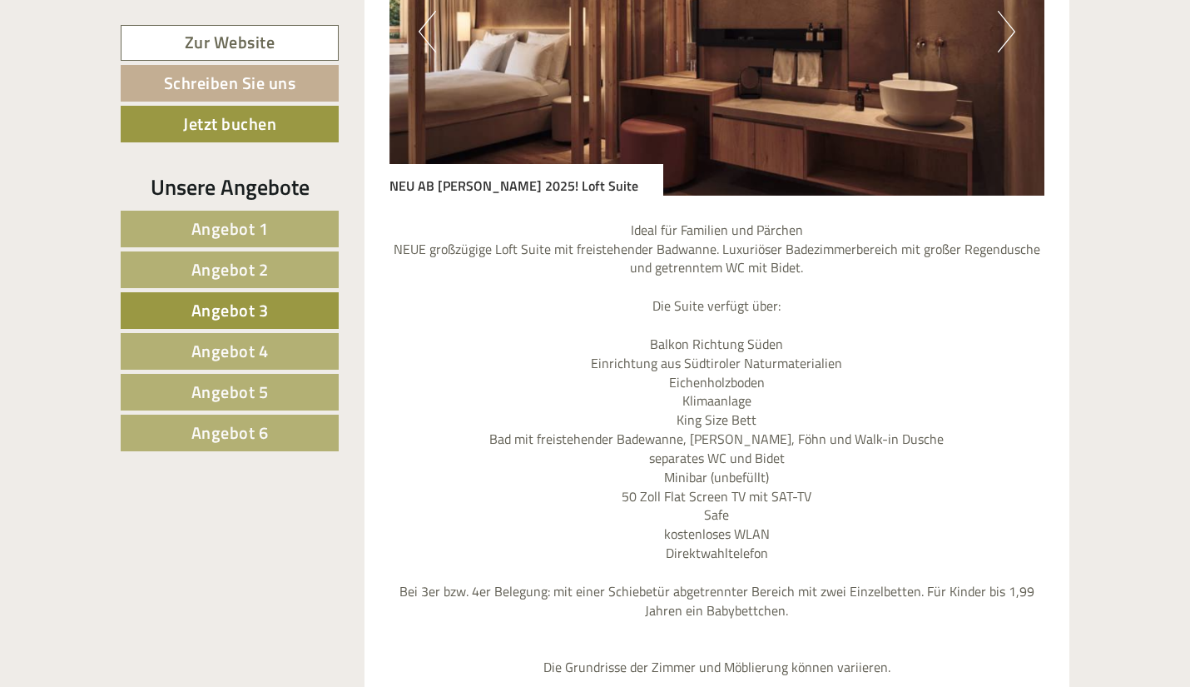
scroll to position [2007, 0]
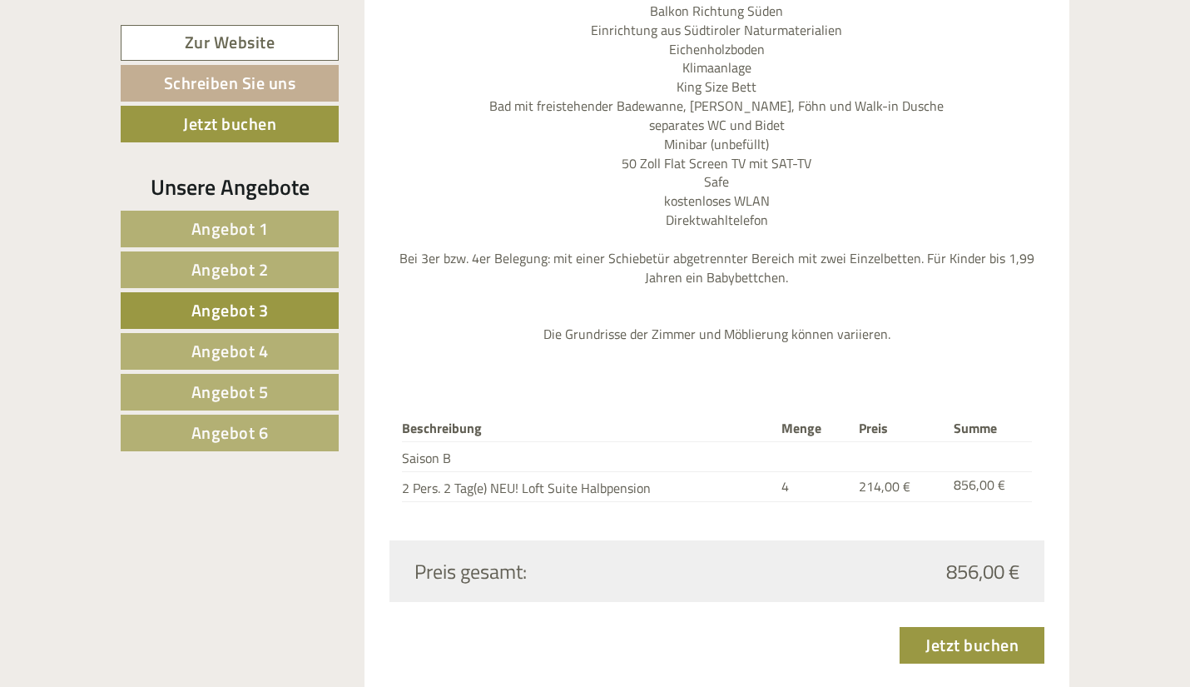
click at [237, 379] on span "Angebot 5" at bounding box center [229, 392] width 77 height 26
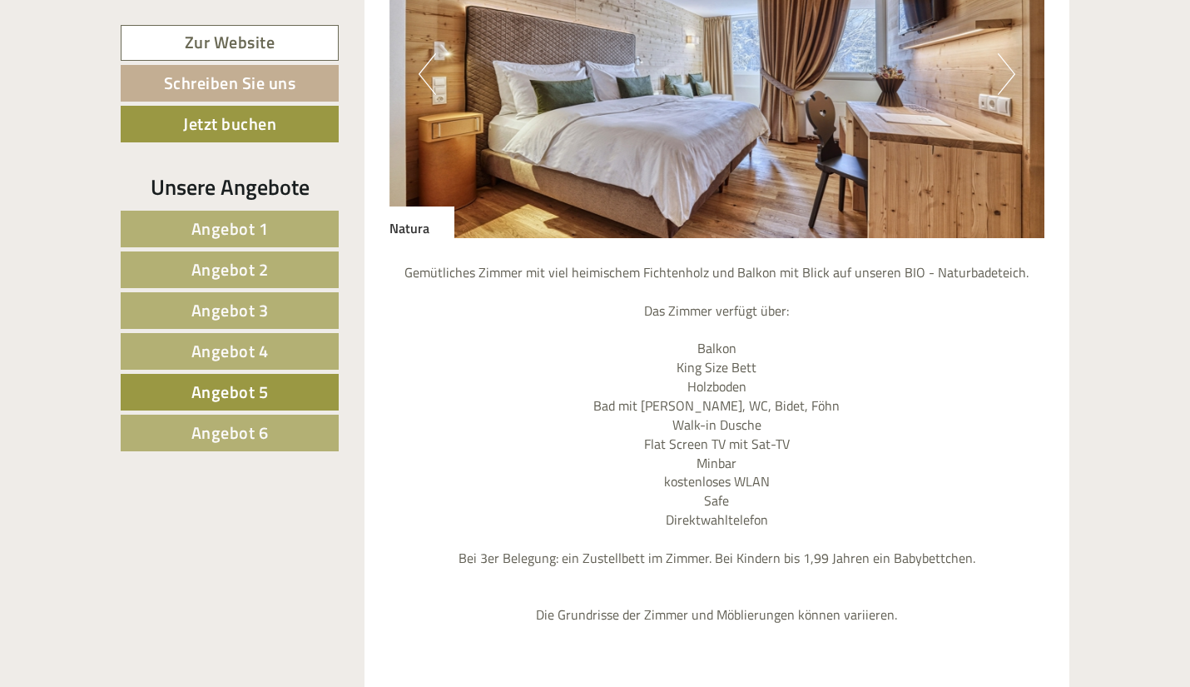
scroll to position [1424, 0]
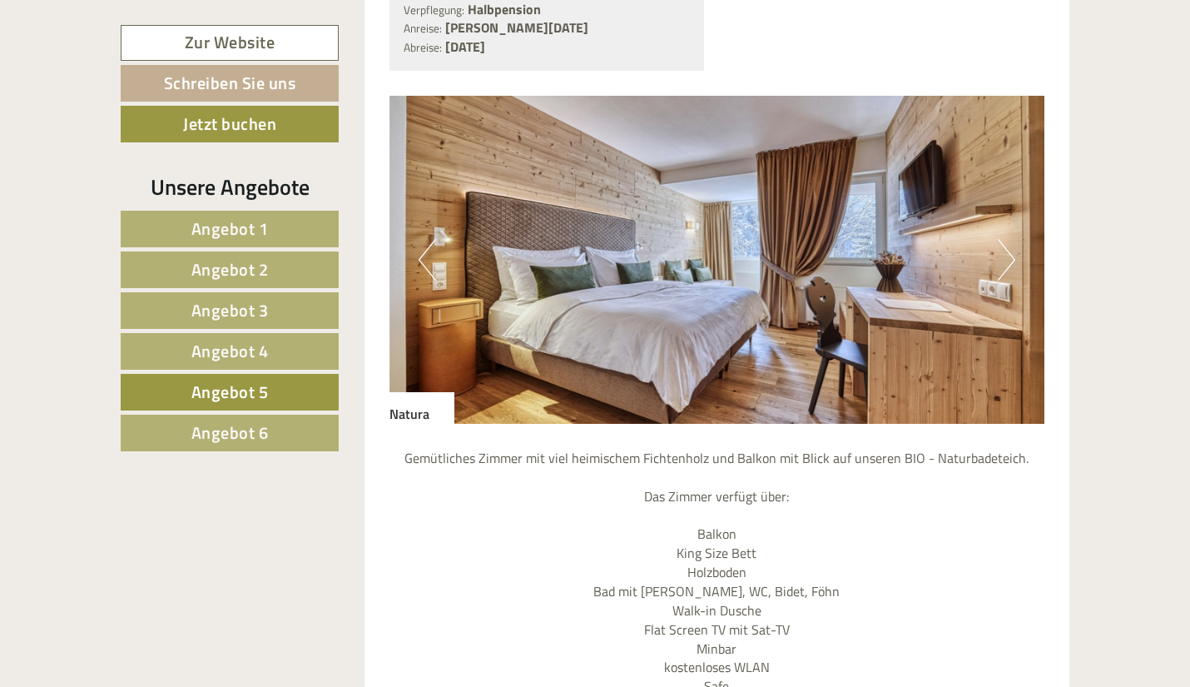
click at [274, 429] on link "Angebot 6" at bounding box center [230, 433] width 218 height 37
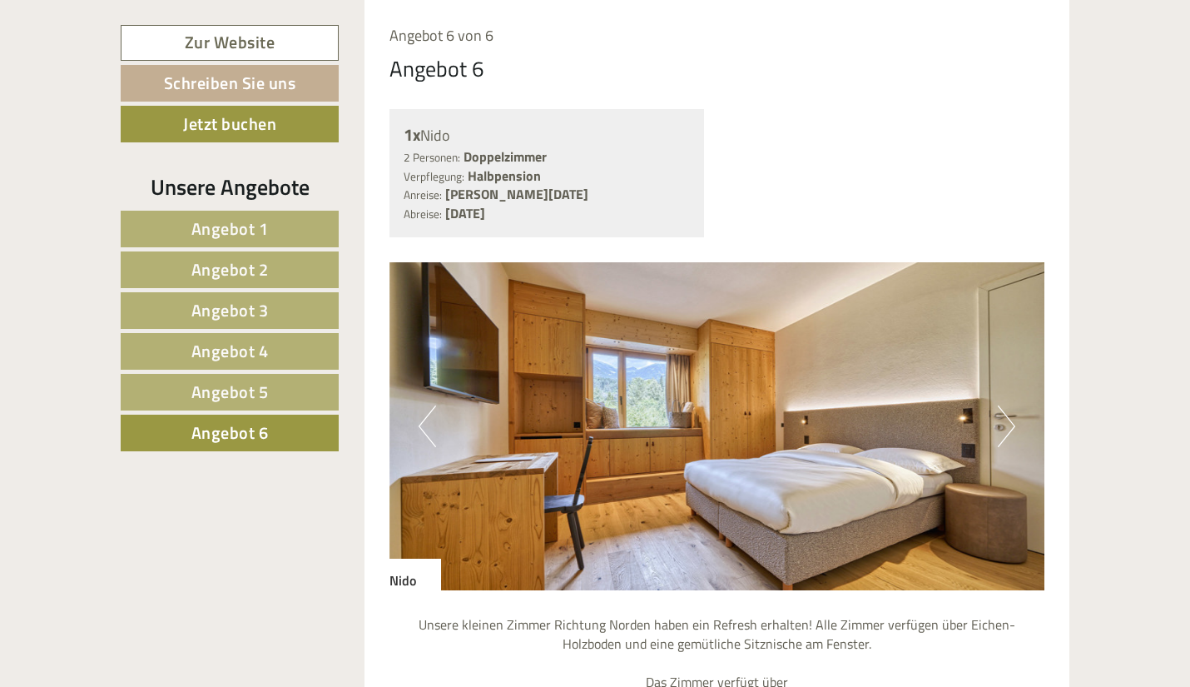
click at [273, 390] on link "Angebot 5" at bounding box center [230, 392] width 218 height 37
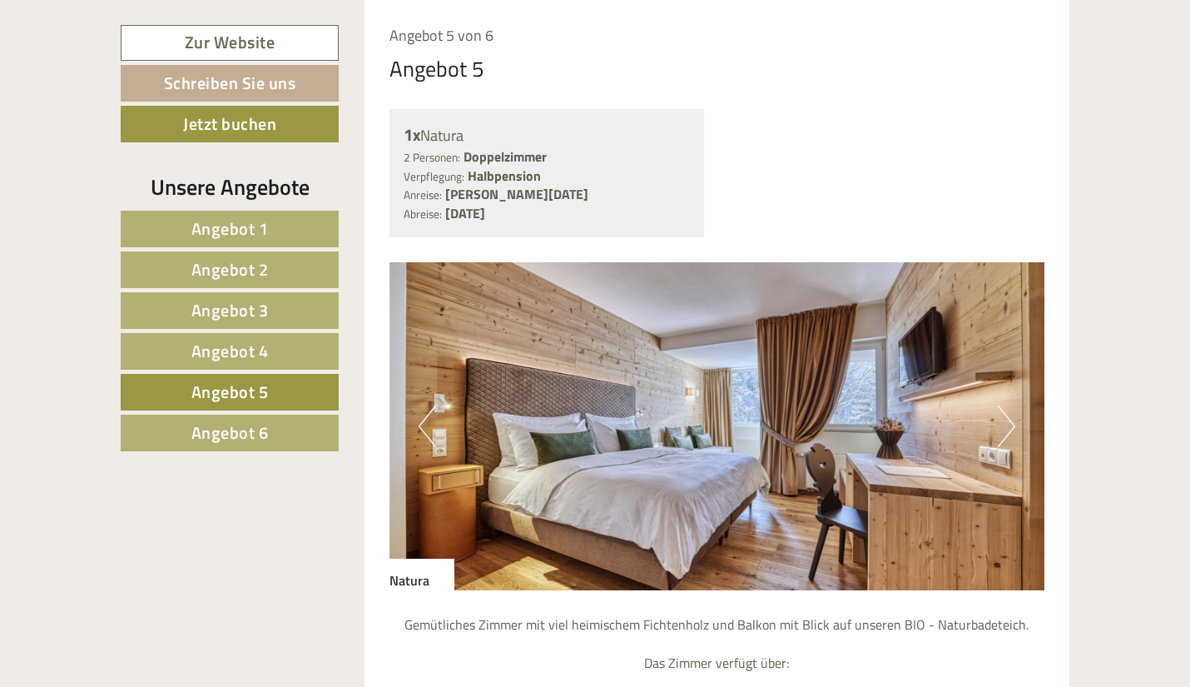
click at [267, 428] on span "Angebot 6" at bounding box center [229, 433] width 77 height 26
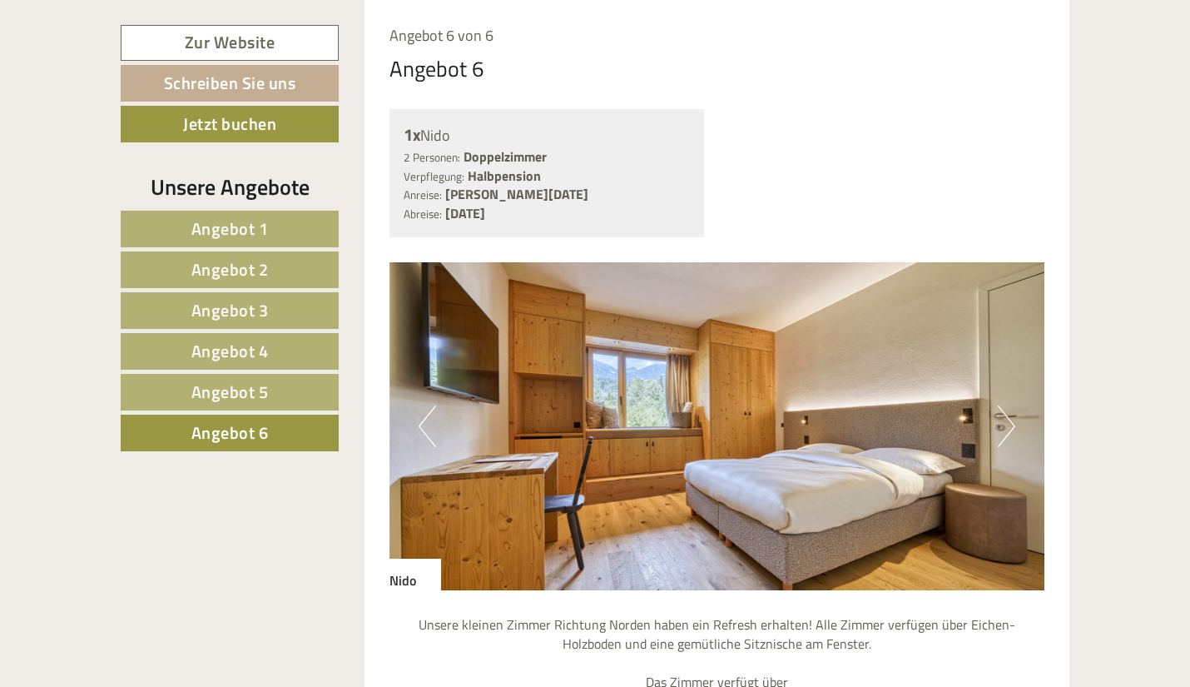
click at [1005, 426] on button "Next" at bounding box center [1006, 426] width 17 height 42
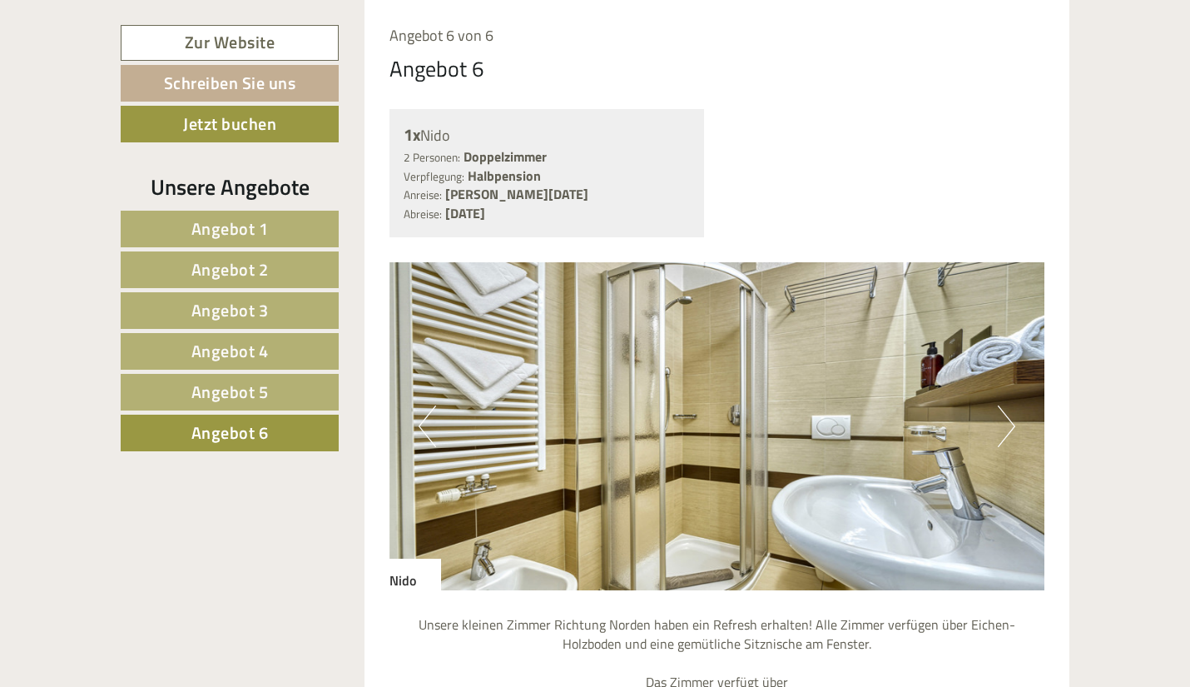
click at [200, 382] on span "Angebot 5" at bounding box center [229, 392] width 77 height 26
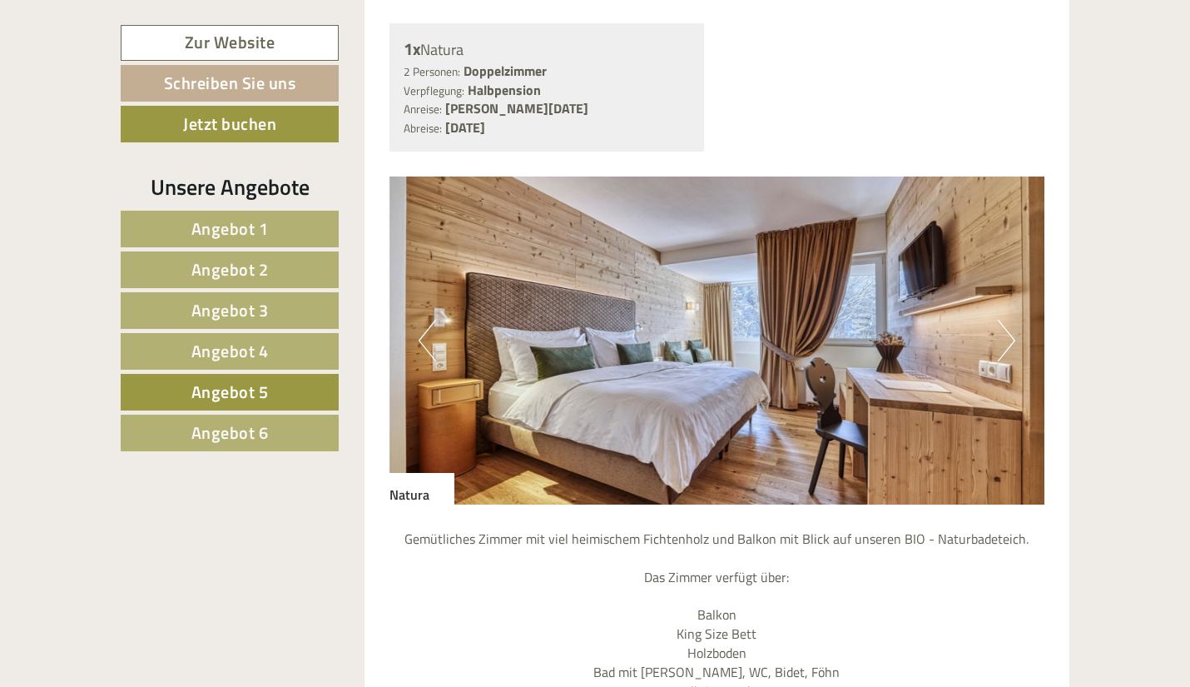
scroll to position [1424, 0]
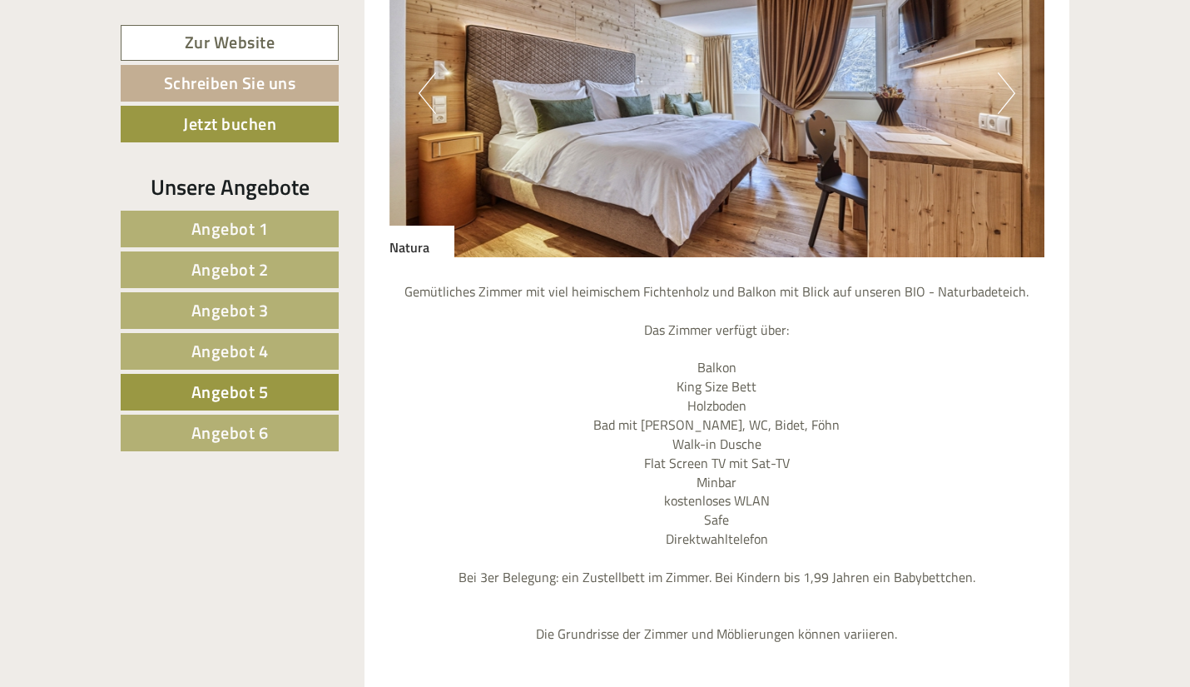
click at [271, 425] on link "Angebot 6" at bounding box center [230, 433] width 218 height 37
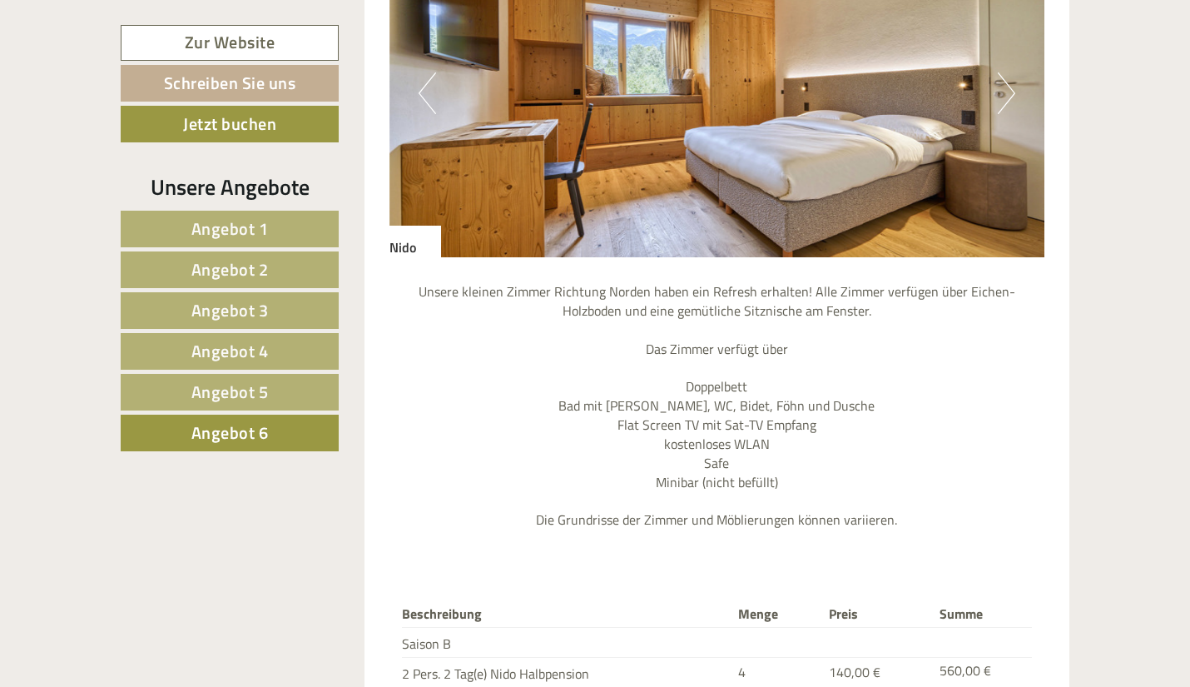
scroll to position [1840, 0]
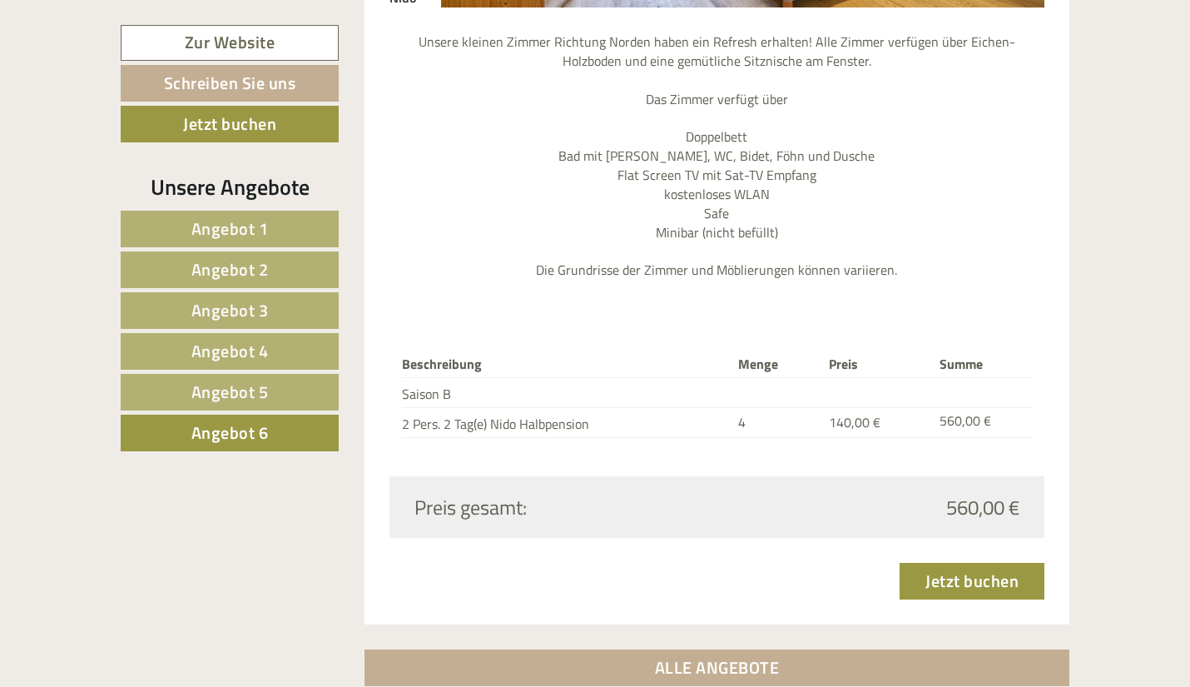
click at [280, 390] on link "Angebot 5" at bounding box center [230, 392] width 218 height 37
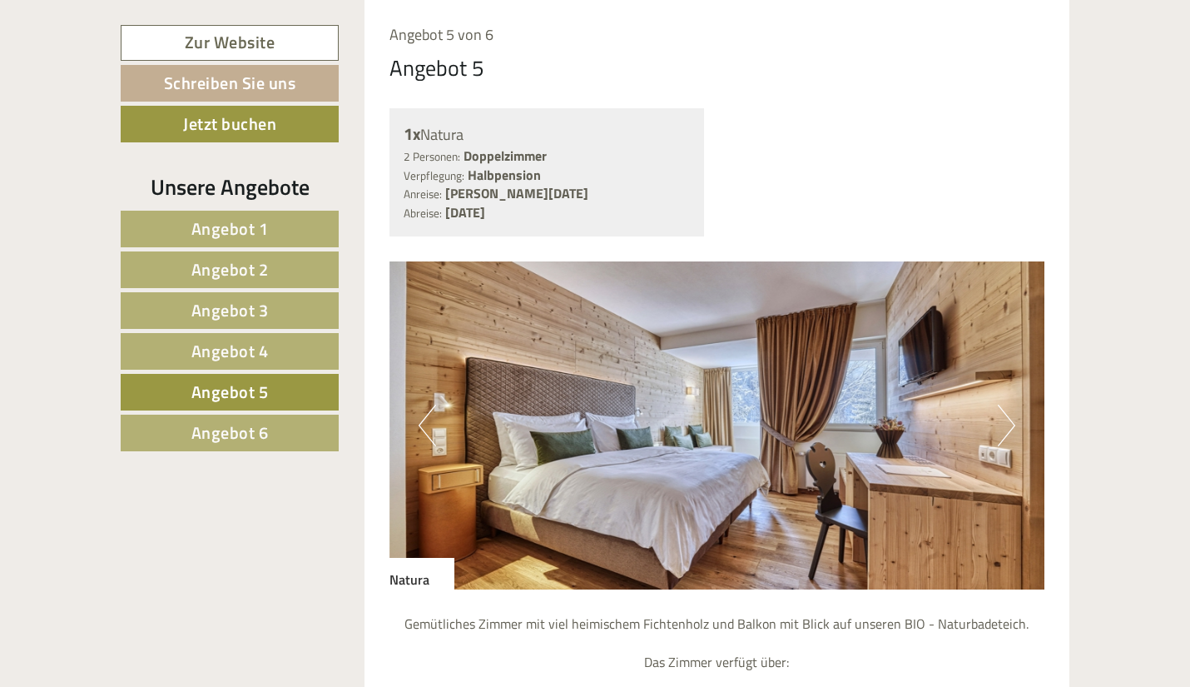
scroll to position [1174, 0]
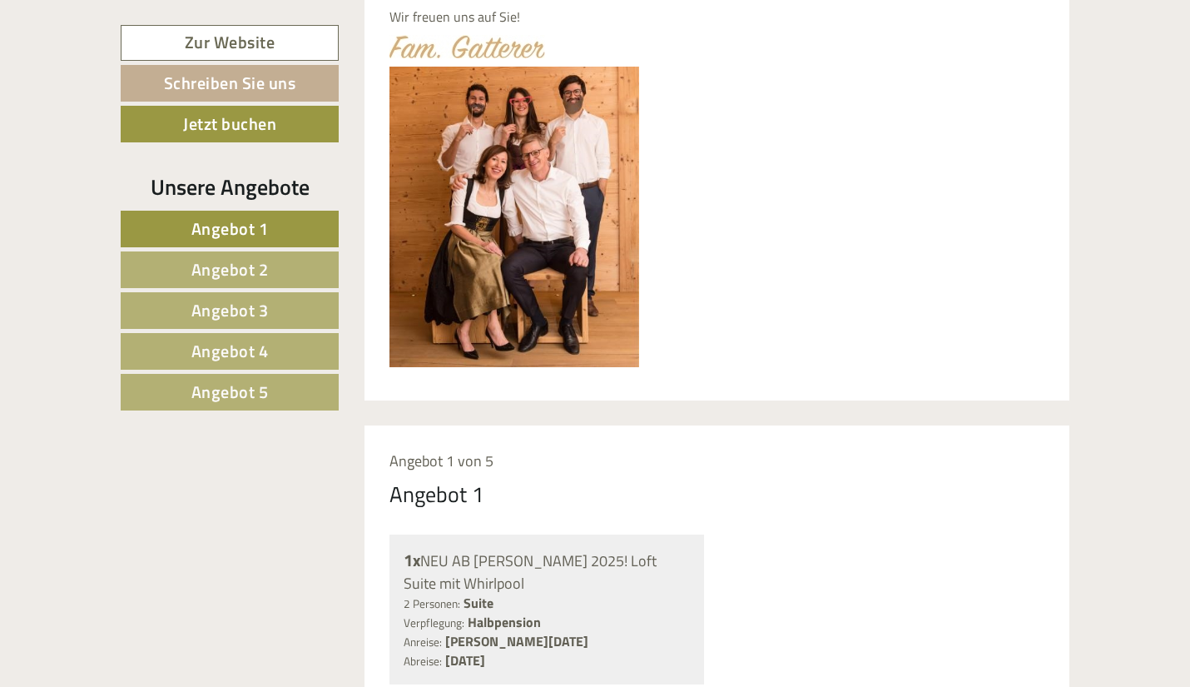
click at [226, 382] on span "Angebot 5" at bounding box center [229, 392] width 77 height 26
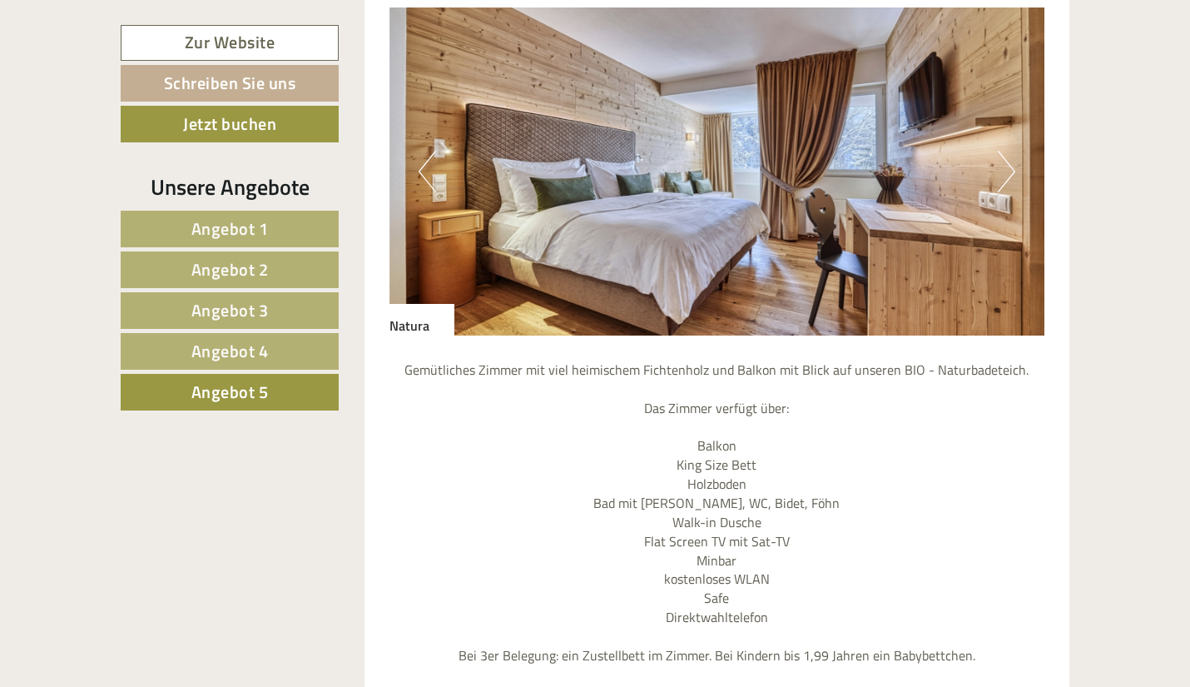
scroll to position [1507, 0]
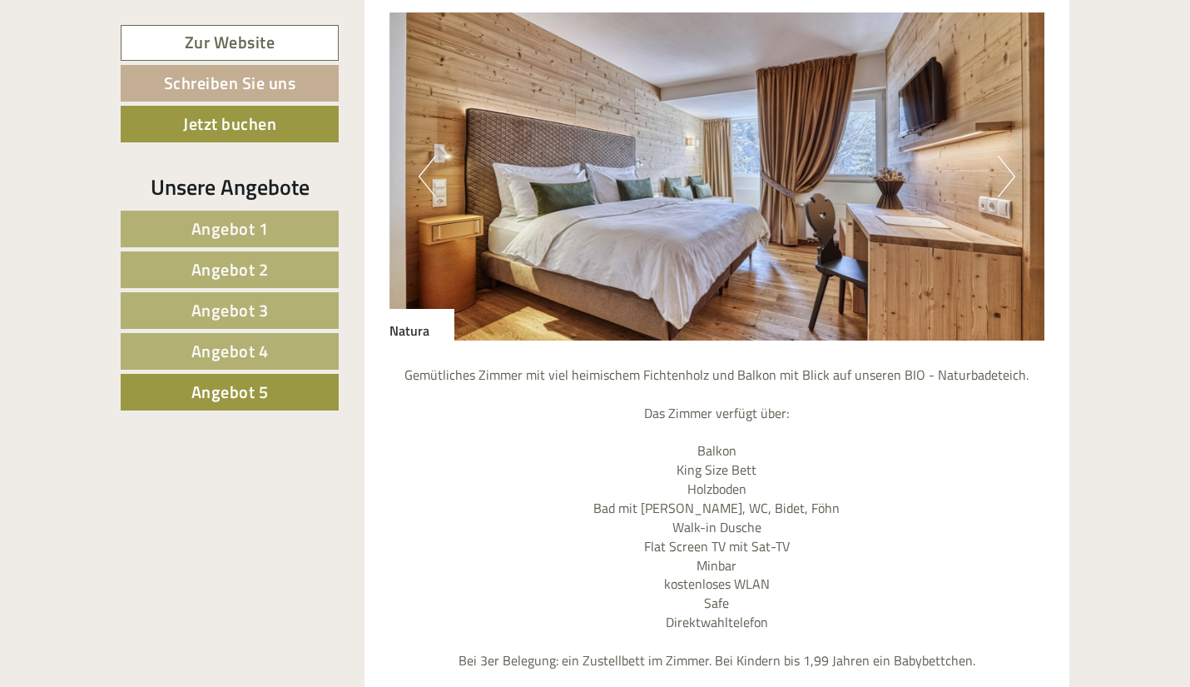
click at [255, 357] on span "Angebot 4" at bounding box center [229, 351] width 77 height 26
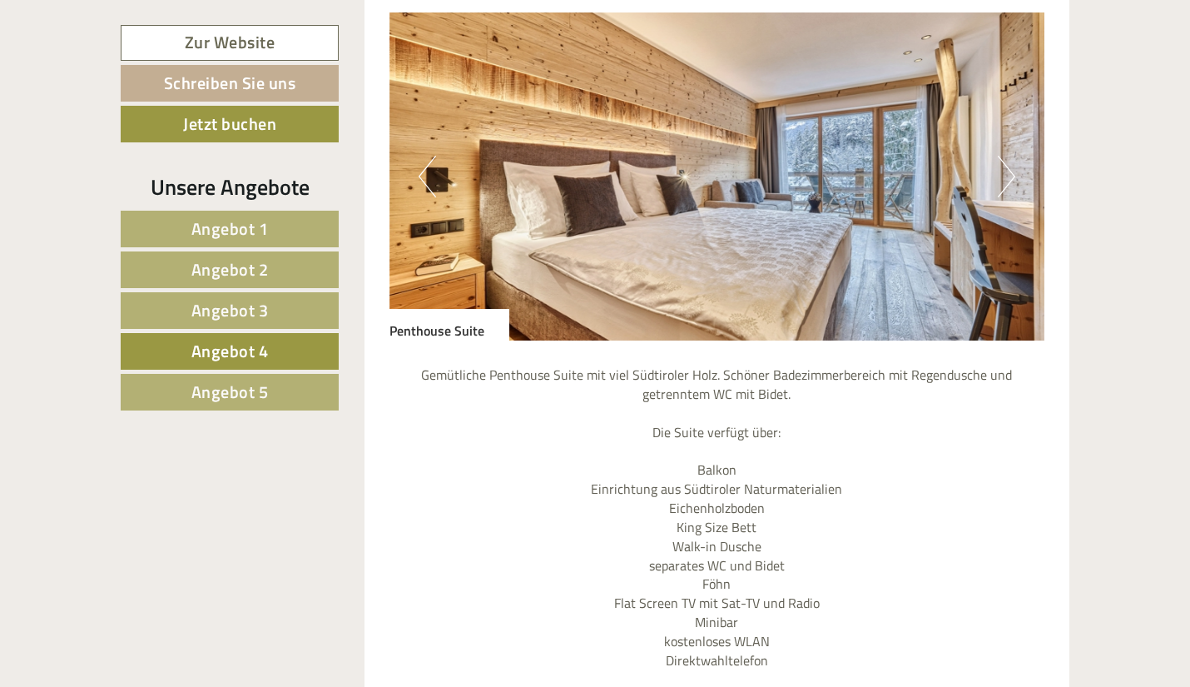
click at [259, 303] on span "Angebot 3" at bounding box center [229, 310] width 77 height 26
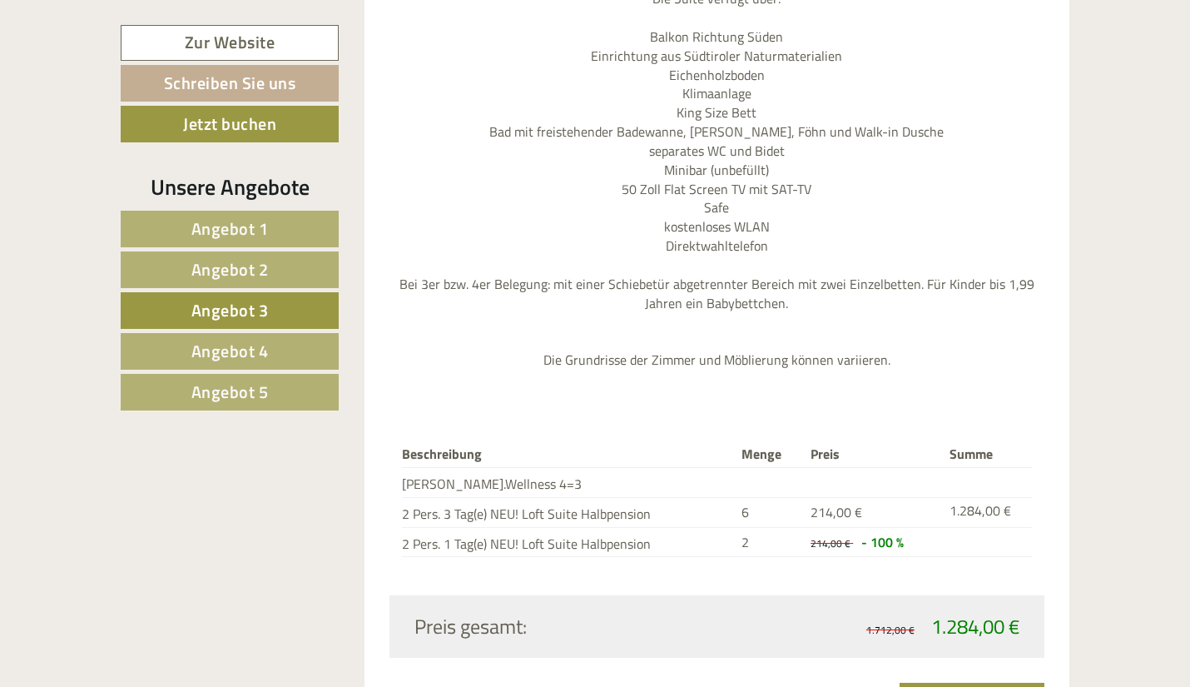
scroll to position [2007, 0]
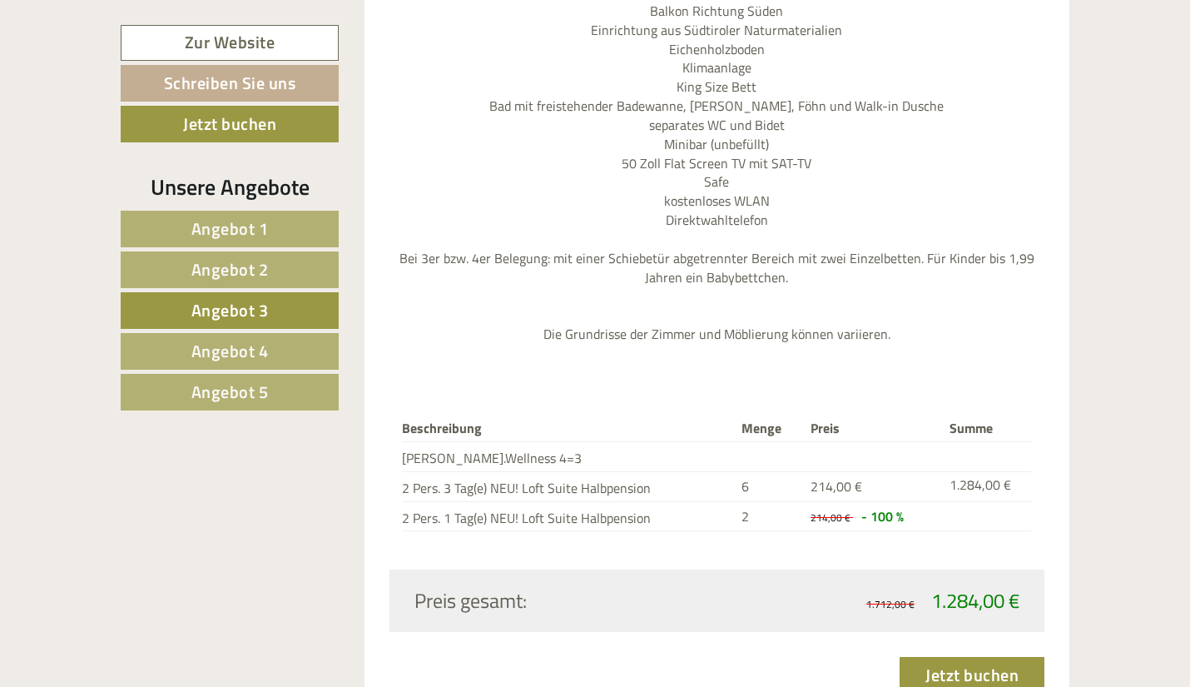
click at [250, 226] on span "Angebot 1" at bounding box center [229, 229] width 77 height 26
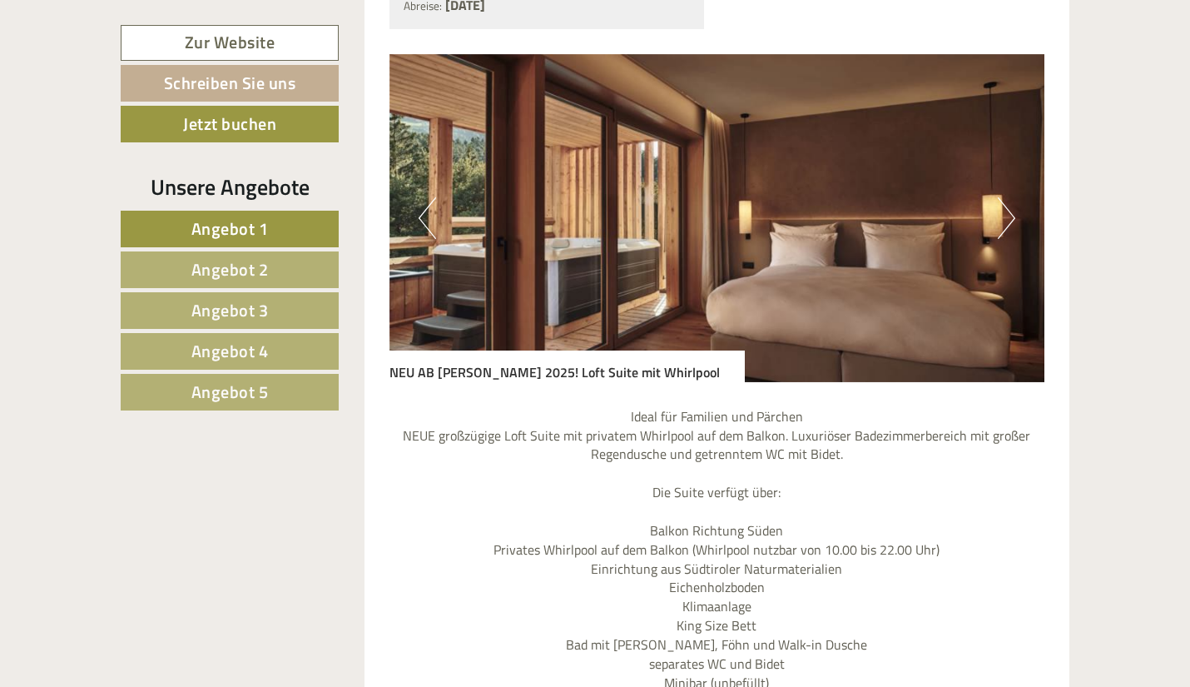
scroll to position [1507, 0]
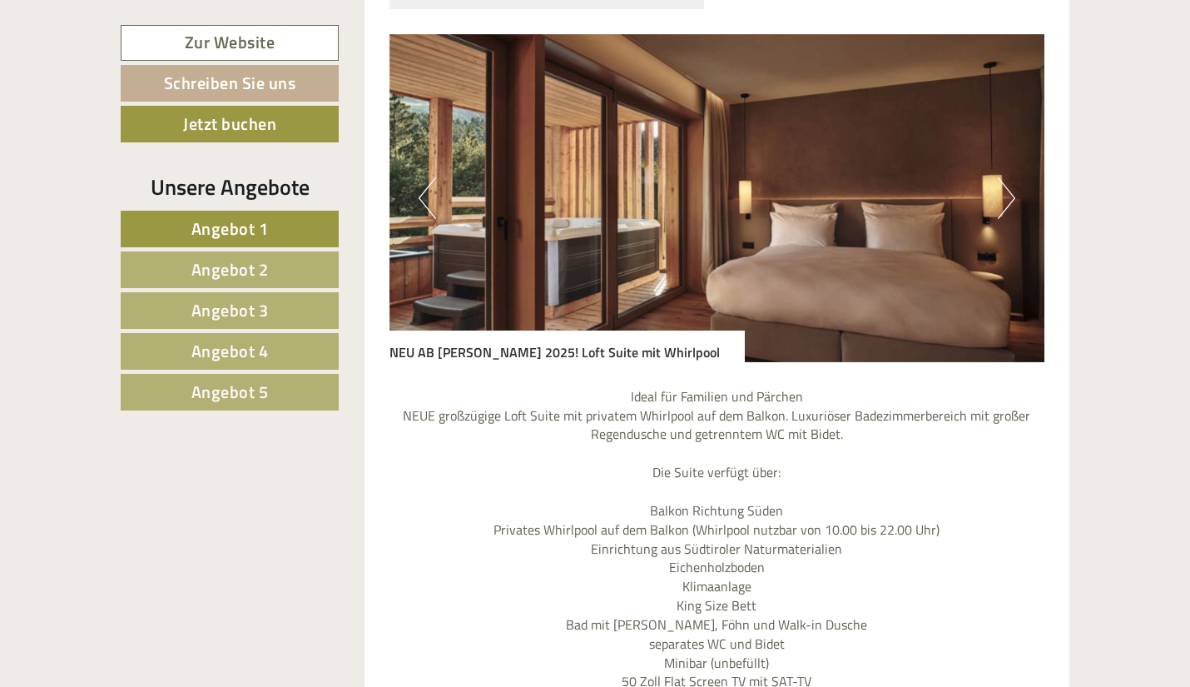
click at [229, 391] on span "Angebot 5" at bounding box center [229, 392] width 77 height 26
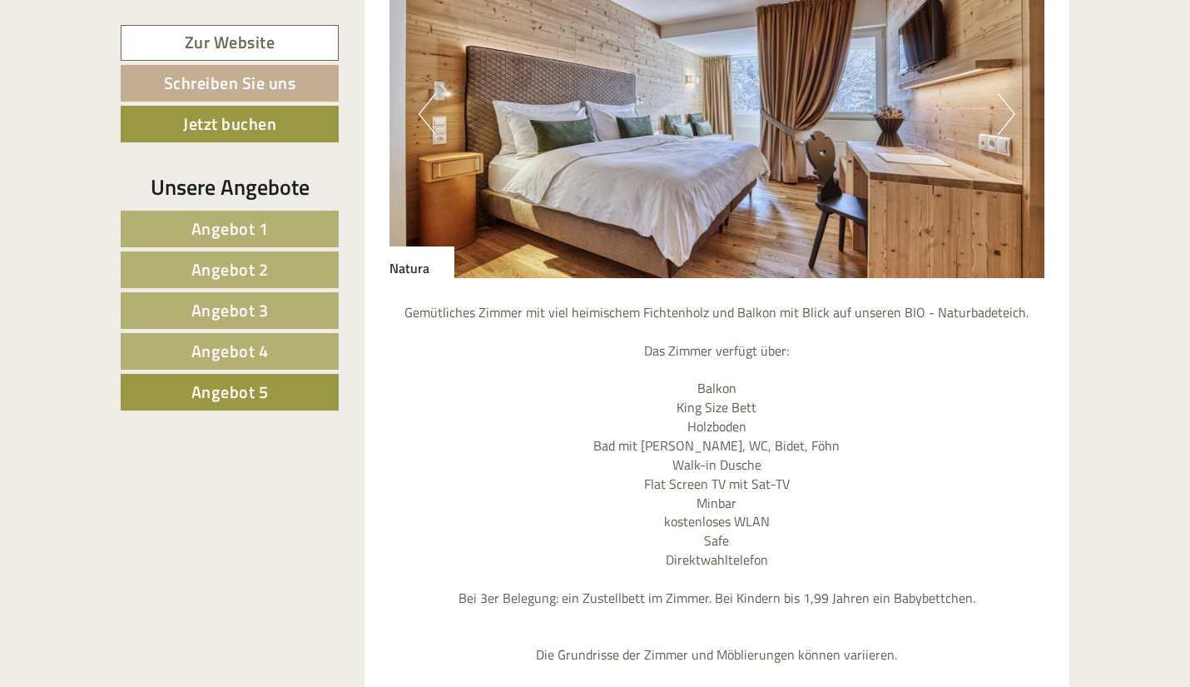
scroll to position [1424, 0]
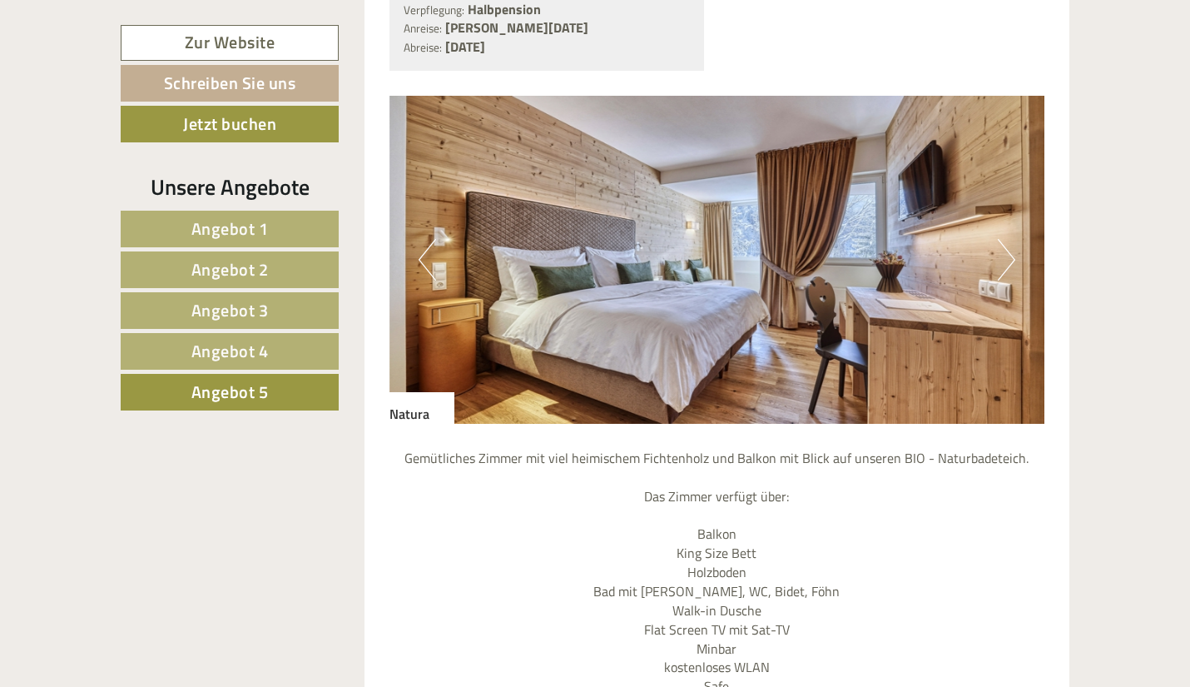
click at [1007, 279] on button "Next" at bounding box center [1006, 260] width 17 height 42
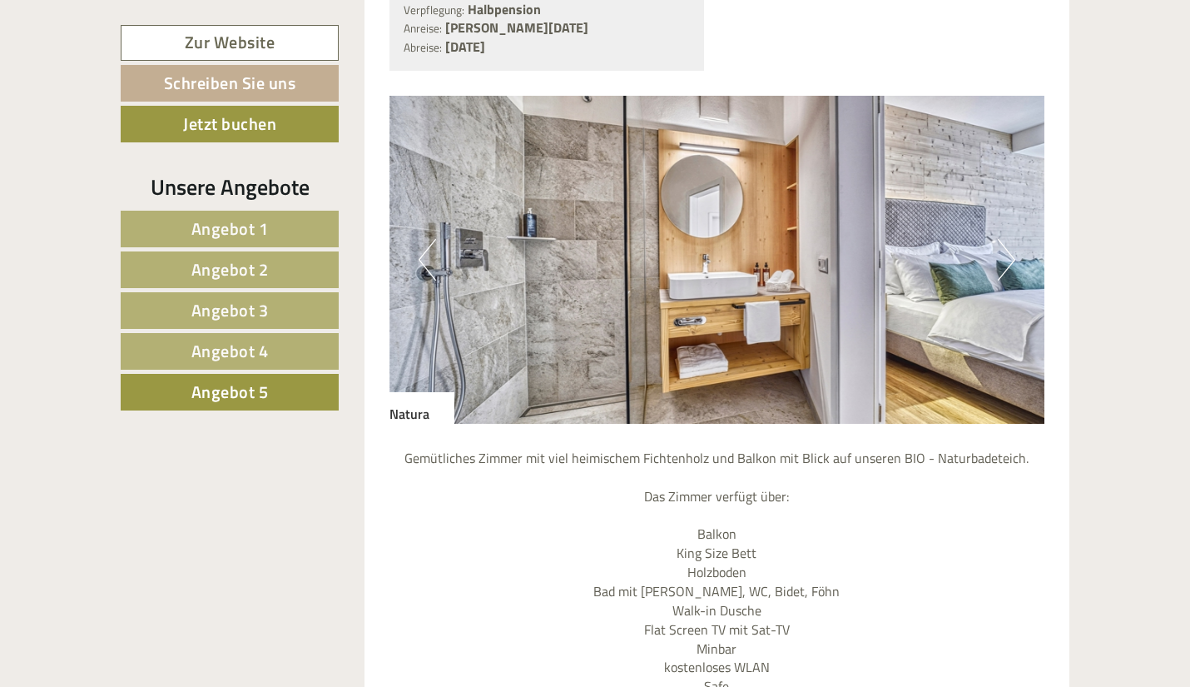
click at [1018, 274] on img at bounding box center [718, 260] width 656 height 328
click at [1011, 271] on button "Next" at bounding box center [1006, 260] width 17 height 42
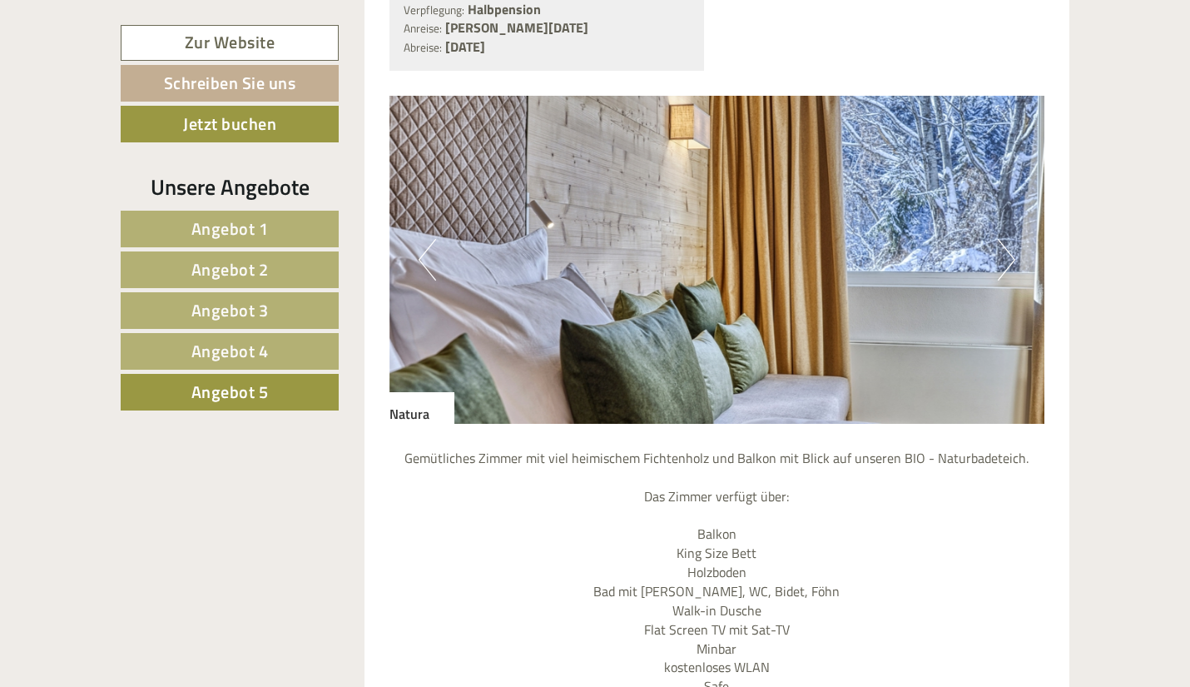
click at [1000, 256] on button "Next" at bounding box center [1006, 260] width 17 height 42
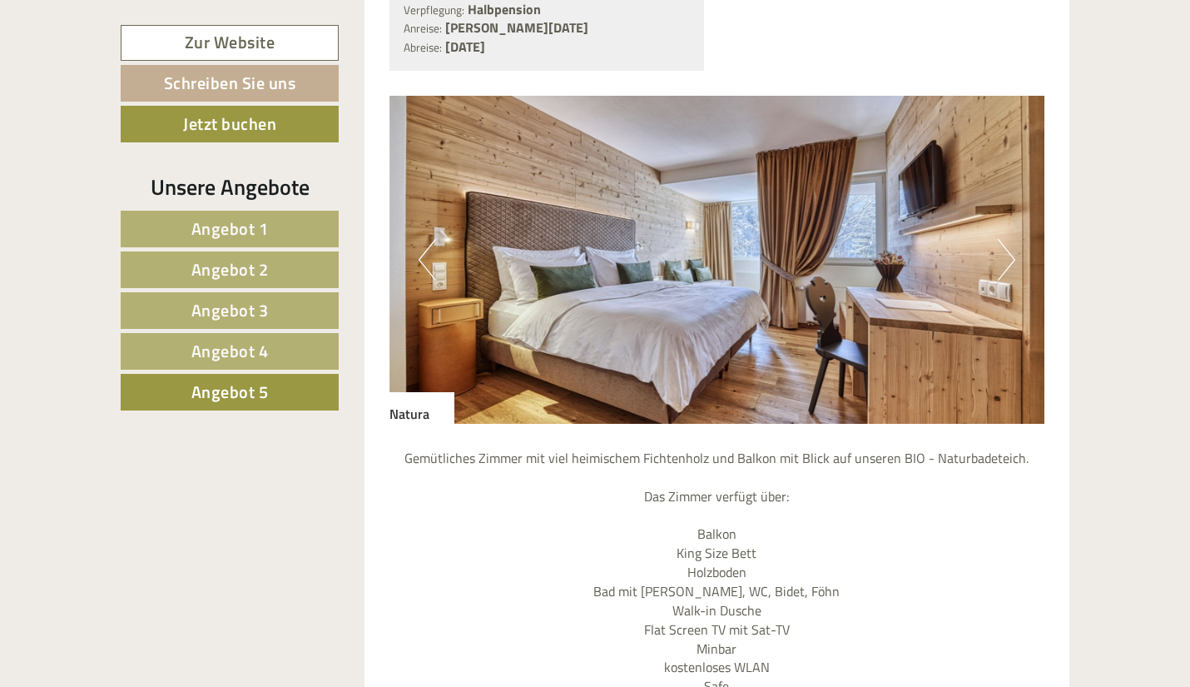
click at [224, 346] on span "Angebot 4" at bounding box center [229, 351] width 77 height 26
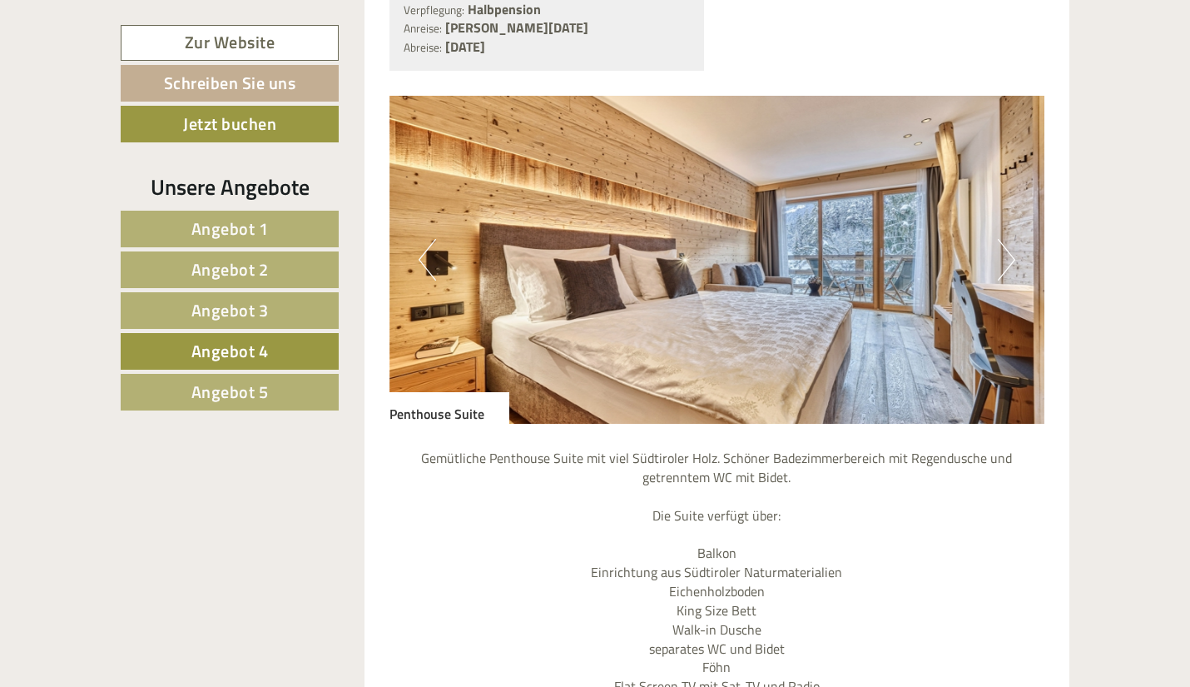
scroll to position [1258, 0]
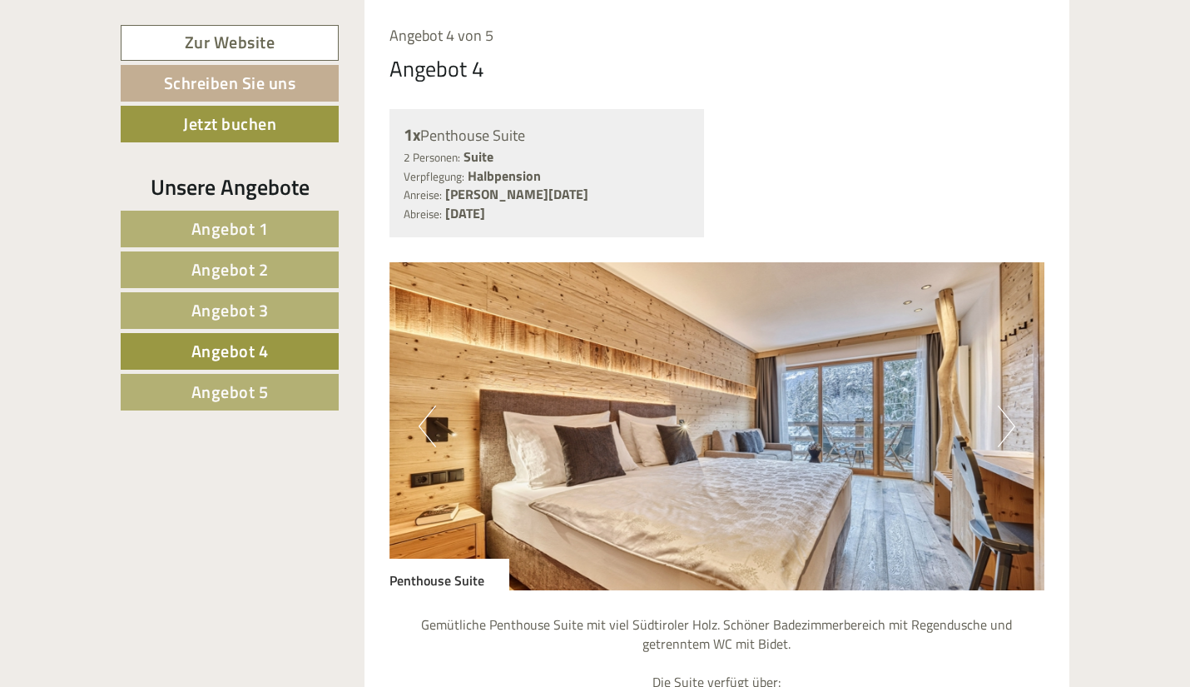
click at [1000, 418] on button "Next" at bounding box center [1006, 426] width 17 height 42
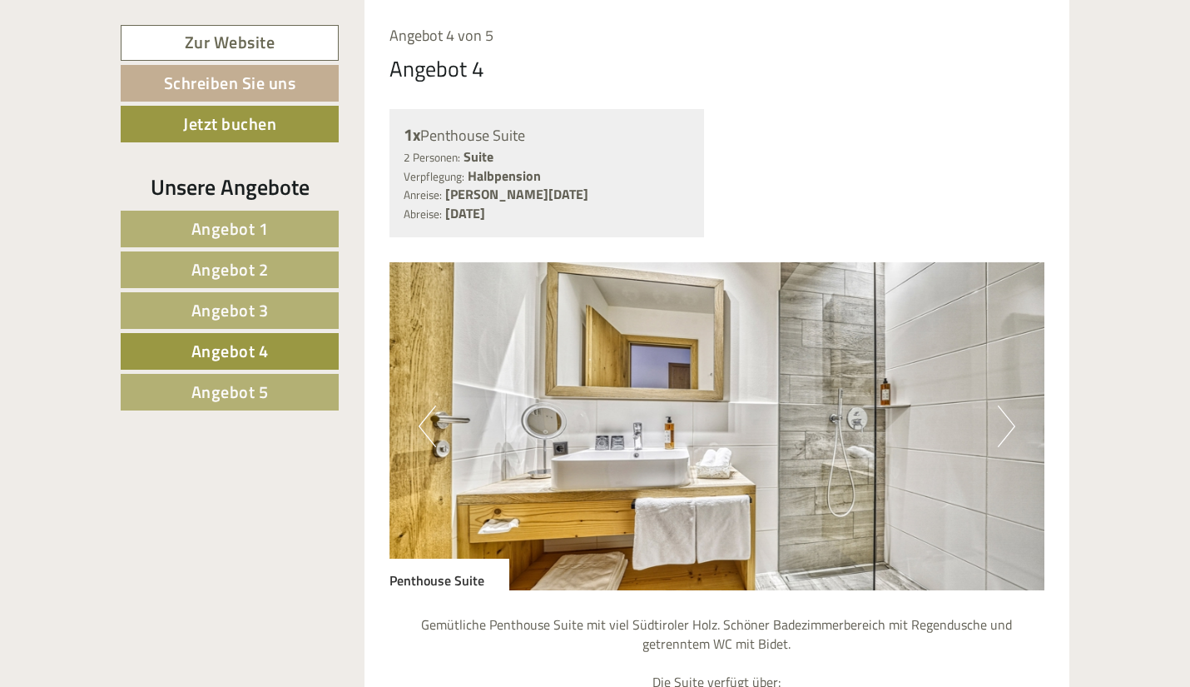
click at [1000, 418] on button "Next" at bounding box center [1006, 426] width 17 height 42
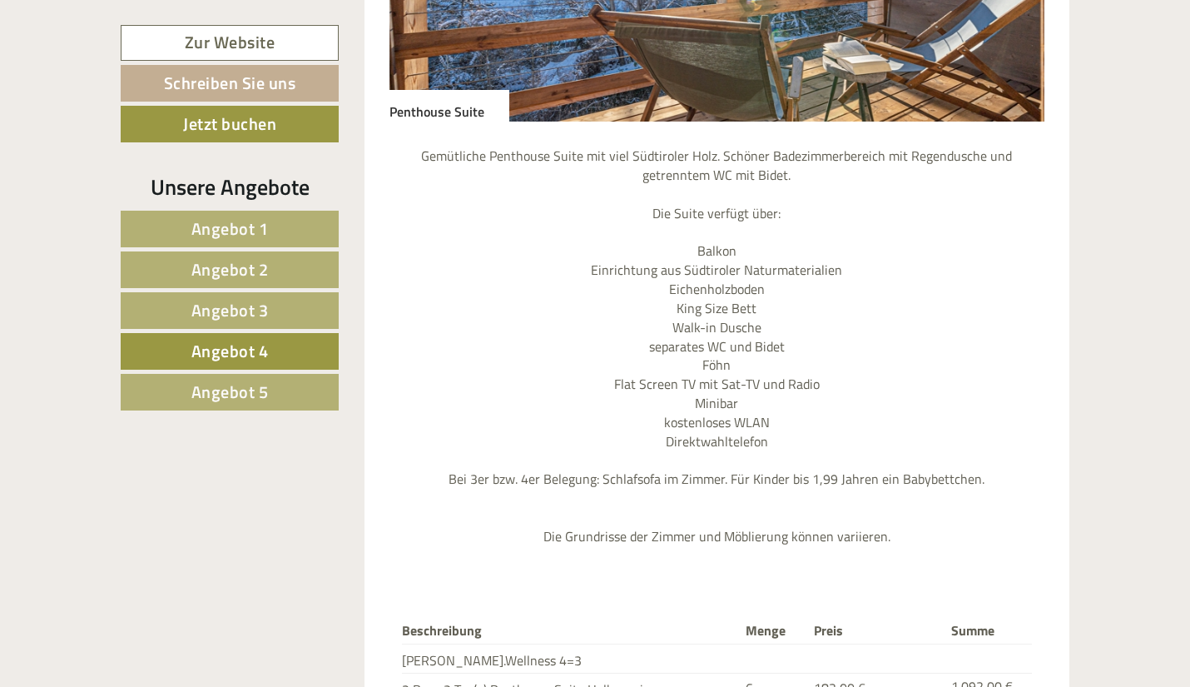
scroll to position [1840, 0]
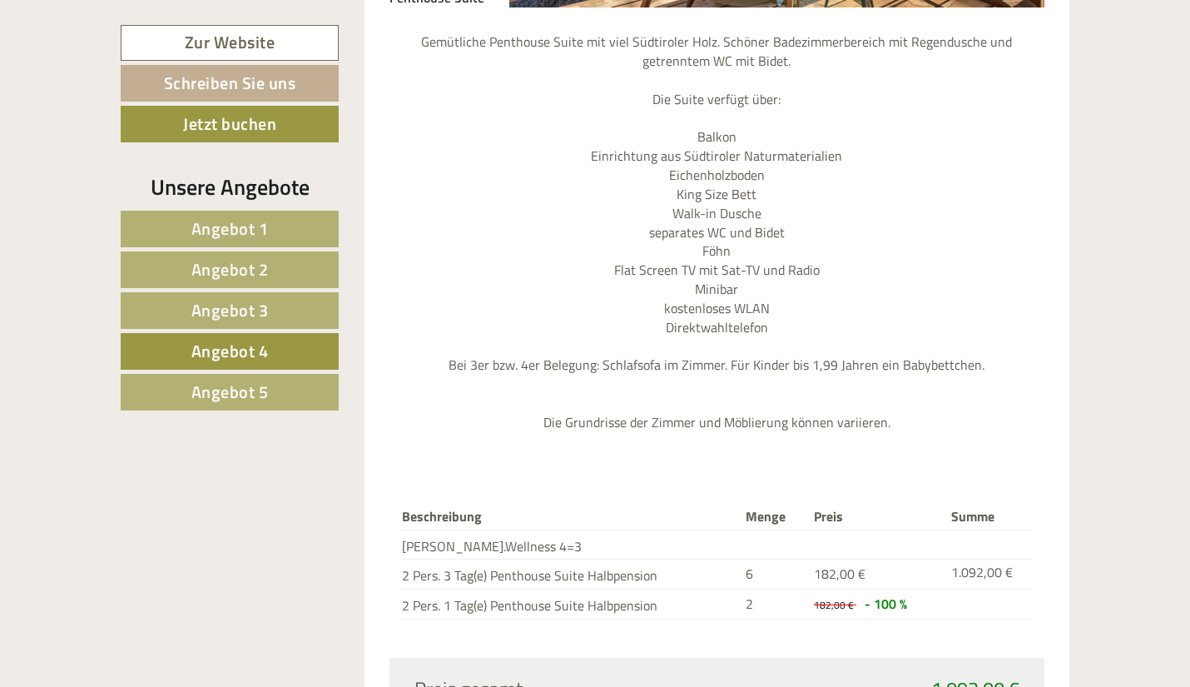
click at [240, 386] on span "Angebot 5" at bounding box center [229, 392] width 77 height 26
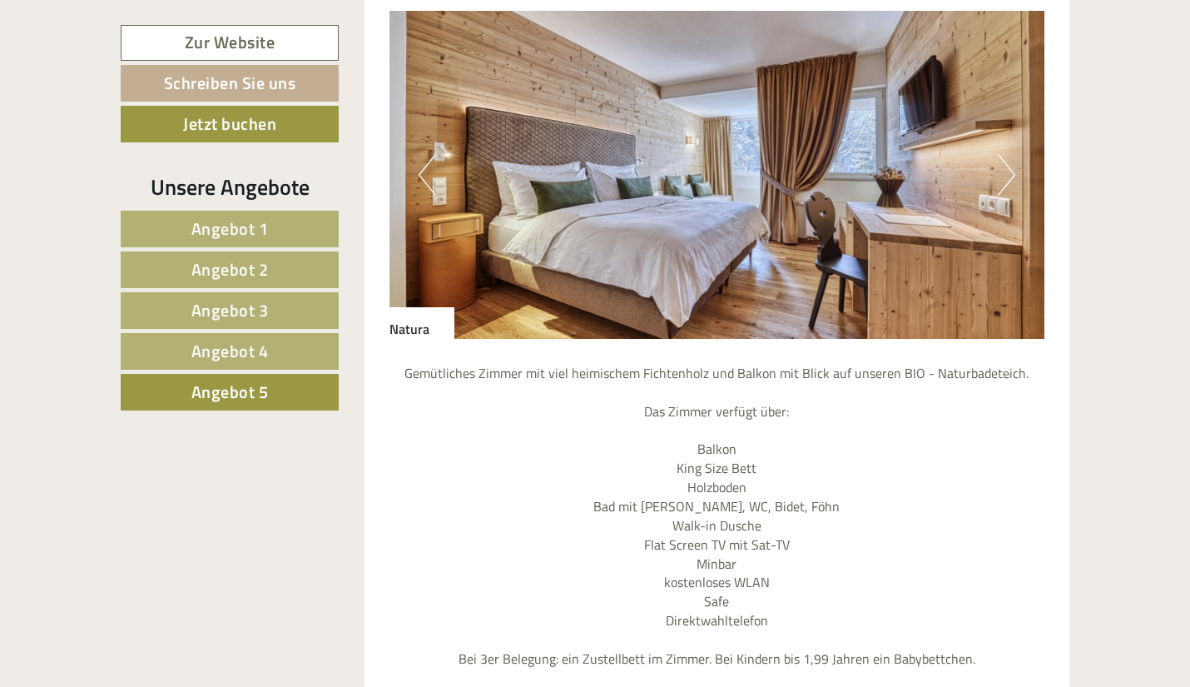
scroll to position [1424, 0]
